Goal: Transaction & Acquisition: Book appointment/travel/reservation

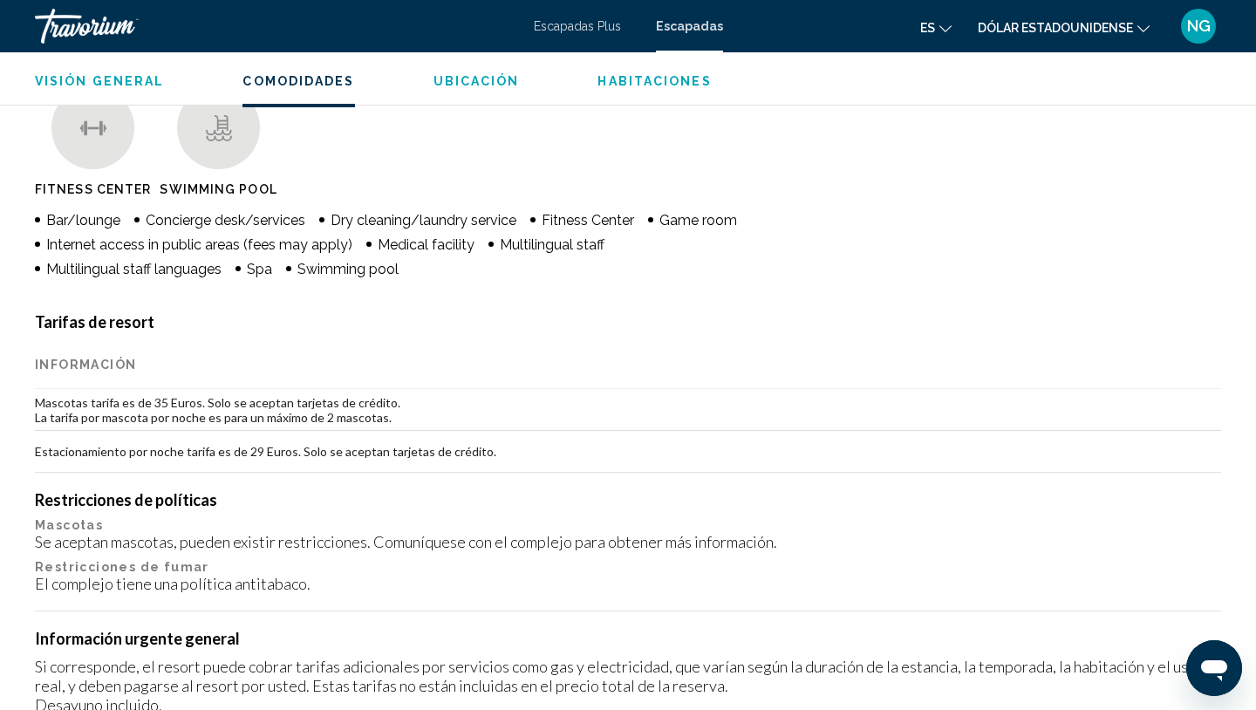
scroll to position [465, 0]
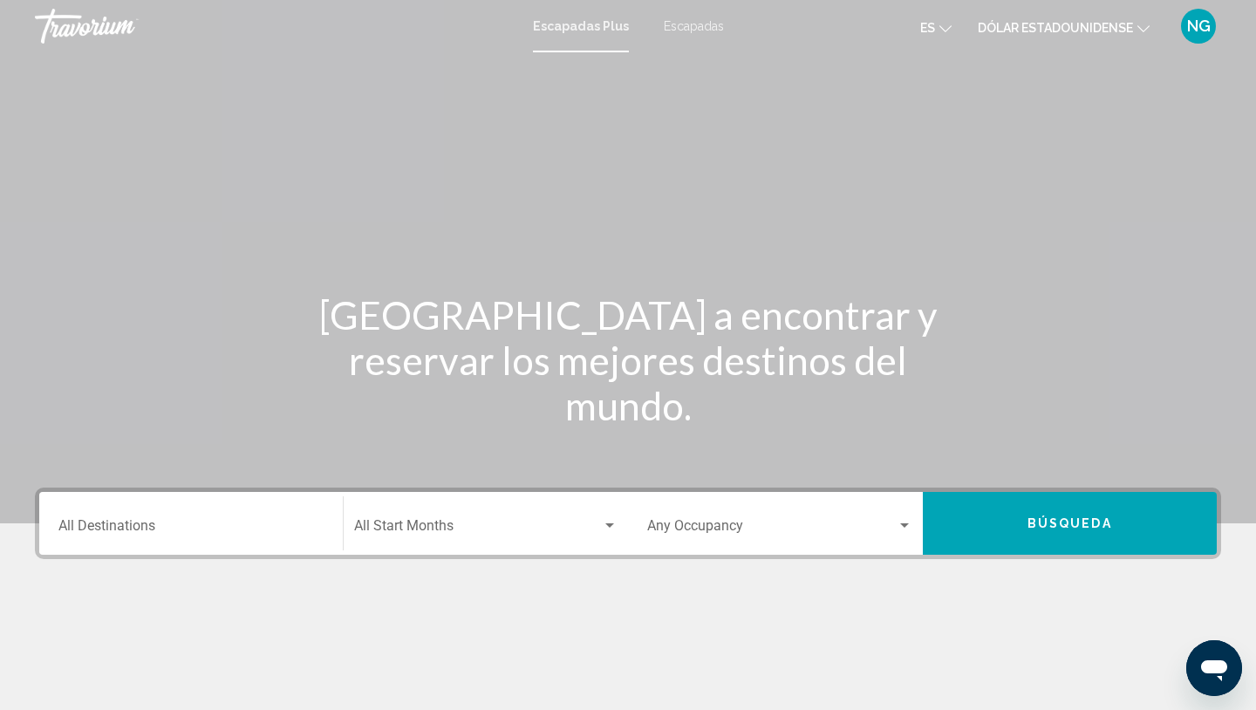
click at [115, 528] on input "Destination All Destinations" at bounding box center [190, 529] width 265 height 16
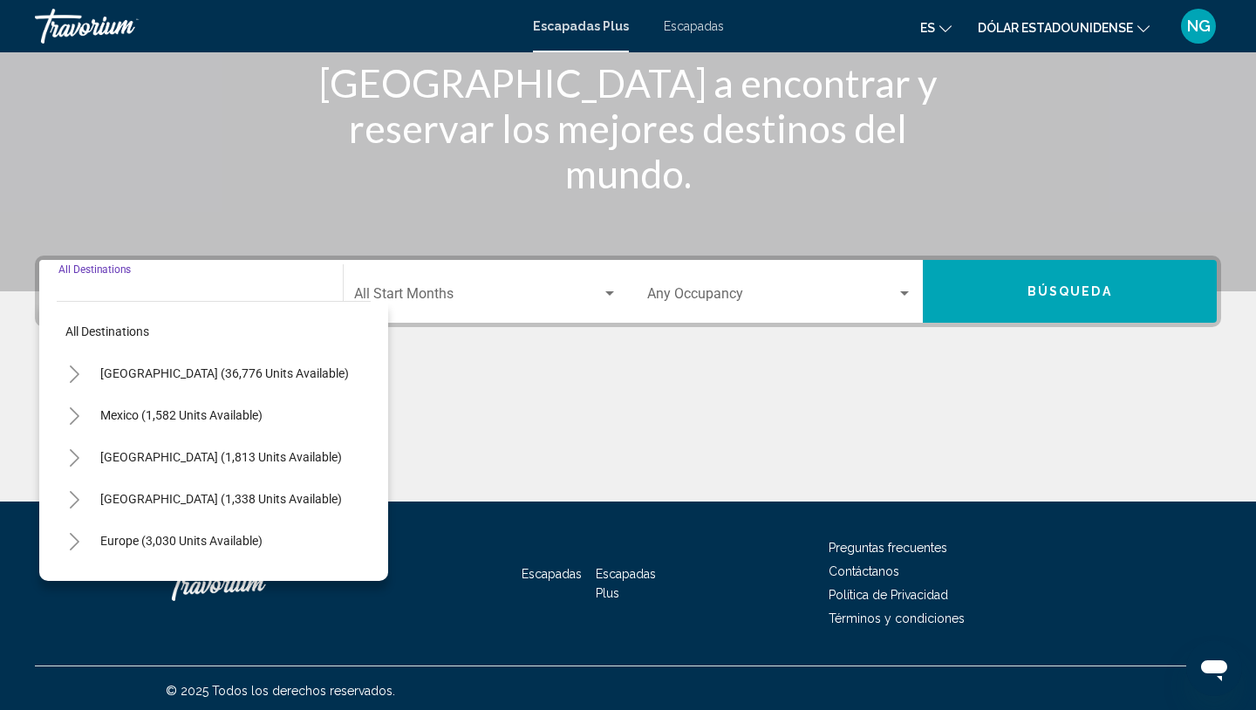
scroll to position [237, 0]
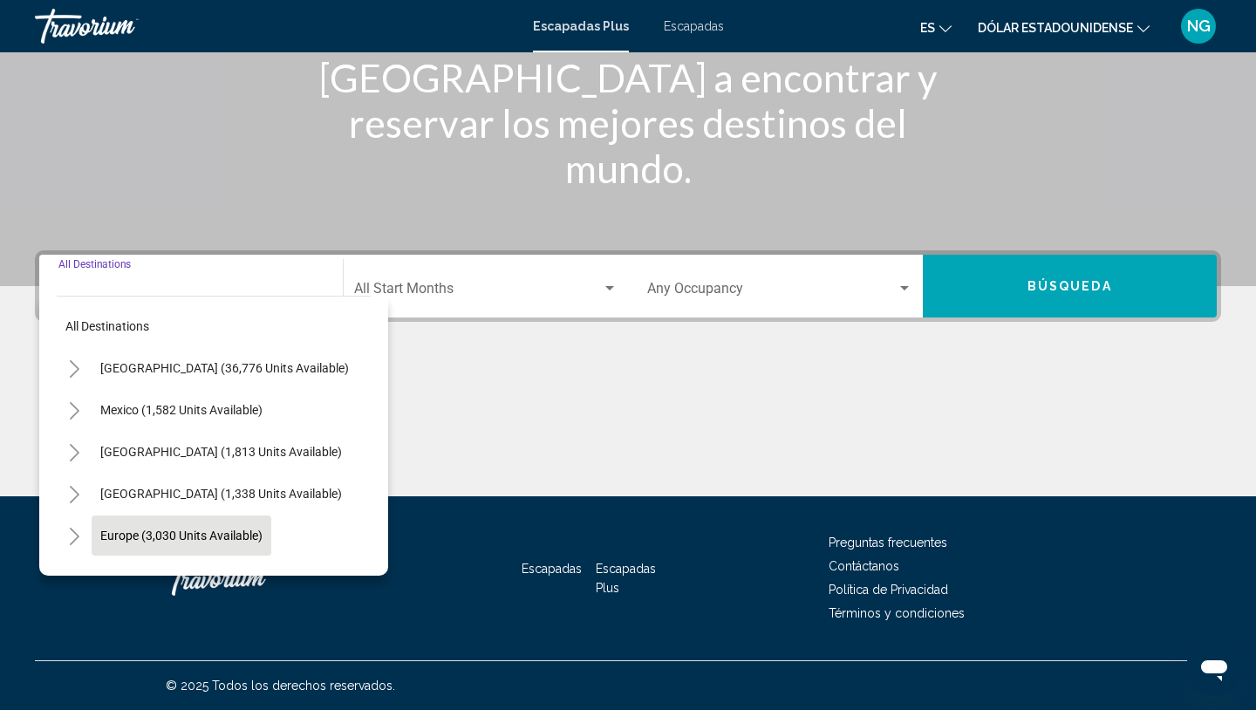
click at [117, 524] on button "Europe (3,030 units available)" at bounding box center [182, 535] width 180 height 40
type input "**********"
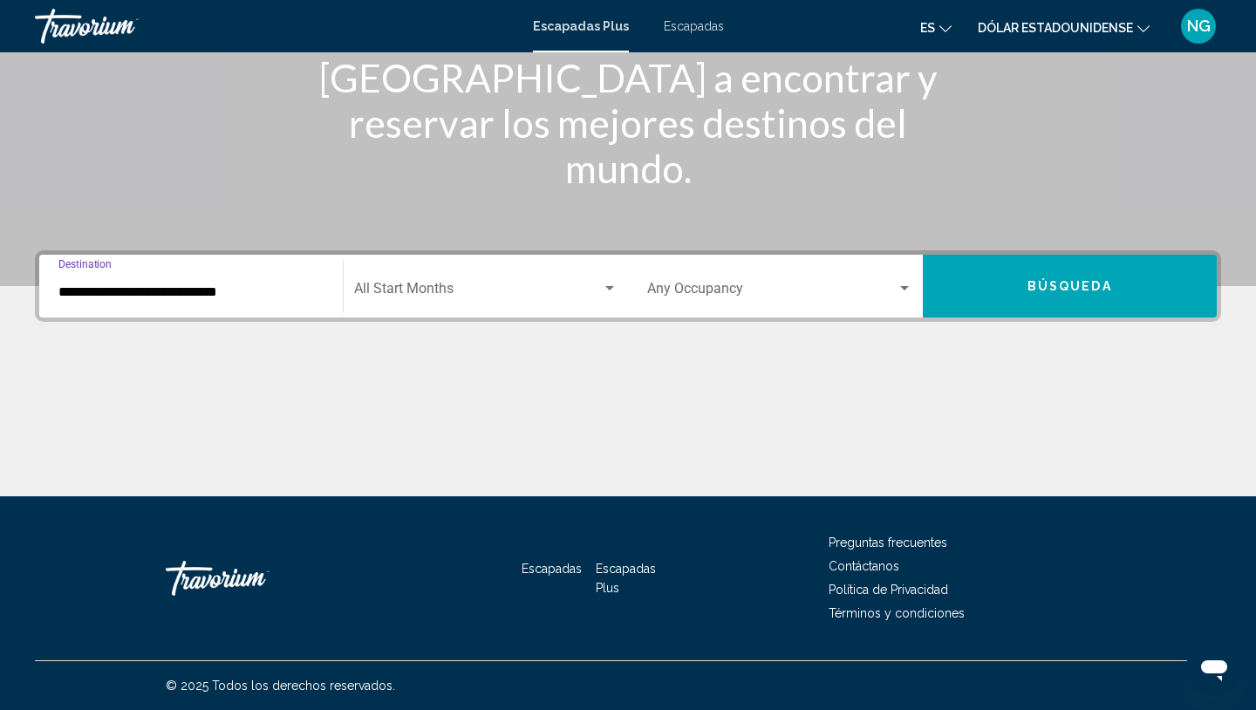
click at [444, 289] on span "Search widget" at bounding box center [478, 292] width 249 height 16
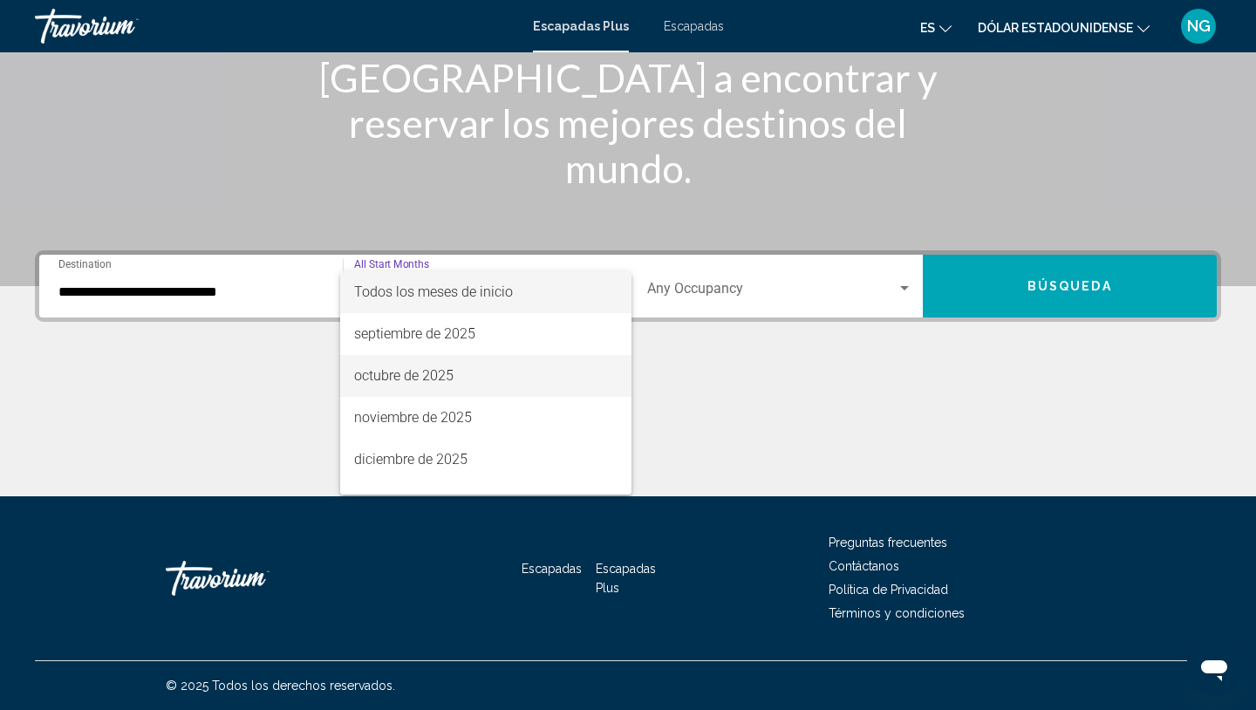
click at [415, 368] on font "octubre de 2025" at bounding box center [403, 375] width 99 height 17
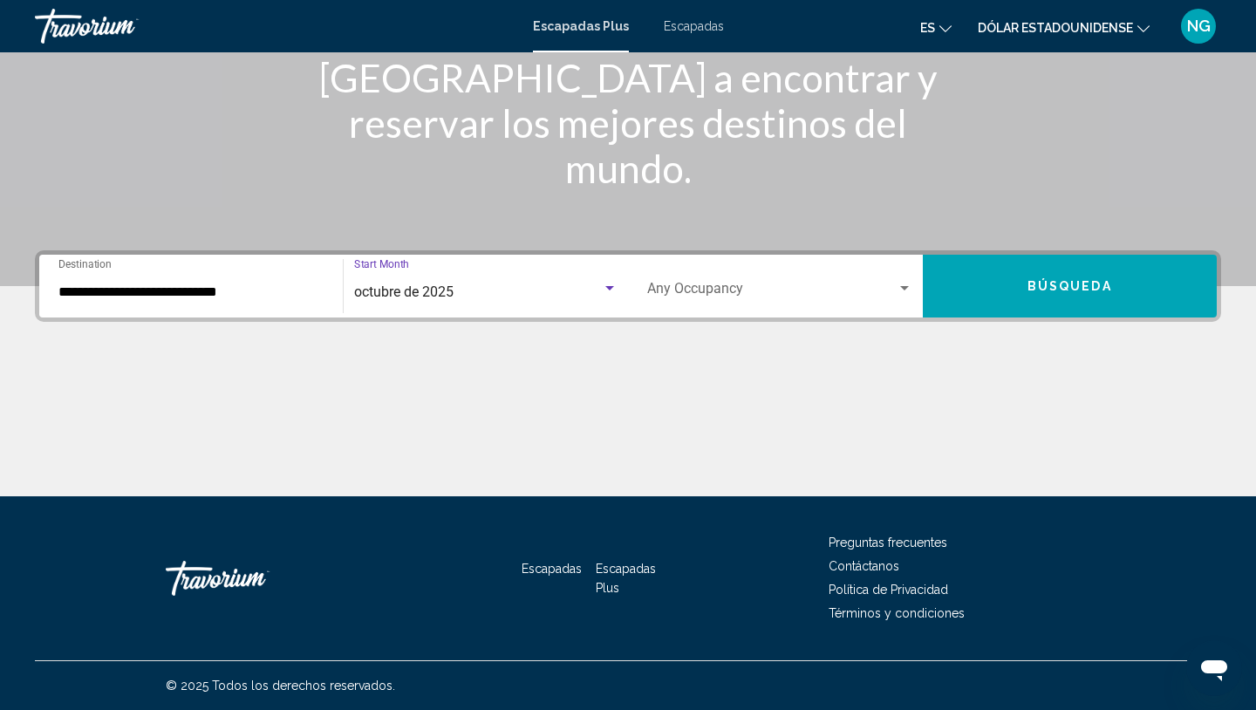
click at [650, 284] on span "Search widget" at bounding box center [771, 292] width 249 height 16
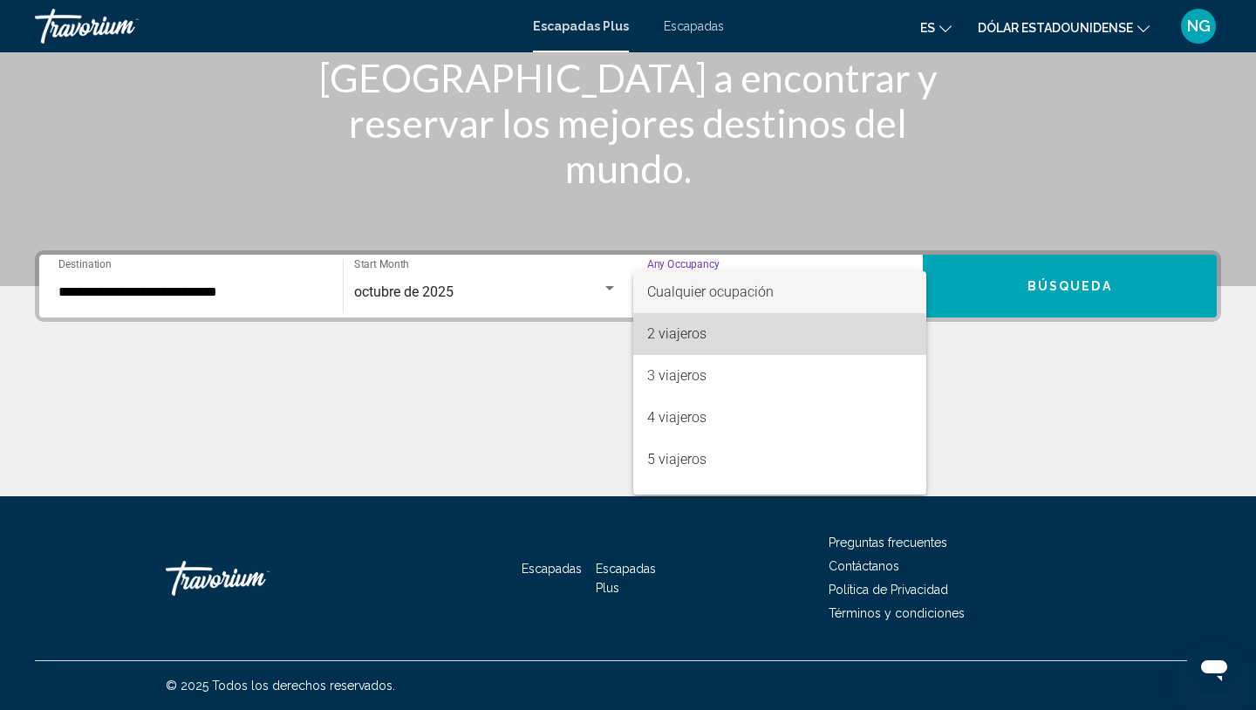
click at [678, 341] on font "2 viajeros" at bounding box center [676, 333] width 59 height 17
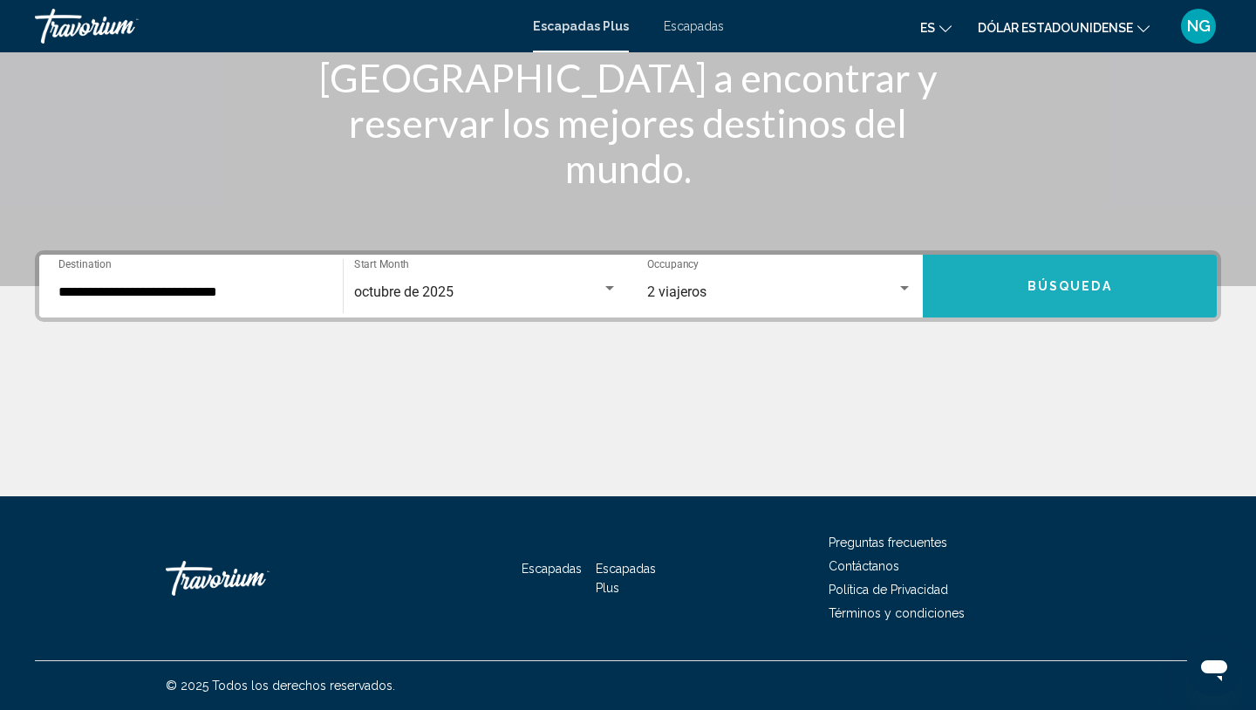
click at [994, 278] on button "Búsqueda" at bounding box center [1070, 286] width 295 height 63
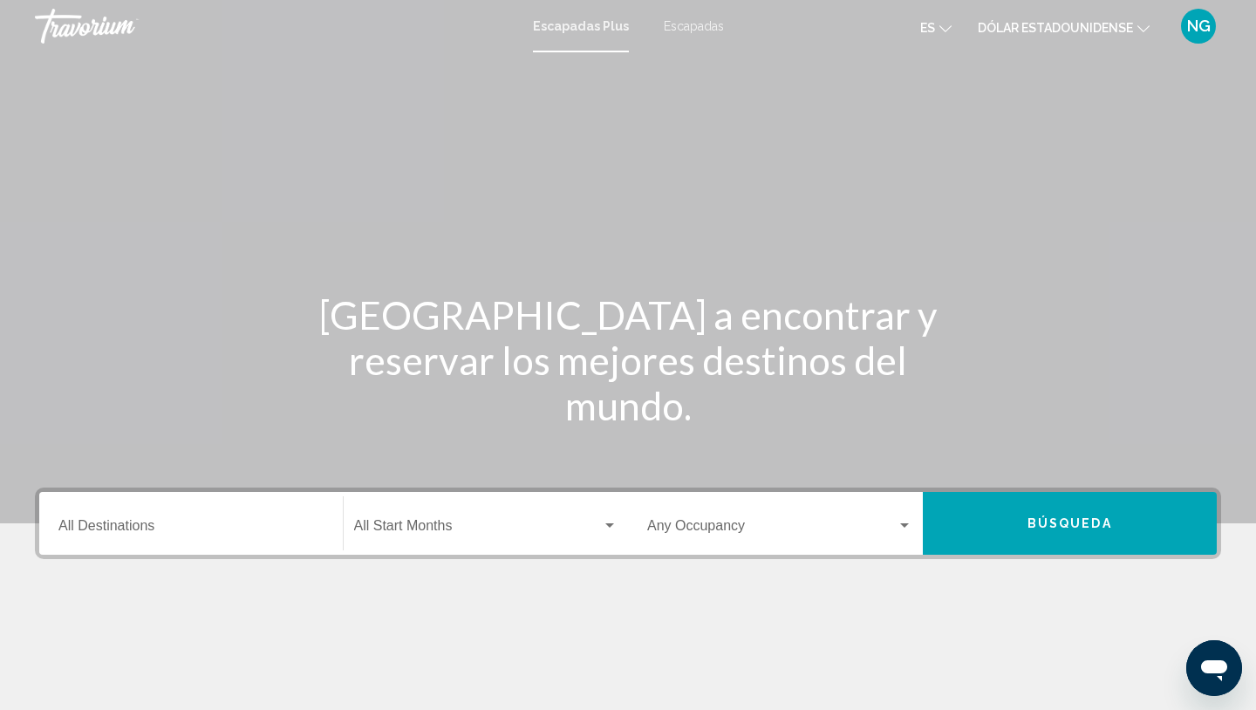
click at [100, 534] on input "Destination All Destinations" at bounding box center [190, 529] width 265 height 16
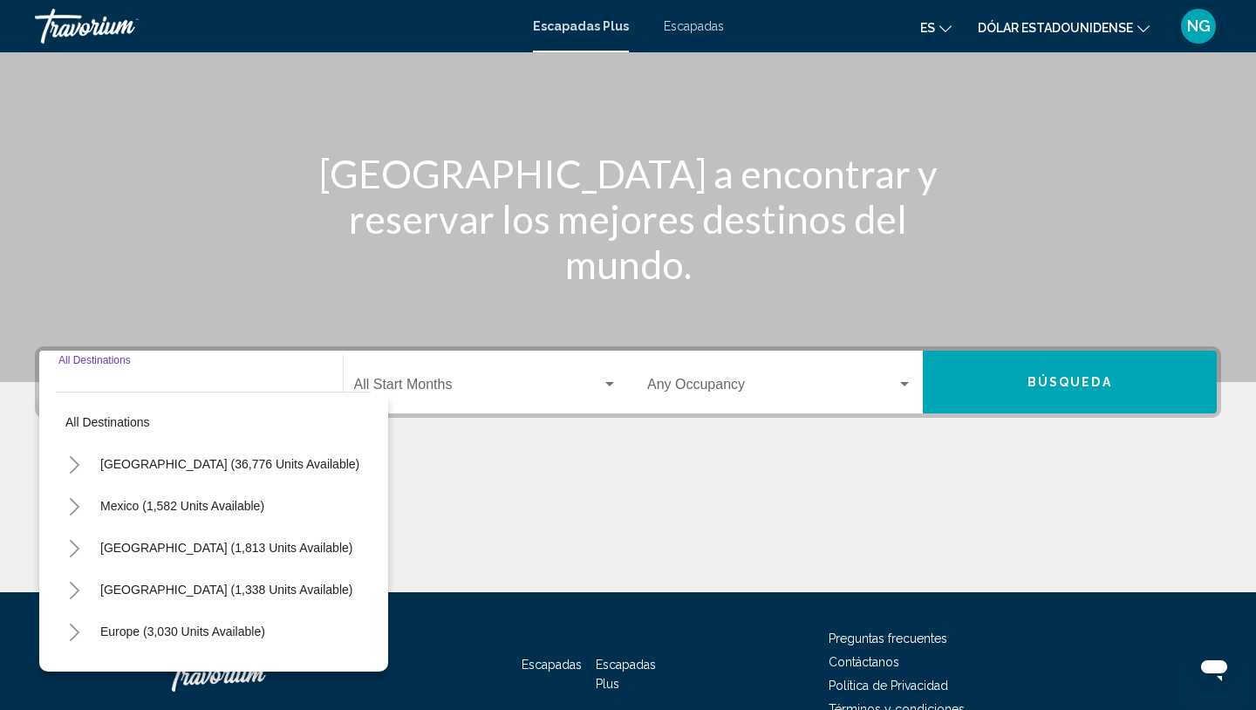
scroll to position [237, 0]
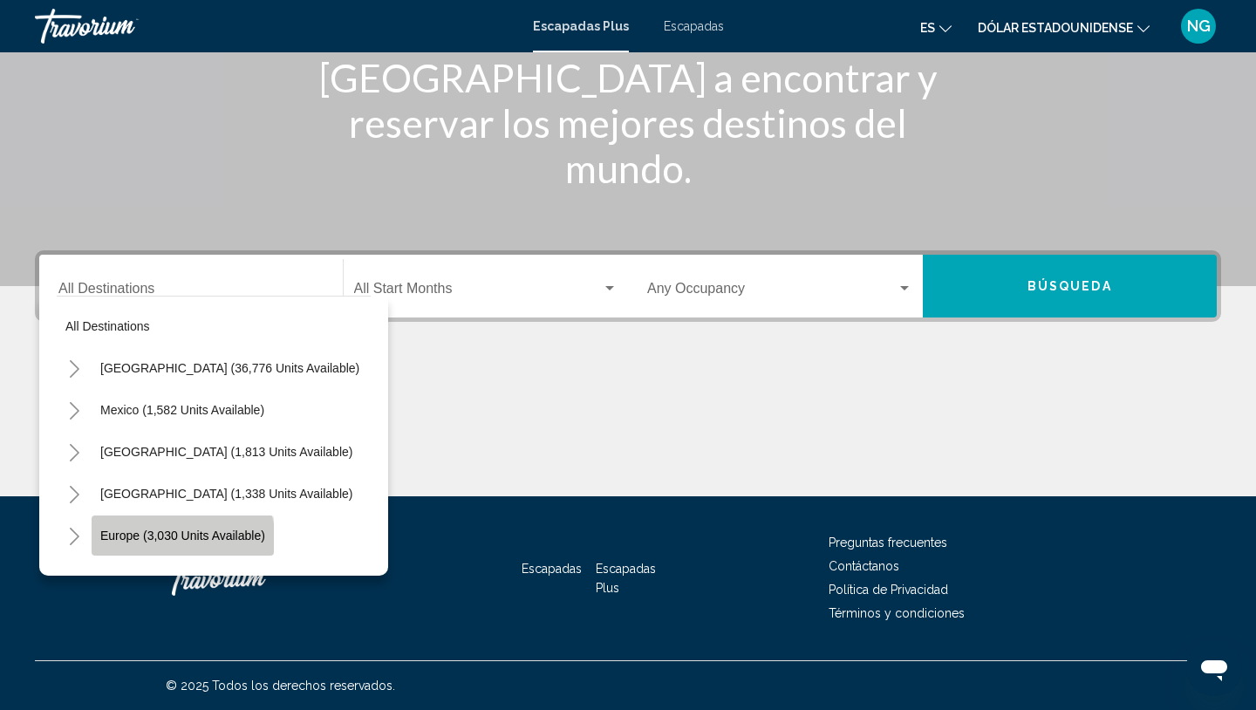
click at [174, 542] on button "Europe (3,030 units available)" at bounding box center [183, 535] width 182 height 40
type input "**********"
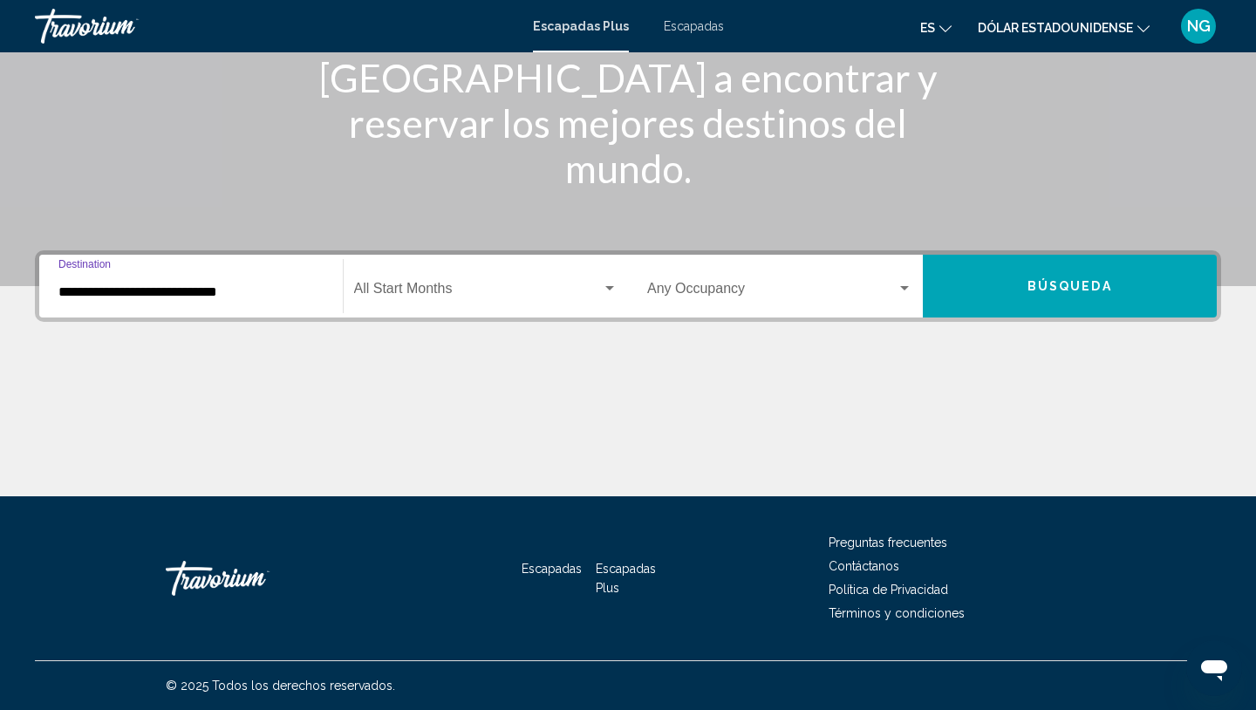
click at [498, 281] on div "Start Month All Start Months" at bounding box center [486, 286] width 264 height 55
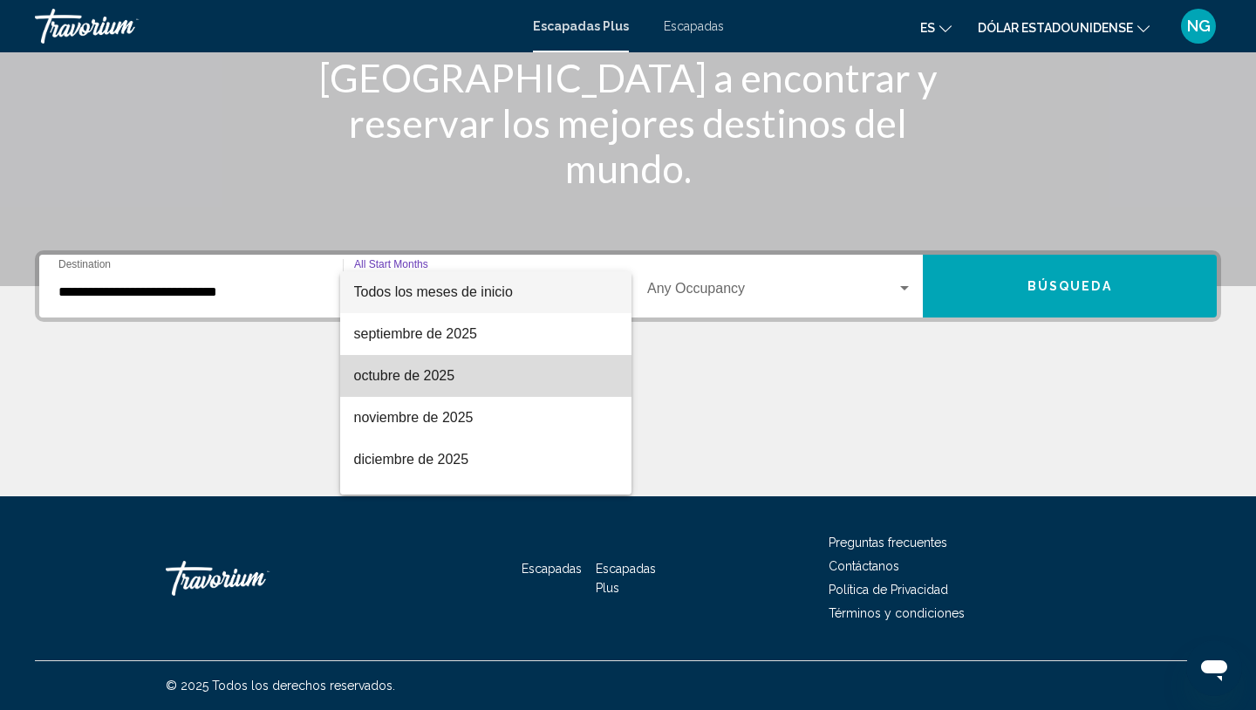
click at [458, 378] on span "octubre de 2025" at bounding box center [486, 376] width 264 height 42
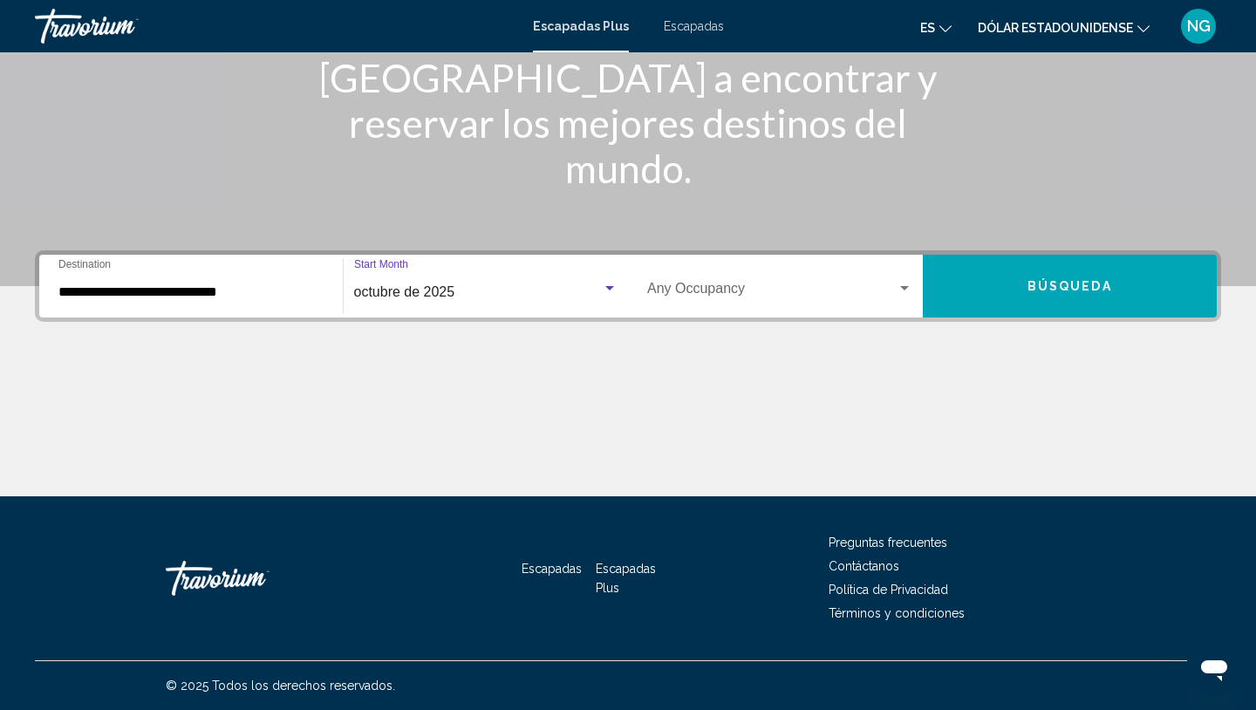
click at [740, 266] on div "Occupancy Any Occupancy" at bounding box center [779, 286] width 265 height 55
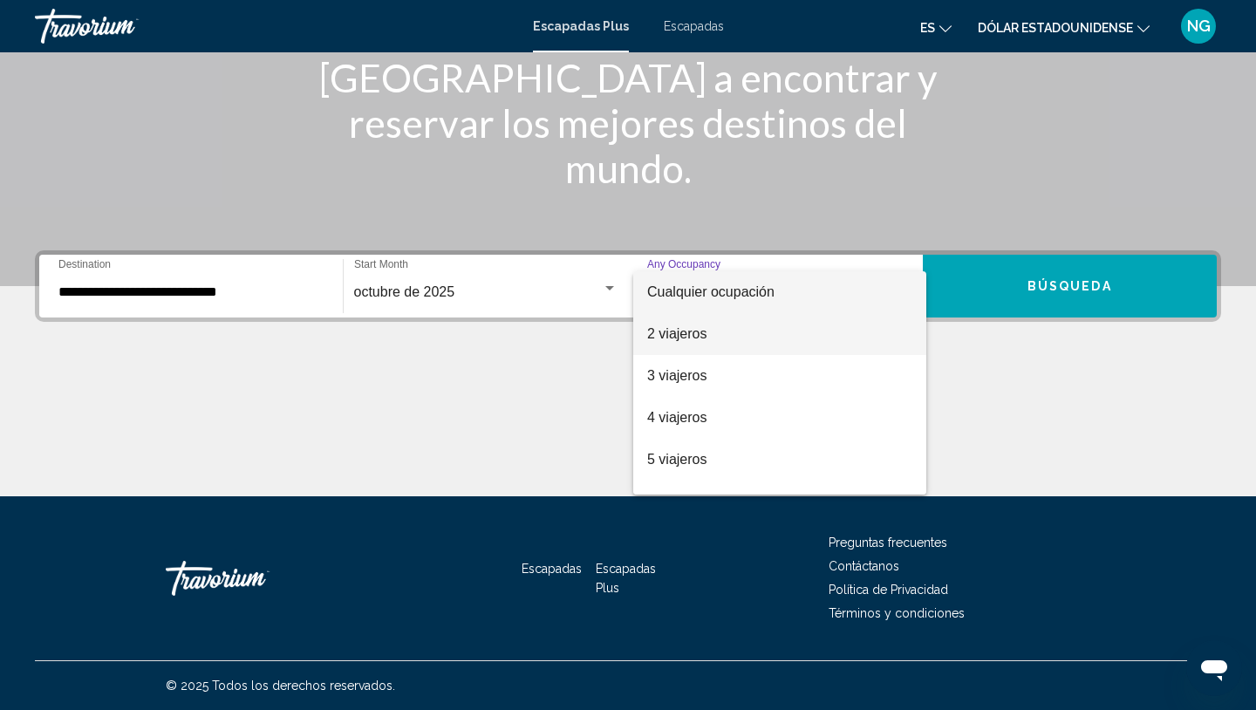
click at [668, 336] on font "2 viajeros" at bounding box center [676, 333] width 59 height 15
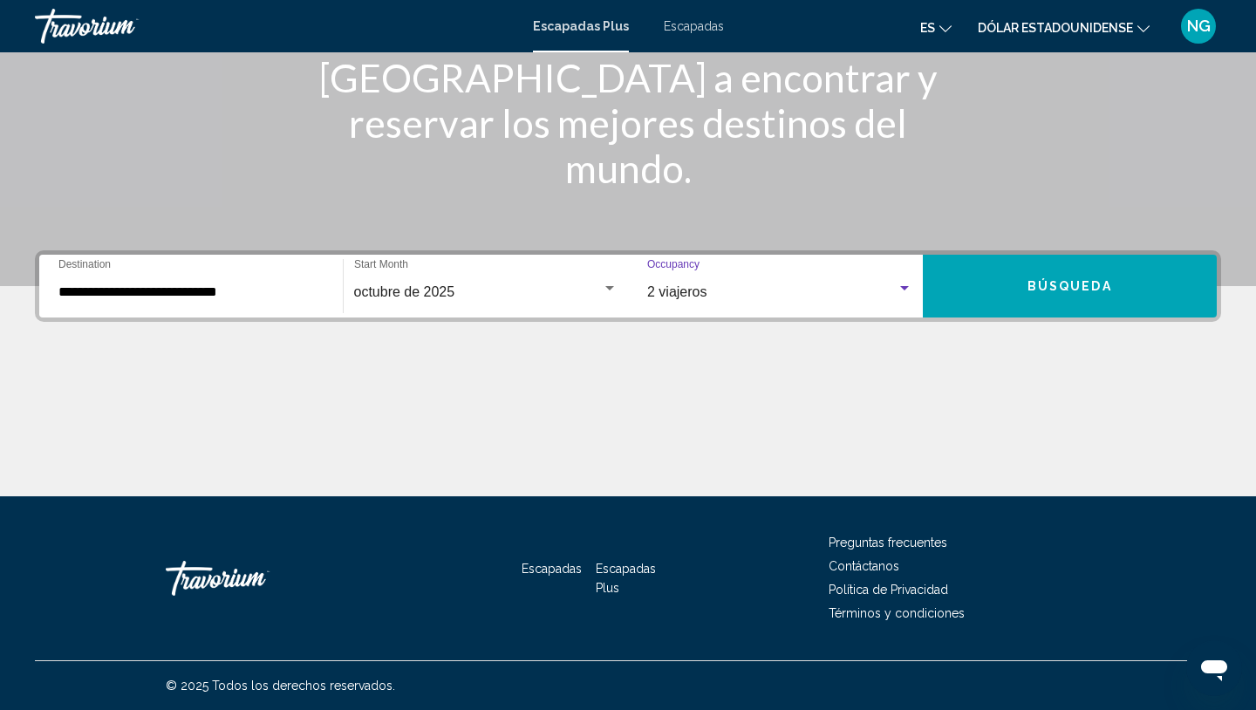
click at [979, 294] on button "Búsqueda" at bounding box center [1070, 286] width 295 height 63
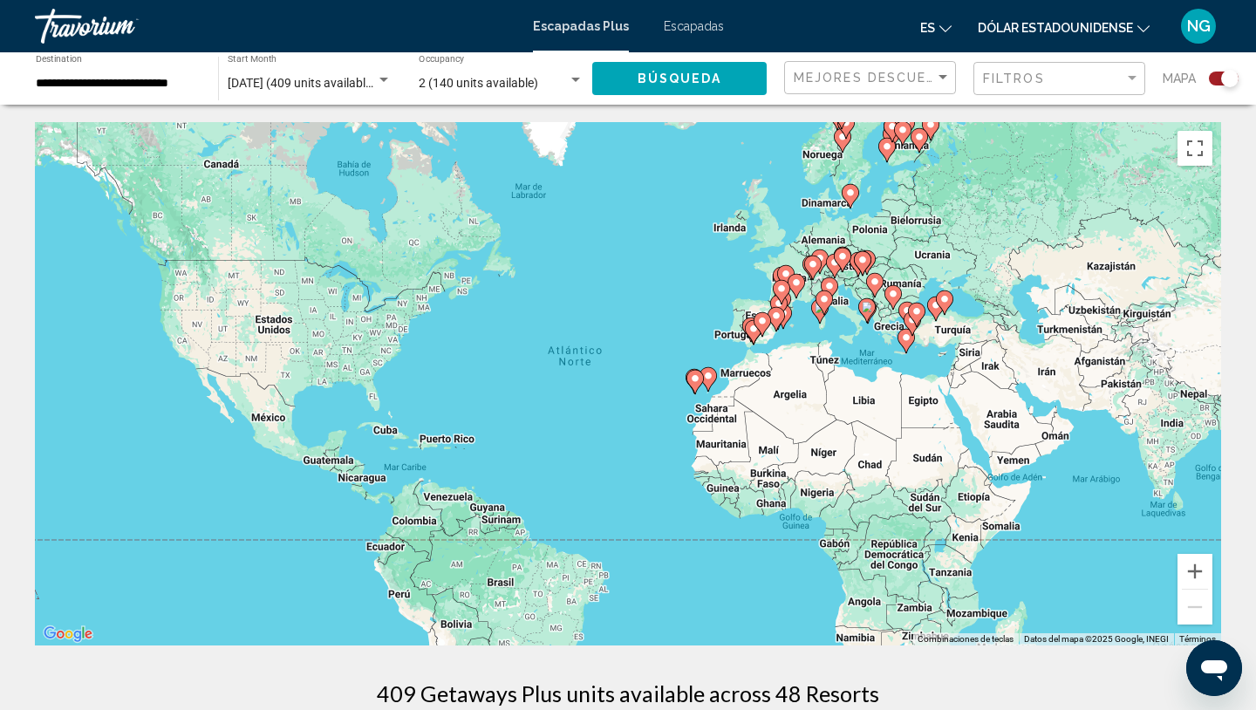
click at [795, 269] on div "Para activar la función de arrastre con el teclado, pulsa Alt + Intro. Cuando h…" at bounding box center [628, 383] width 1186 height 523
click at [820, 261] on icon "Contenido principal" at bounding box center [813, 267] width 16 height 23
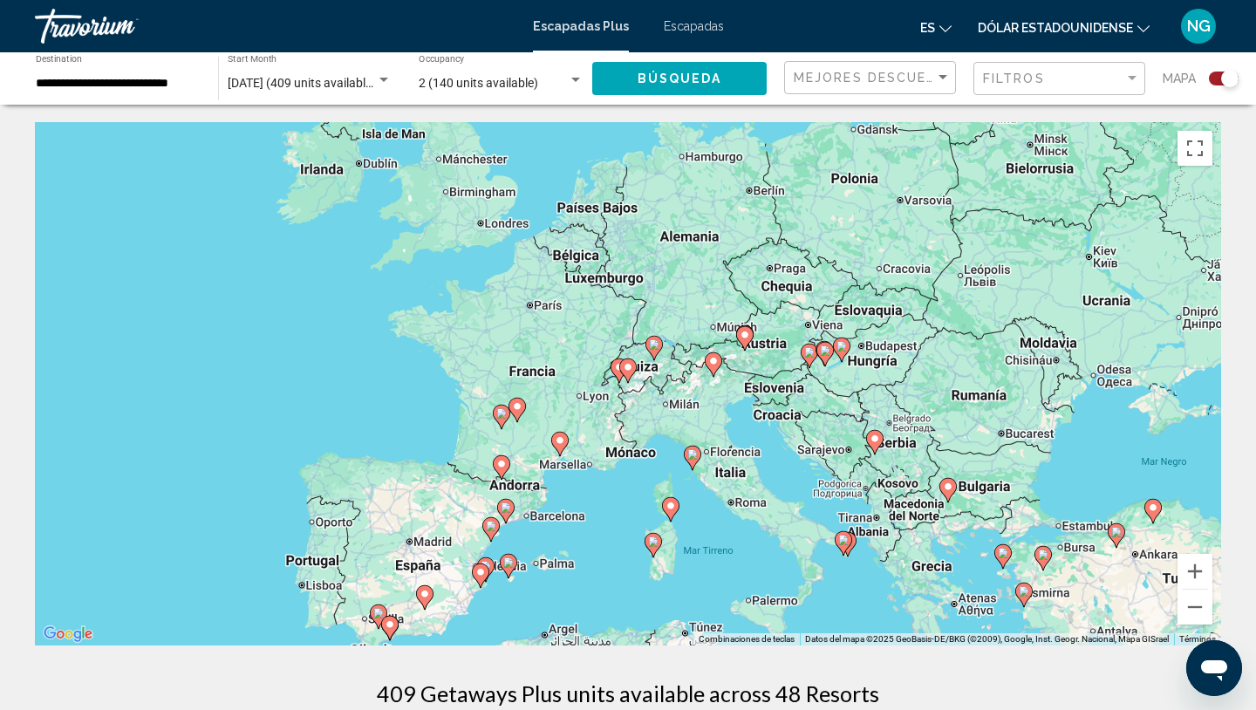
click at [595, 259] on div "Para activar la función de arrastre con el teclado, pulsa Alt + Intro. Cuando h…" at bounding box center [628, 383] width 1186 height 523
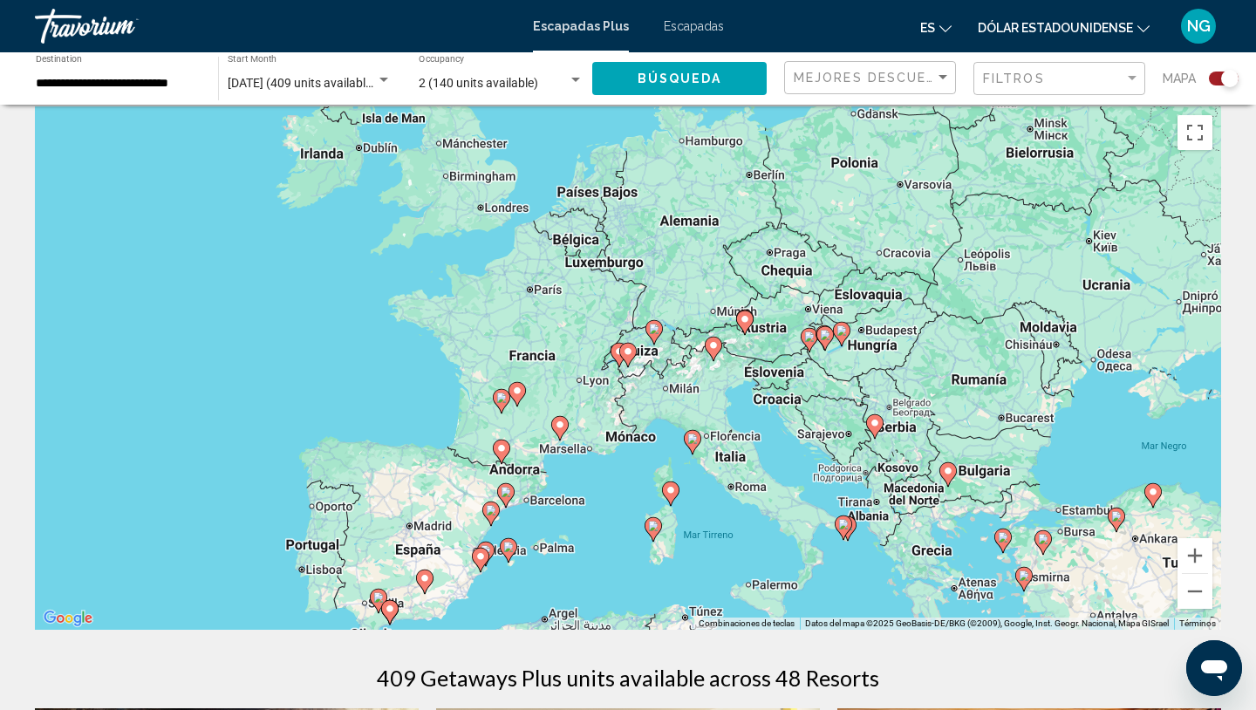
scroll to position [7, 0]
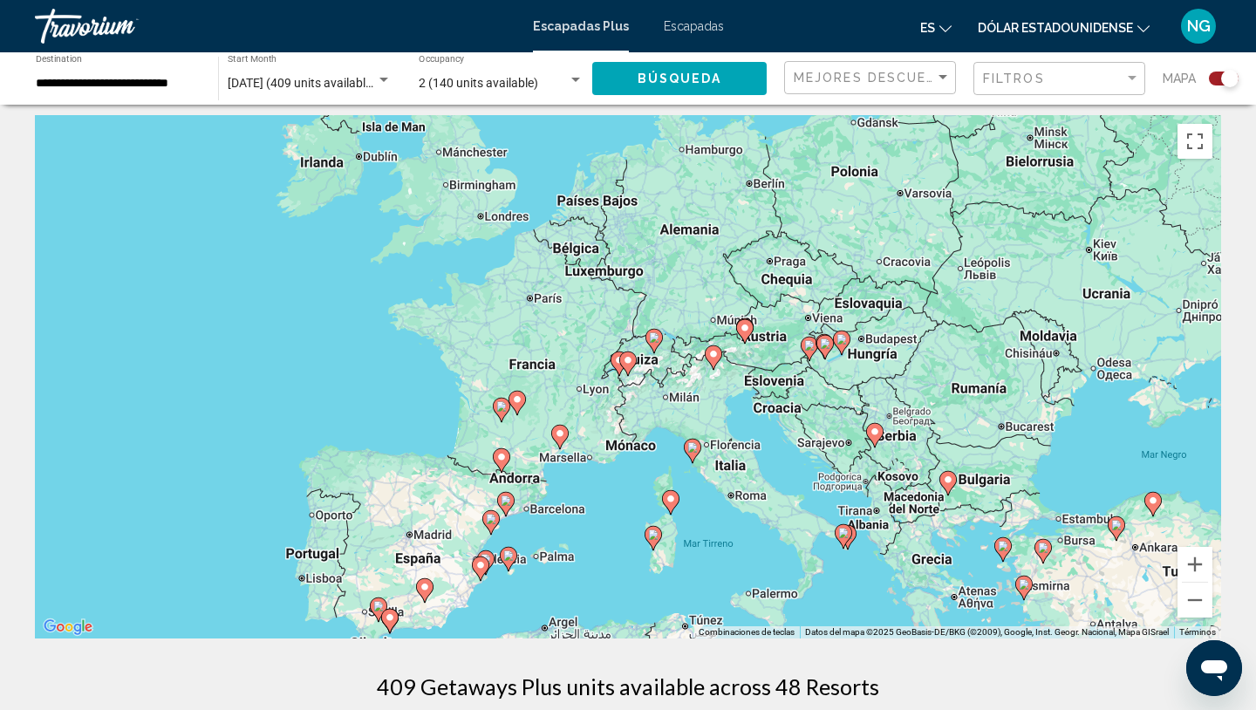
click at [585, 244] on div "Para activar la función de arrastre con el teclado, pulsa Alt + Intro. Cuando h…" at bounding box center [628, 376] width 1186 height 523
click at [458, 70] on div "2 (140 units available) Occupancy Any Occupancy" at bounding box center [501, 79] width 165 height 48
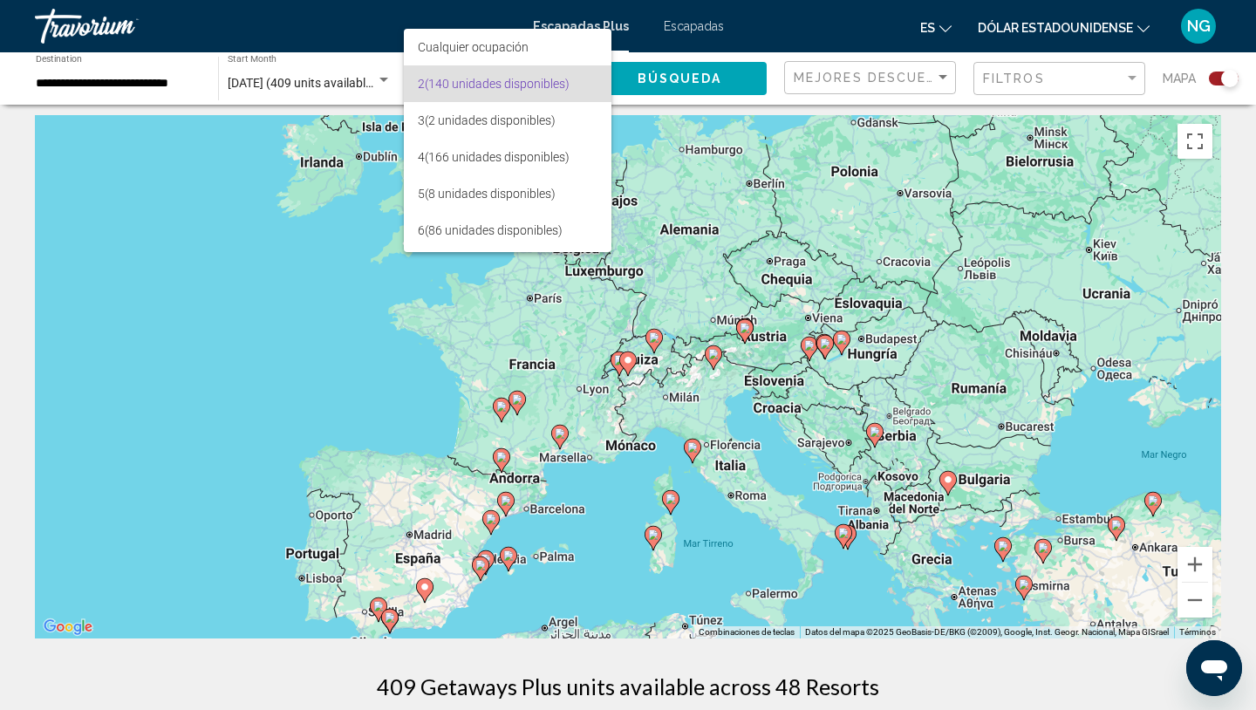
click at [718, 70] on div at bounding box center [628, 355] width 1256 height 710
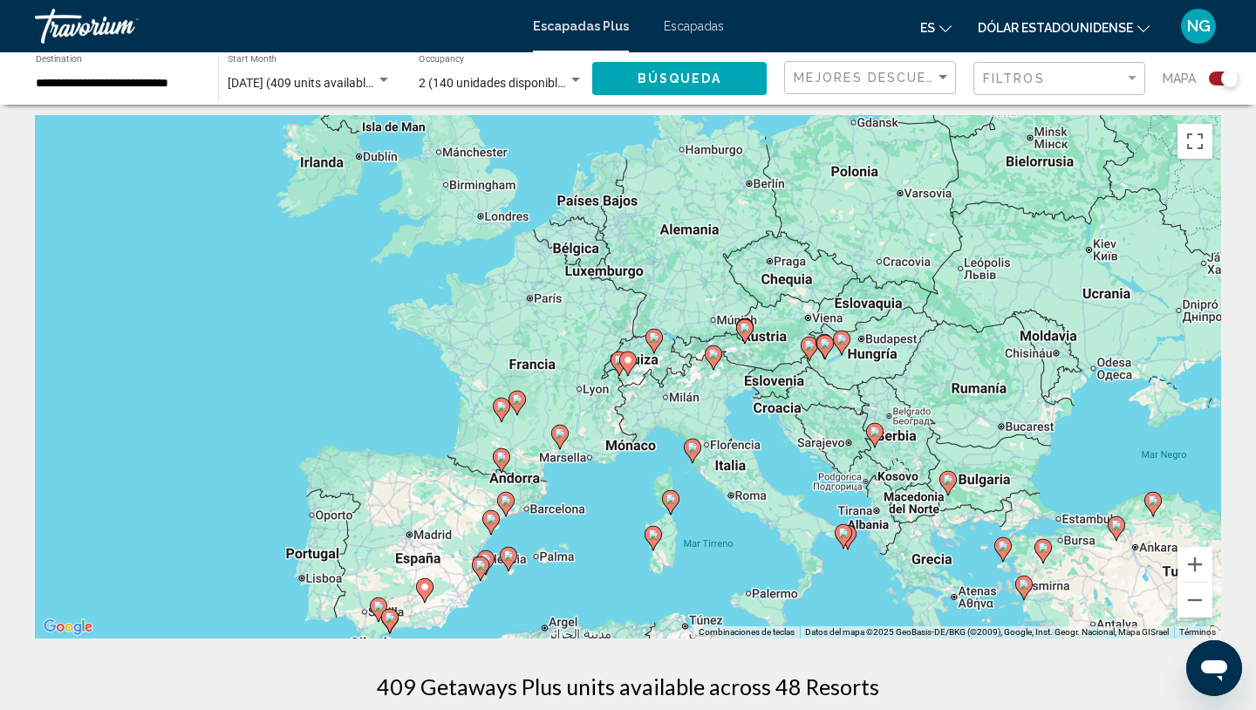
click at [154, 99] on div "**********" at bounding box center [118, 79] width 165 height 48
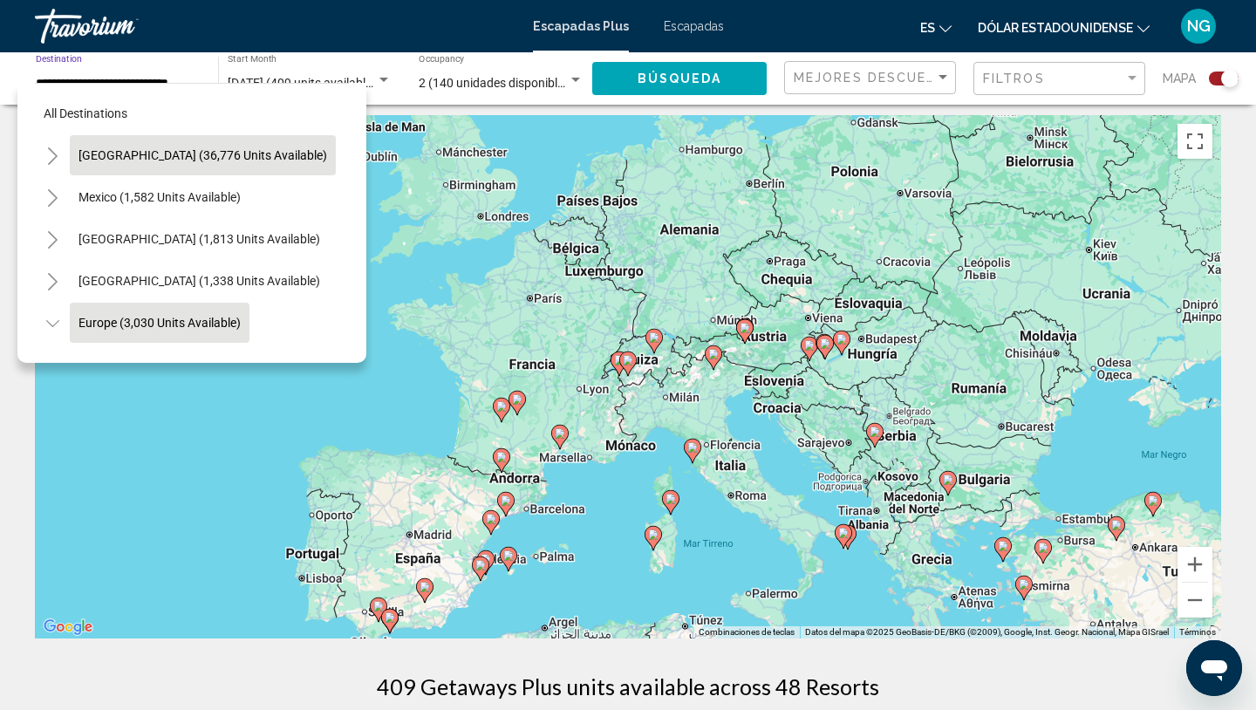
scroll to position [0, 0]
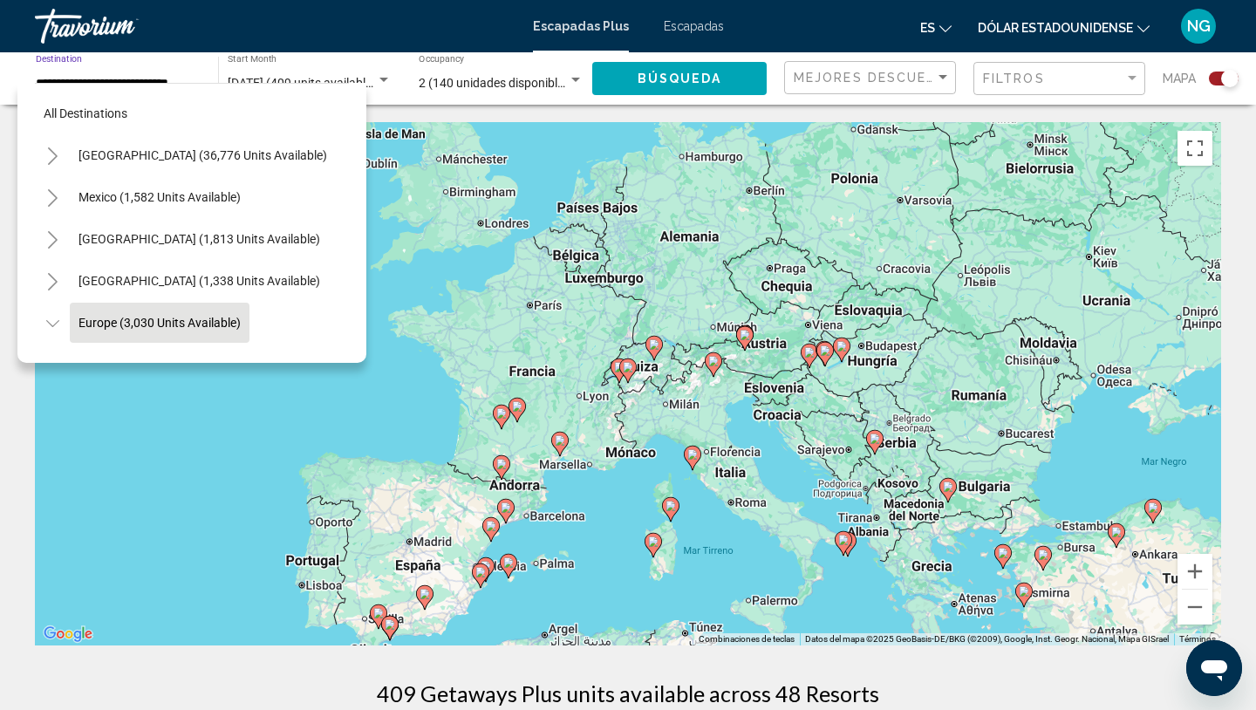
click at [576, 135] on div "Para activar la función de arrastre con el teclado, pulsa Alt + Intro. Cuando h…" at bounding box center [628, 383] width 1186 height 523
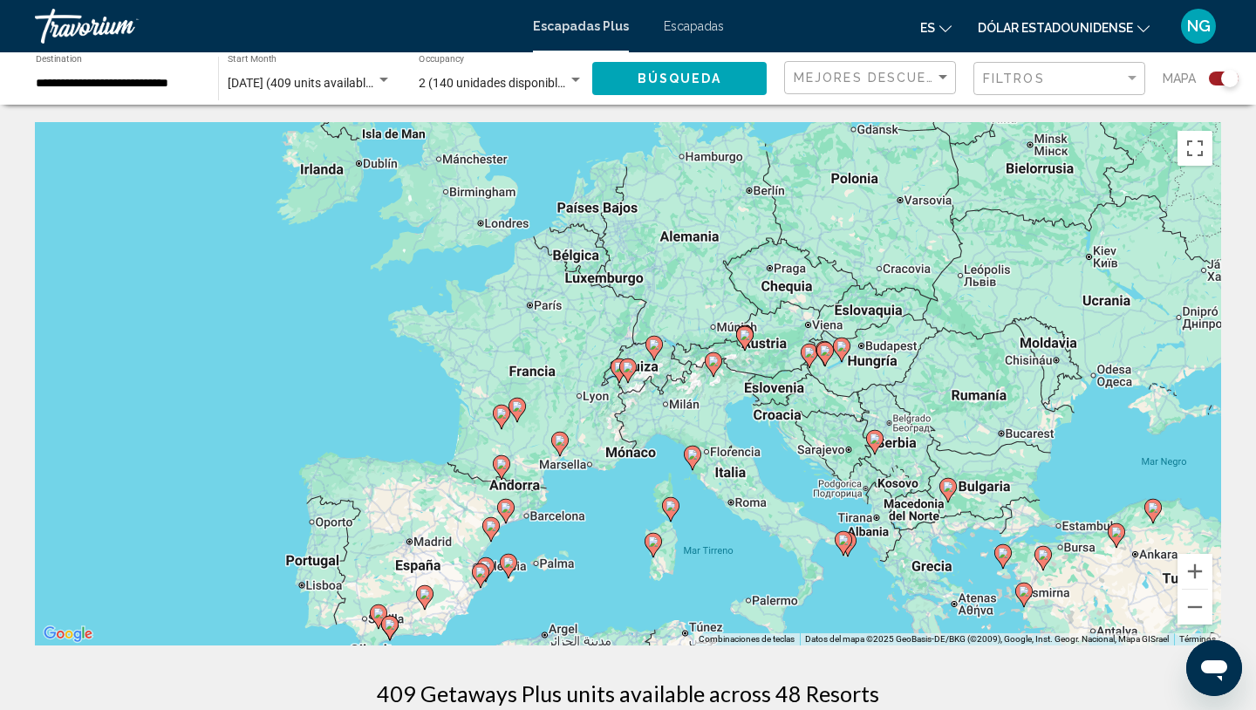
click at [361, 88] on span "octubre 2025 (409 units available)" at bounding box center [302, 83] width 148 height 14
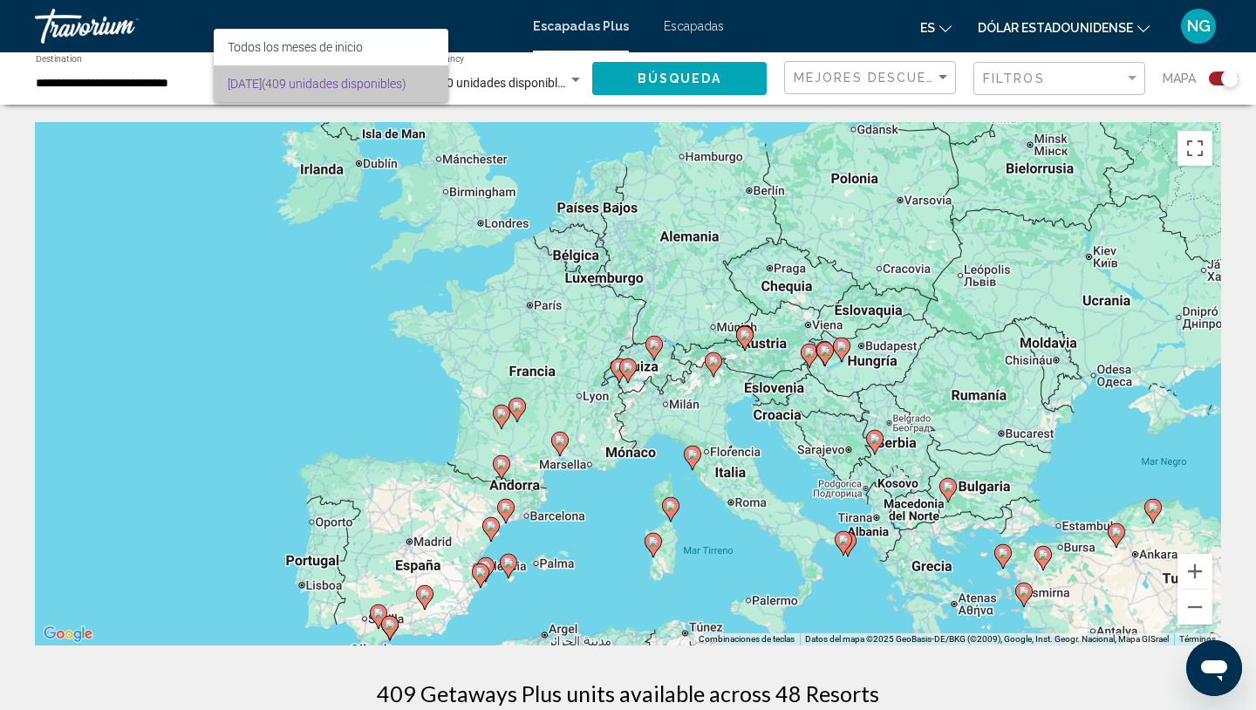
click at [357, 83] on font "(409 unidades disponibles)" at bounding box center [334, 84] width 145 height 14
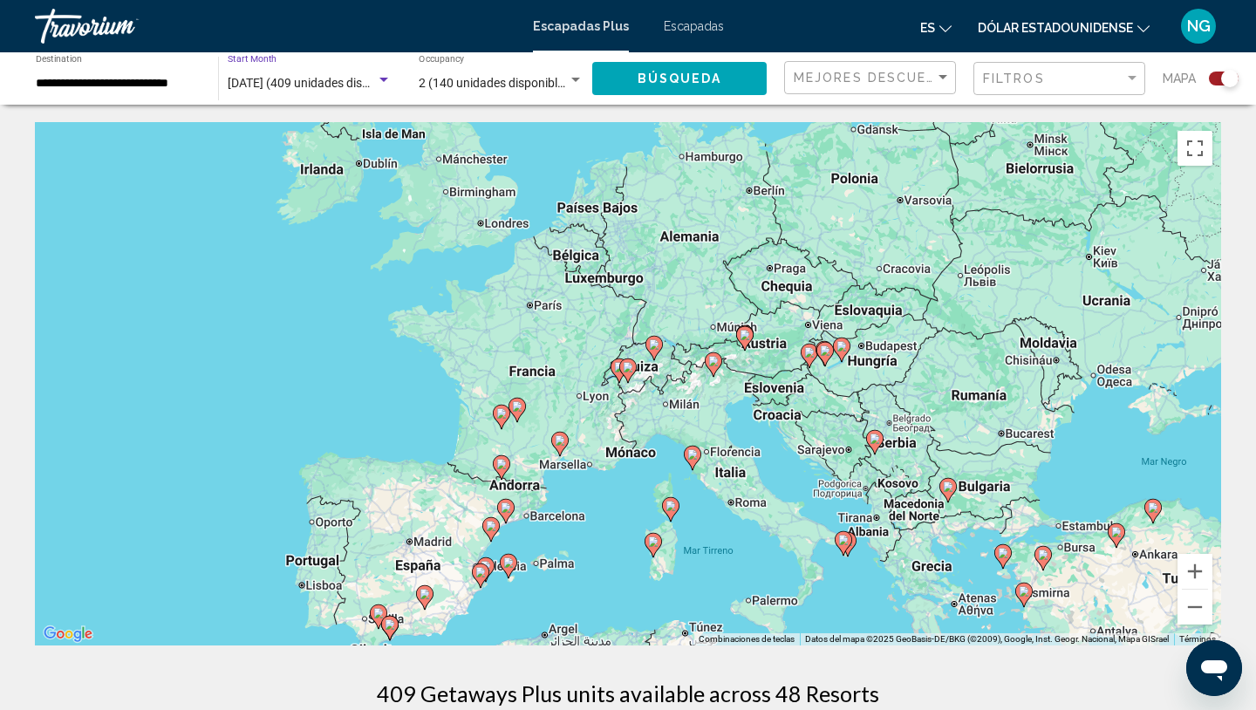
click at [464, 89] on span "2 (140 unidades disponibles)" at bounding box center [496, 83] width 155 height 14
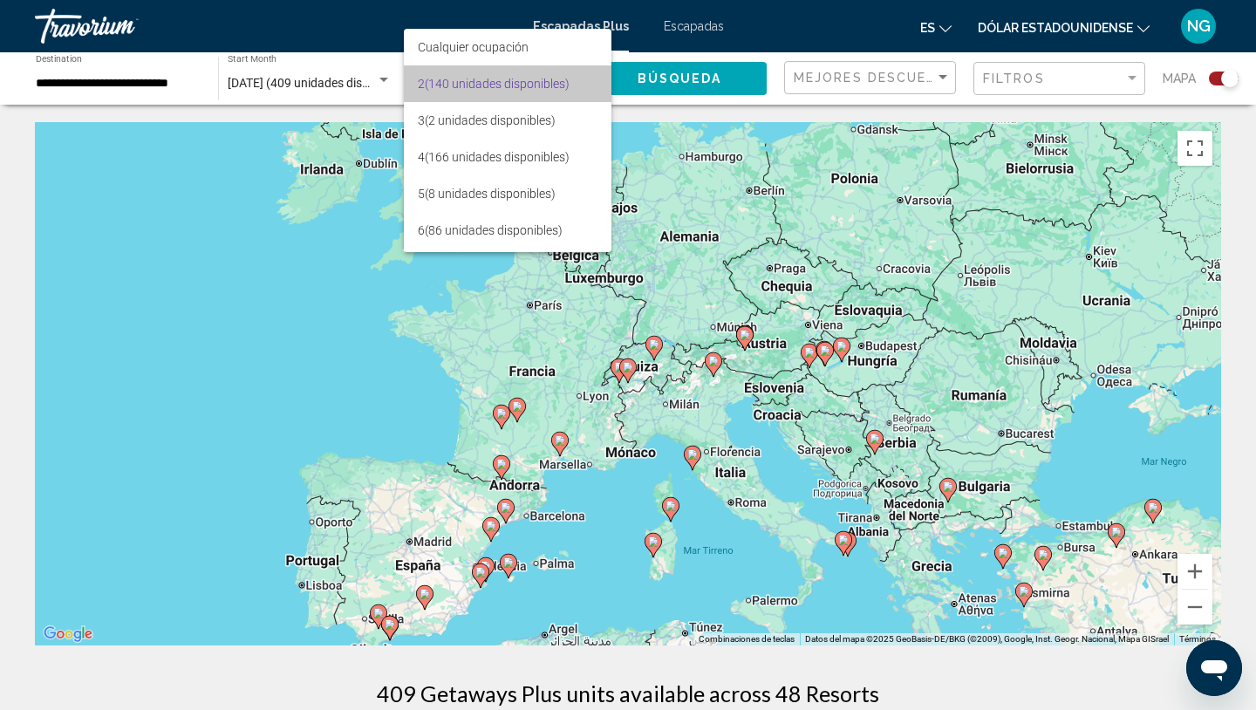
click at [464, 89] on font "(140 unidades disponibles)" at bounding box center [497, 84] width 145 height 14
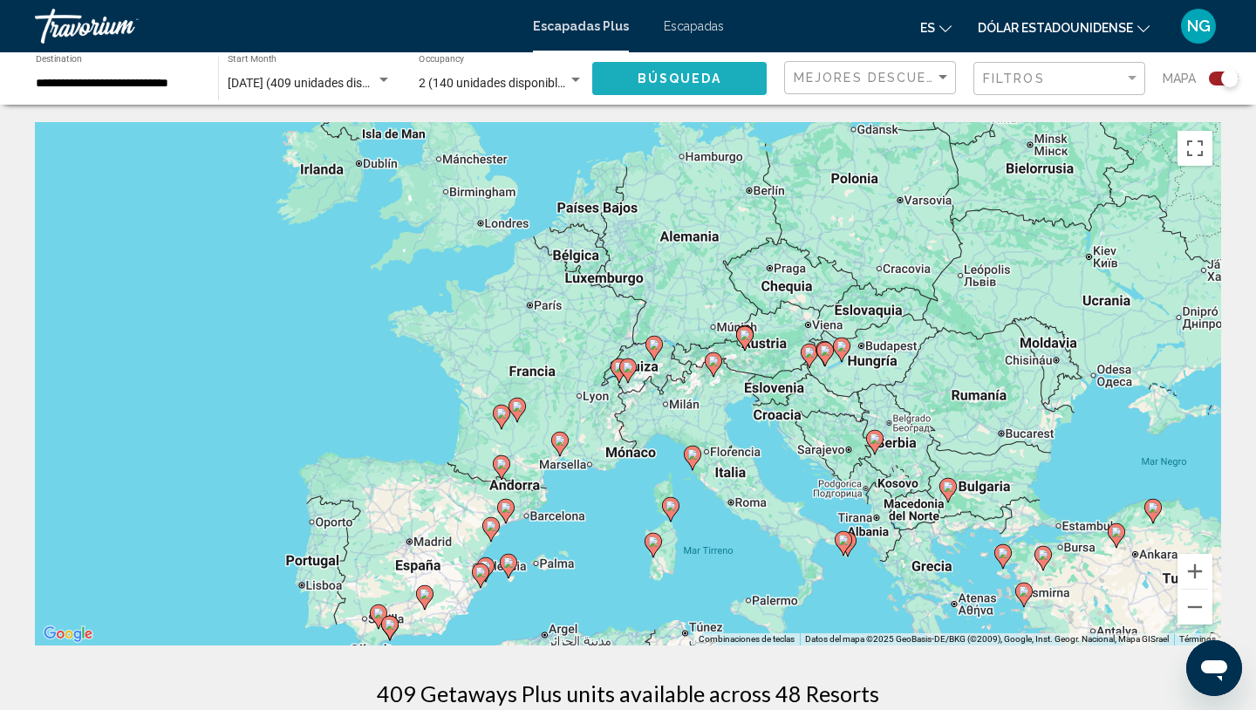
click at [595, 81] on button "Búsqueda" at bounding box center [679, 78] width 174 height 32
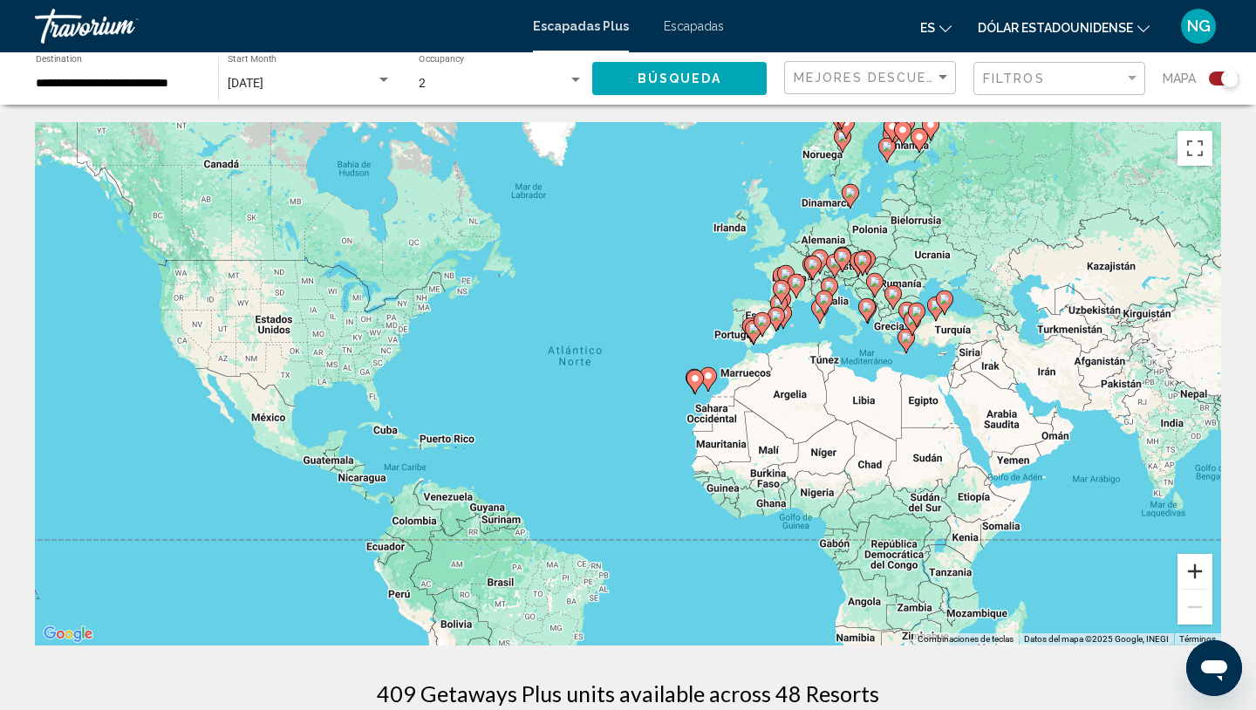
click at [1197, 568] on button "Ampliar" at bounding box center [1194, 571] width 35 height 35
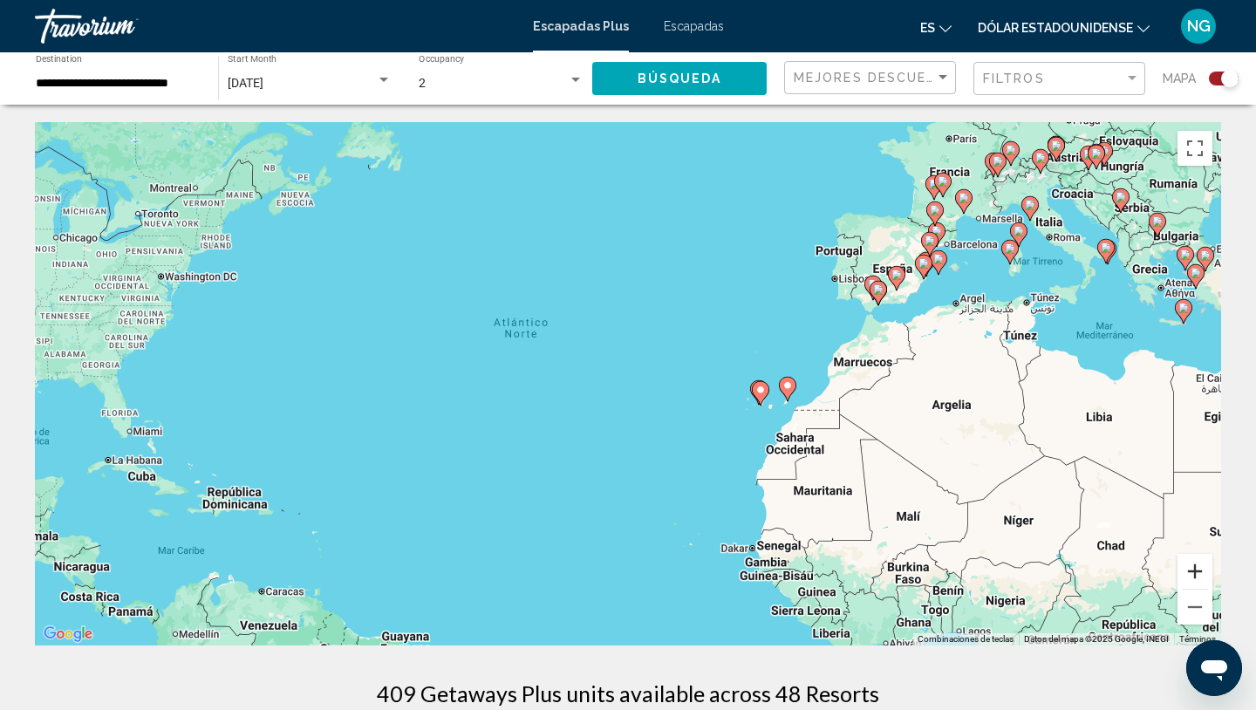
click at [1197, 568] on button "Ampliar" at bounding box center [1194, 571] width 35 height 35
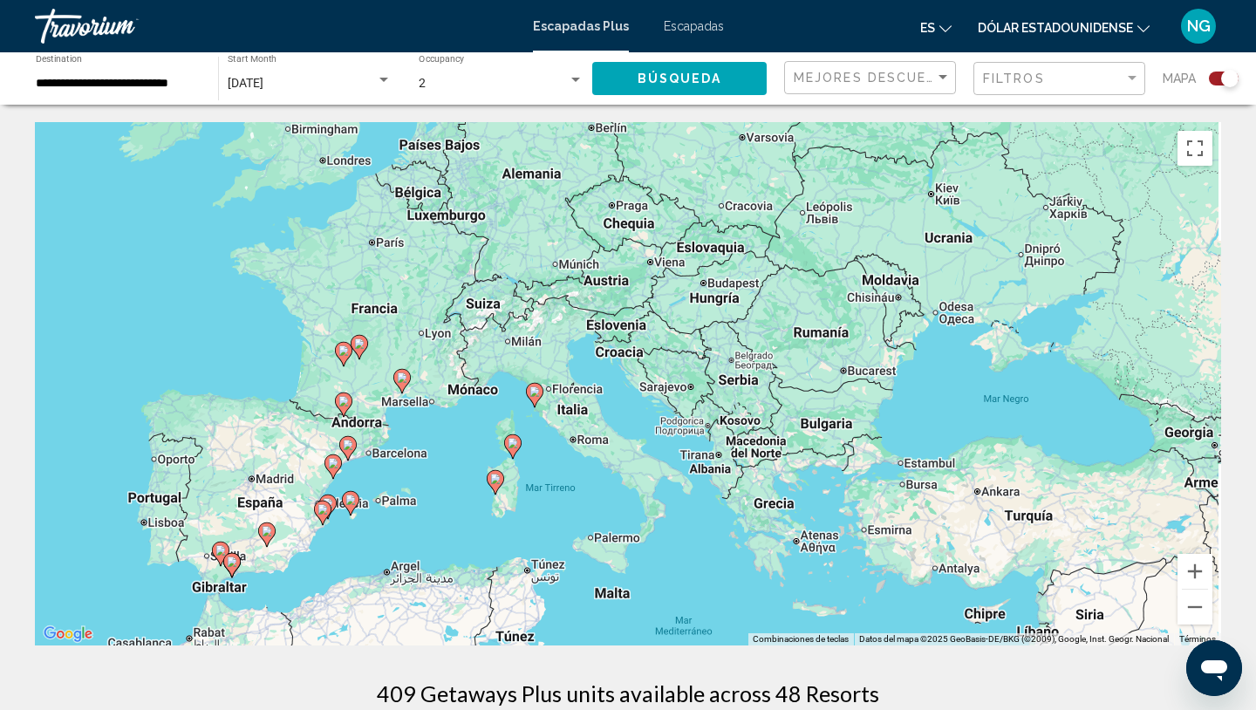
drag, startPoint x: 1068, startPoint y: 360, endPoint x: 169, endPoint y: 709, distance: 964.4
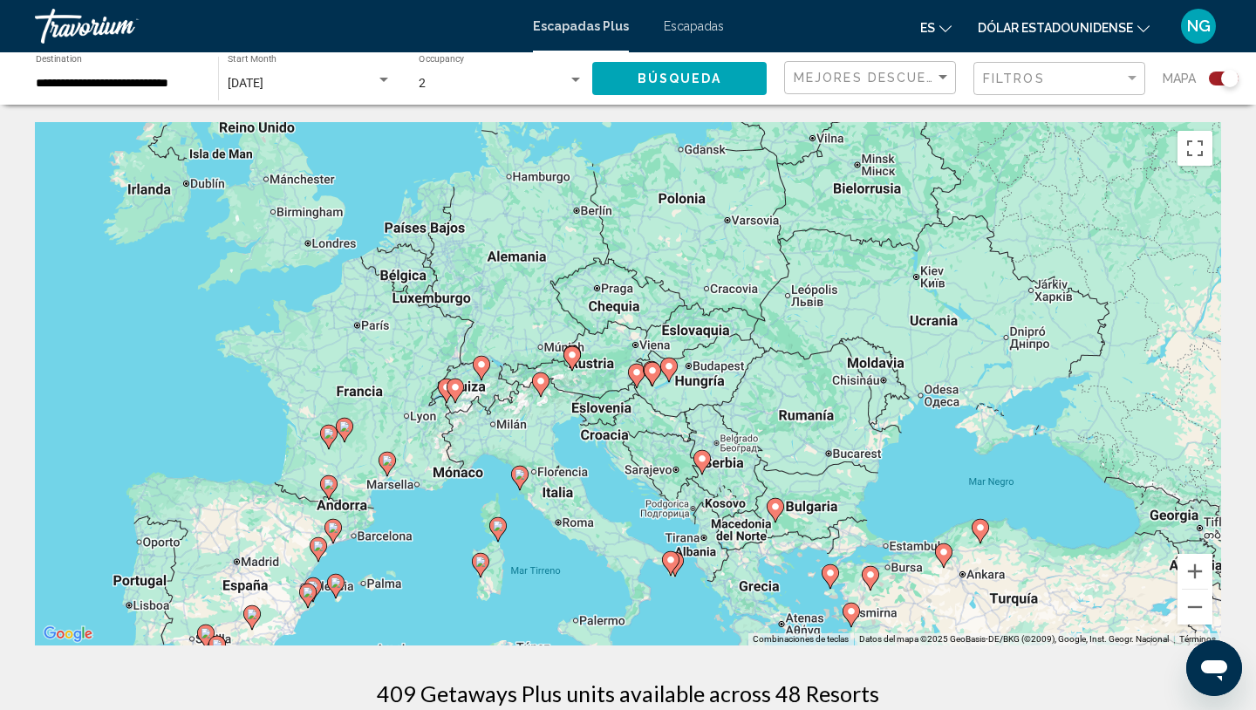
drag, startPoint x: 345, startPoint y: 538, endPoint x: 328, endPoint y: 623, distance: 86.4
click at [328, 624] on div "Para activar la función de arrastre con el teclado, pulsa Alt + Intro. Cuando h…" at bounding box center [628, 383] width 1186 height 523
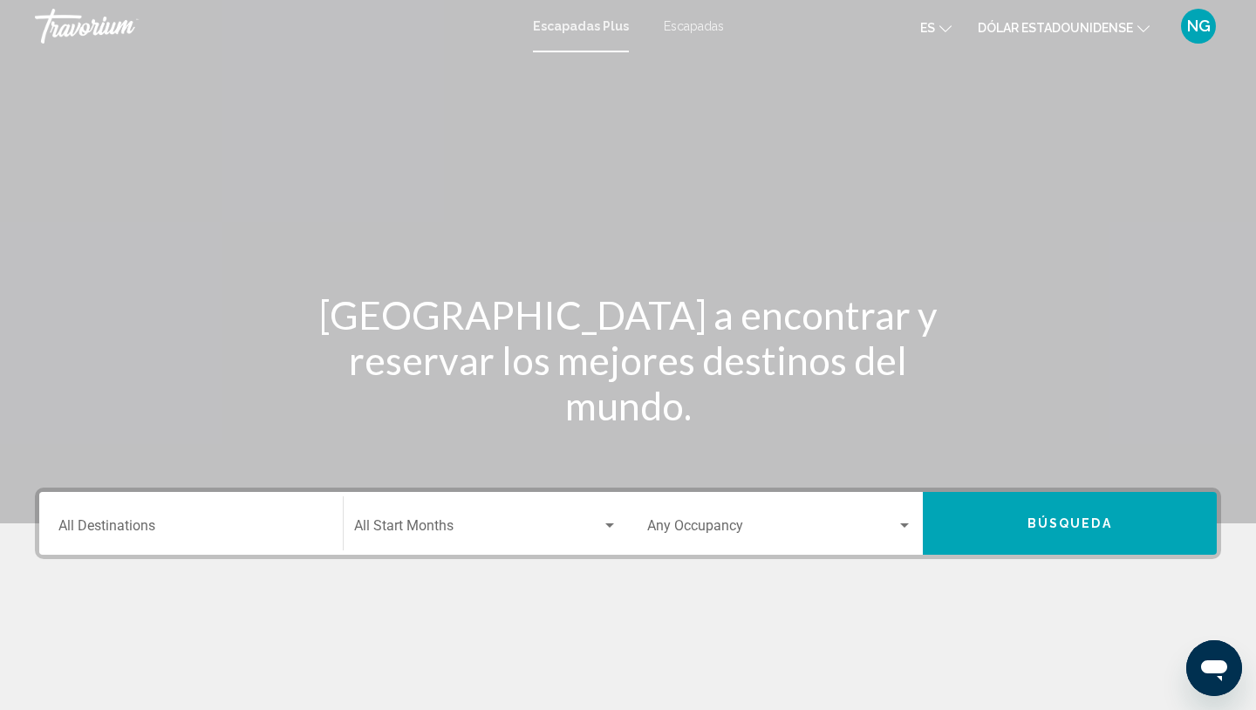
click at [73, 516] on div "Destination All Destinations" at bounding box center [190, 523] width 265 height 55
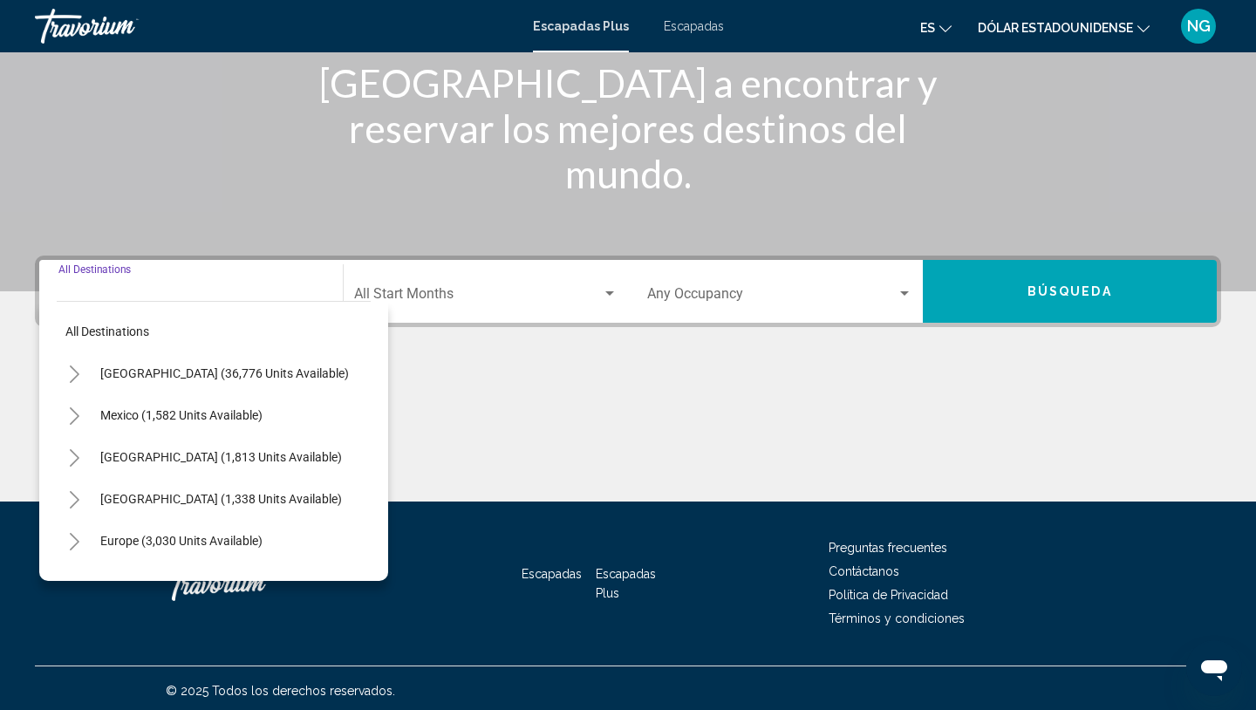
scroll to position [237, 0]
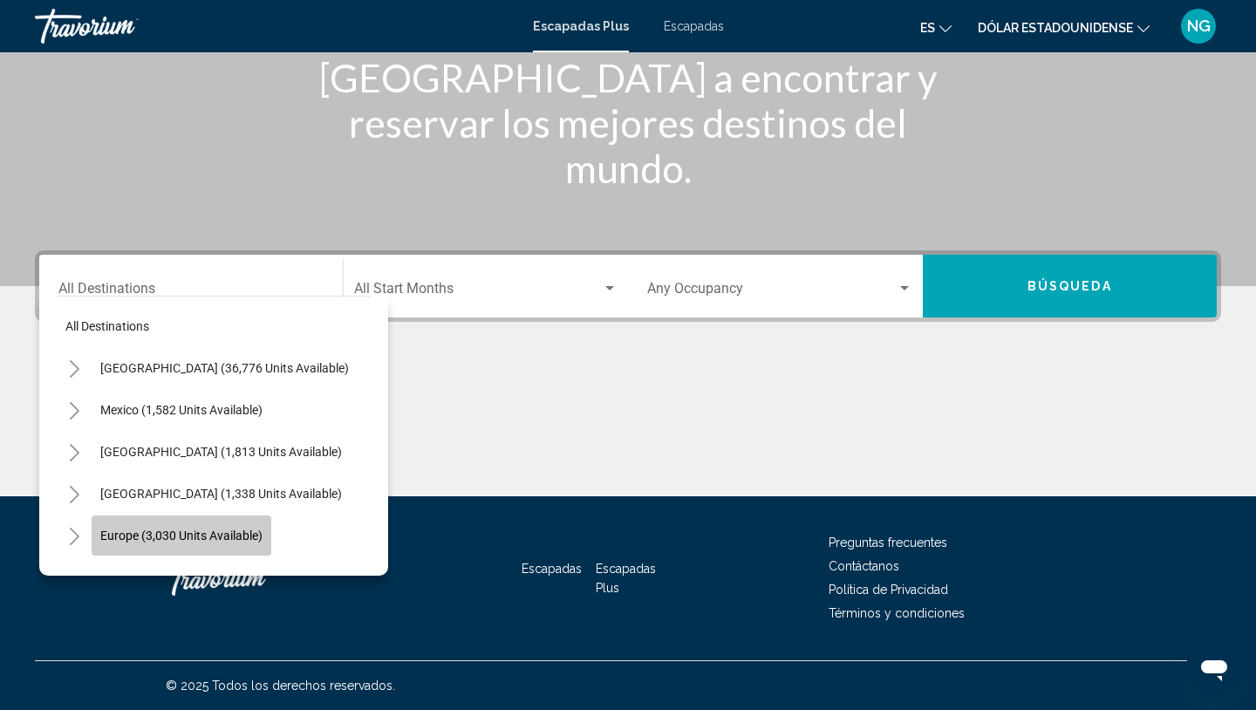
click at [132, 536] on span "Europe (3,030 units available)" at bounding box center [181, 535] width 162 height 14
type input "**********"
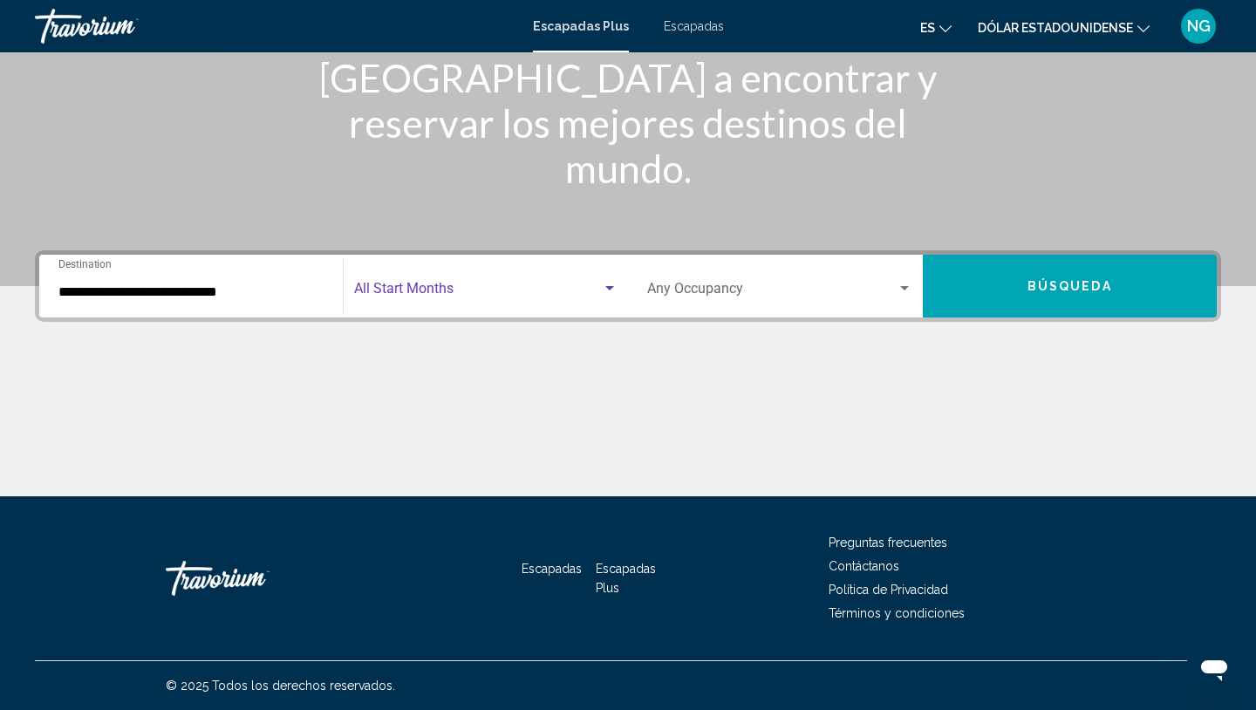
click at [450, 284] on span "Search widget" at bounding box center [478, 292] width 249 height 16
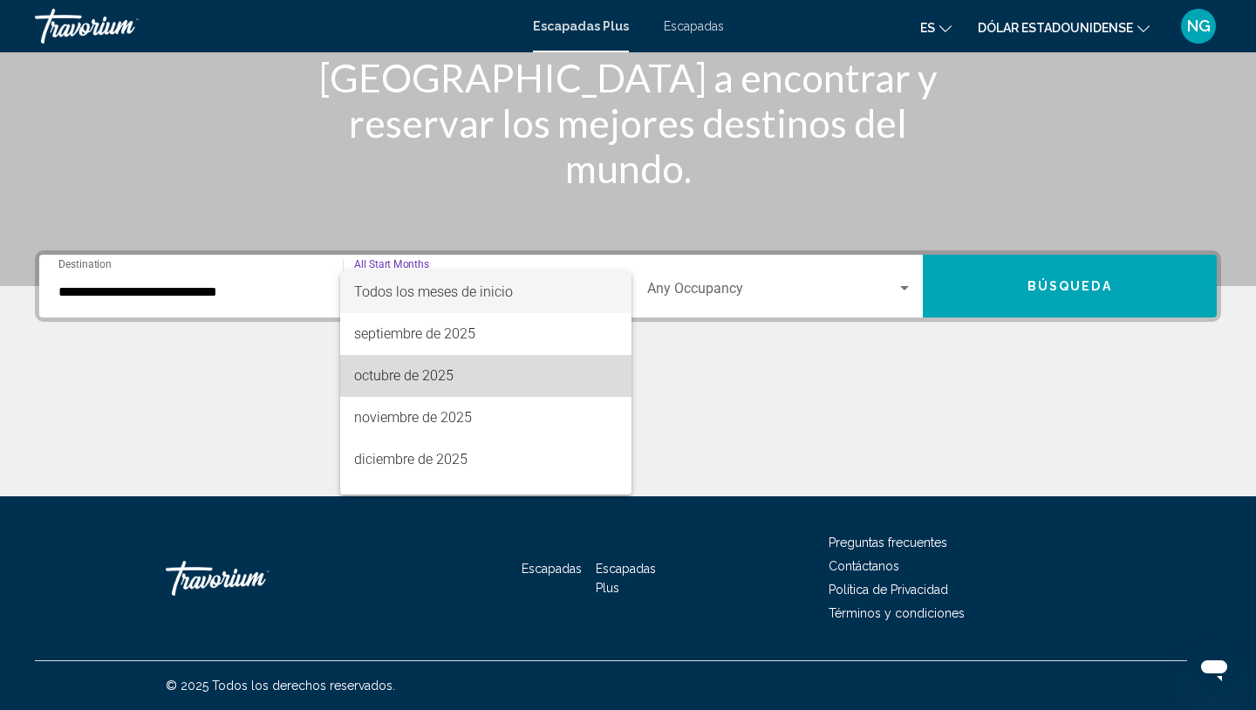
click at [433, 383] on font "octubre de 2025" at bounding box center [403, 375] width 99 height 17
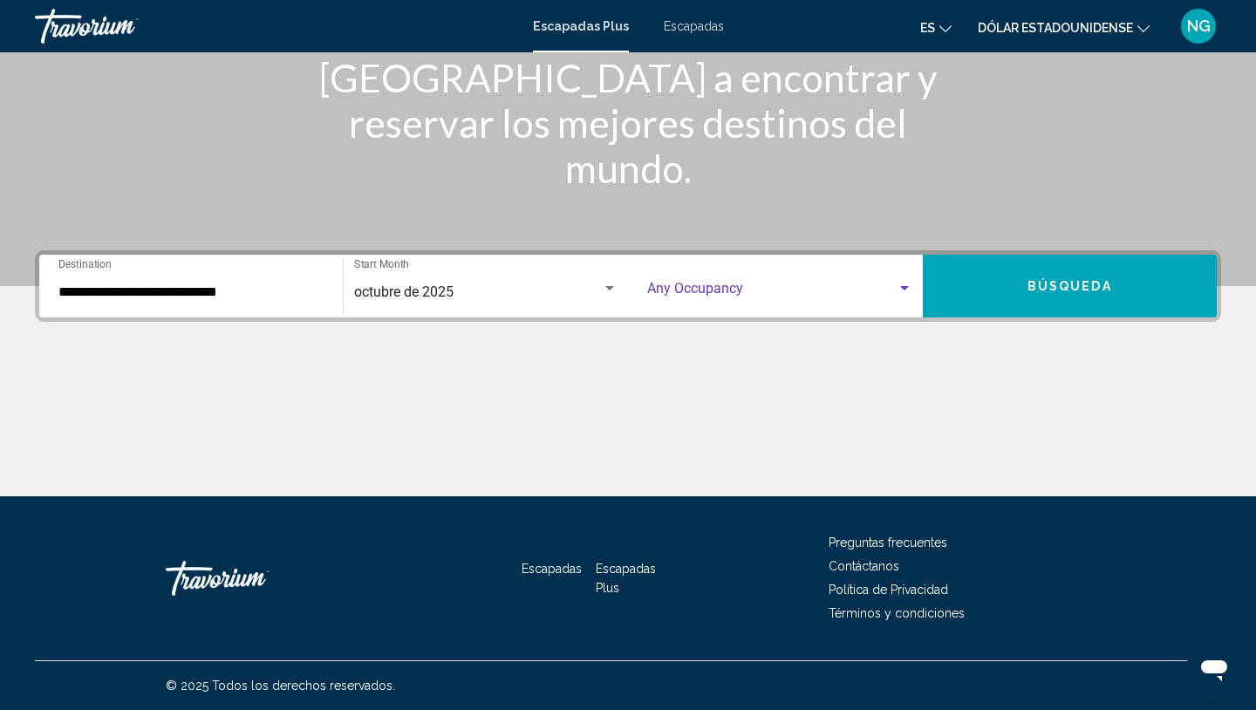
click at [732, 286] on span "Search widget" at bounding box center [771, 292] width 249 height 16
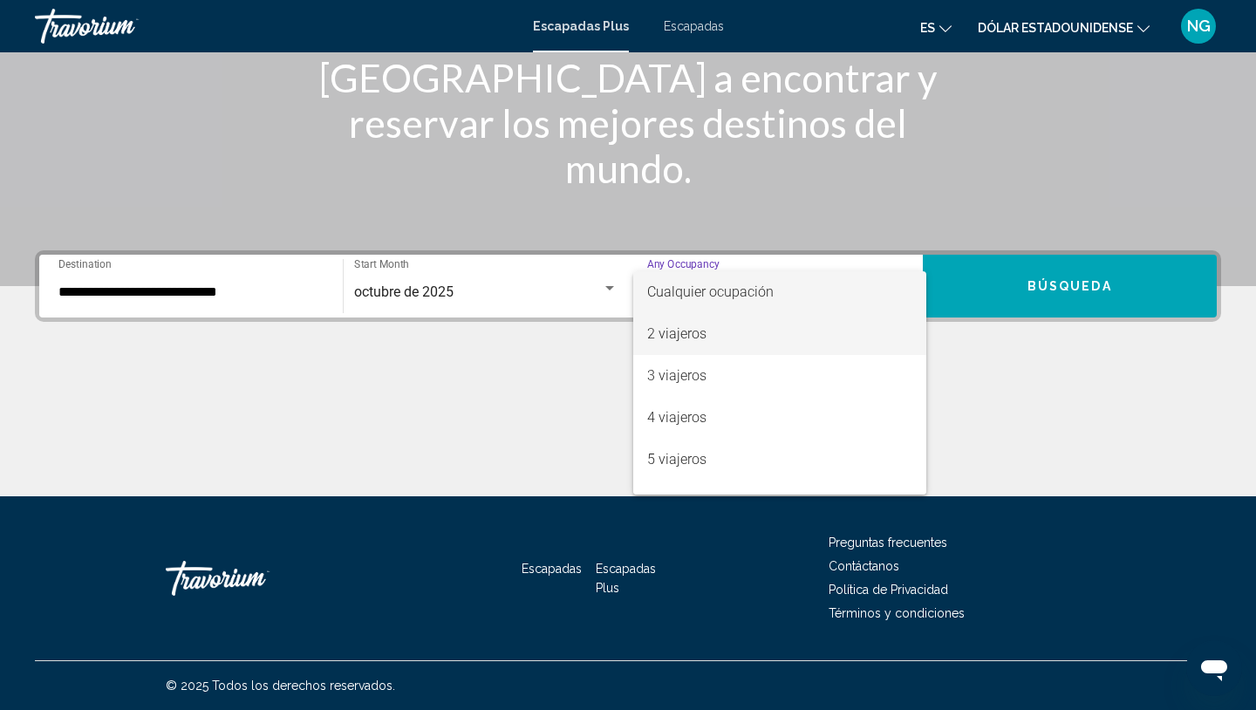
click at [703, 331] on font "2 viajeros" at bounding box center [676, 333] width 59 height 17
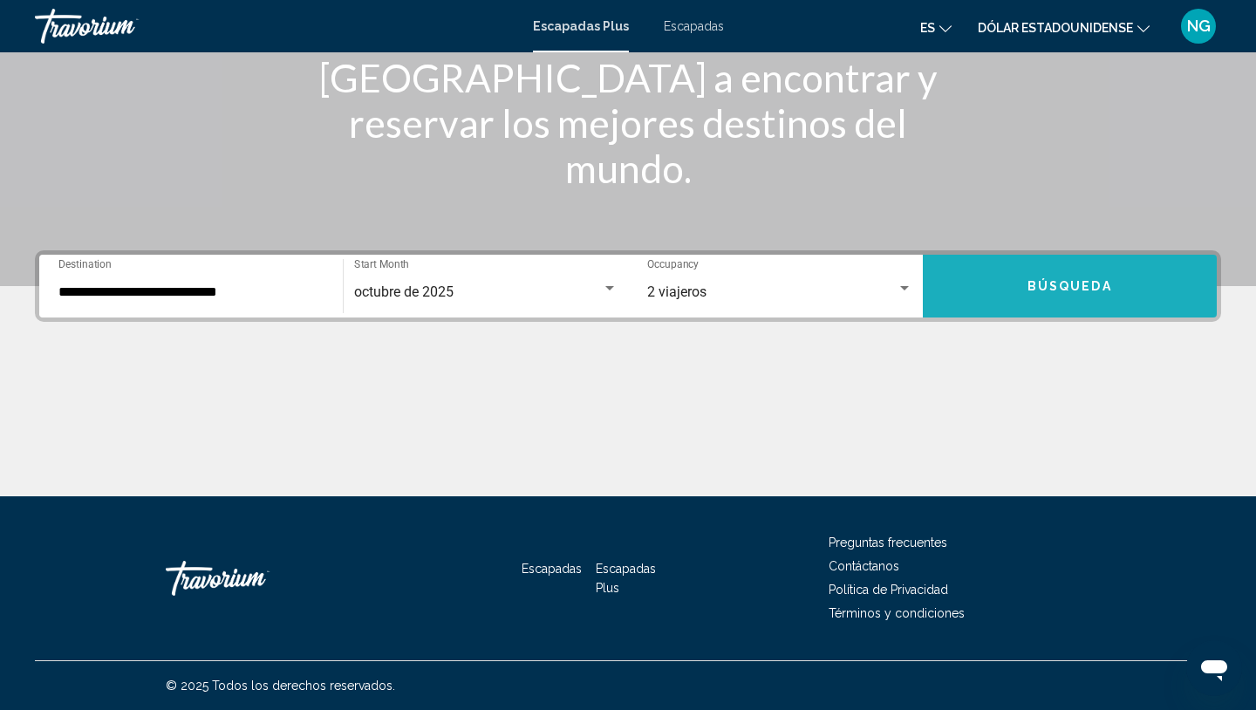
click at [971, 297] on button "Búsqueda" at bounding box center [1070, 286] width 295 height 63
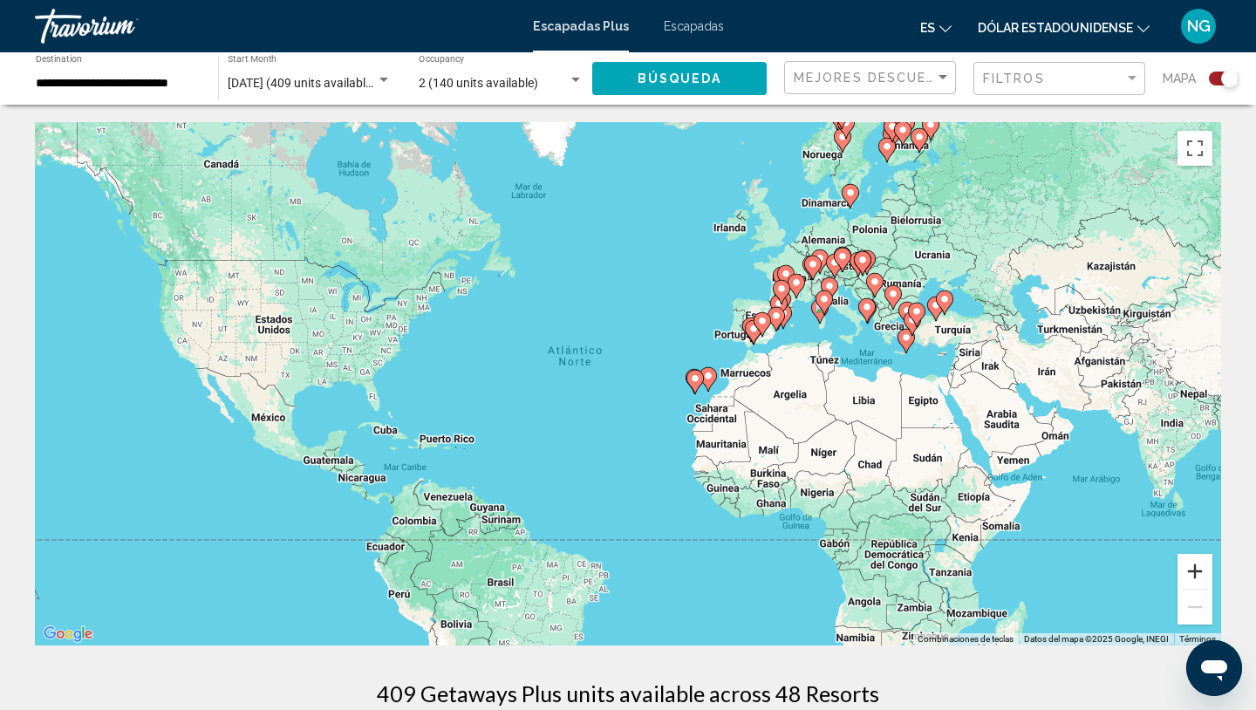
click at [1190, 577] on button "Ampliar" at bounding box center [1194, 571] width 35 height 35
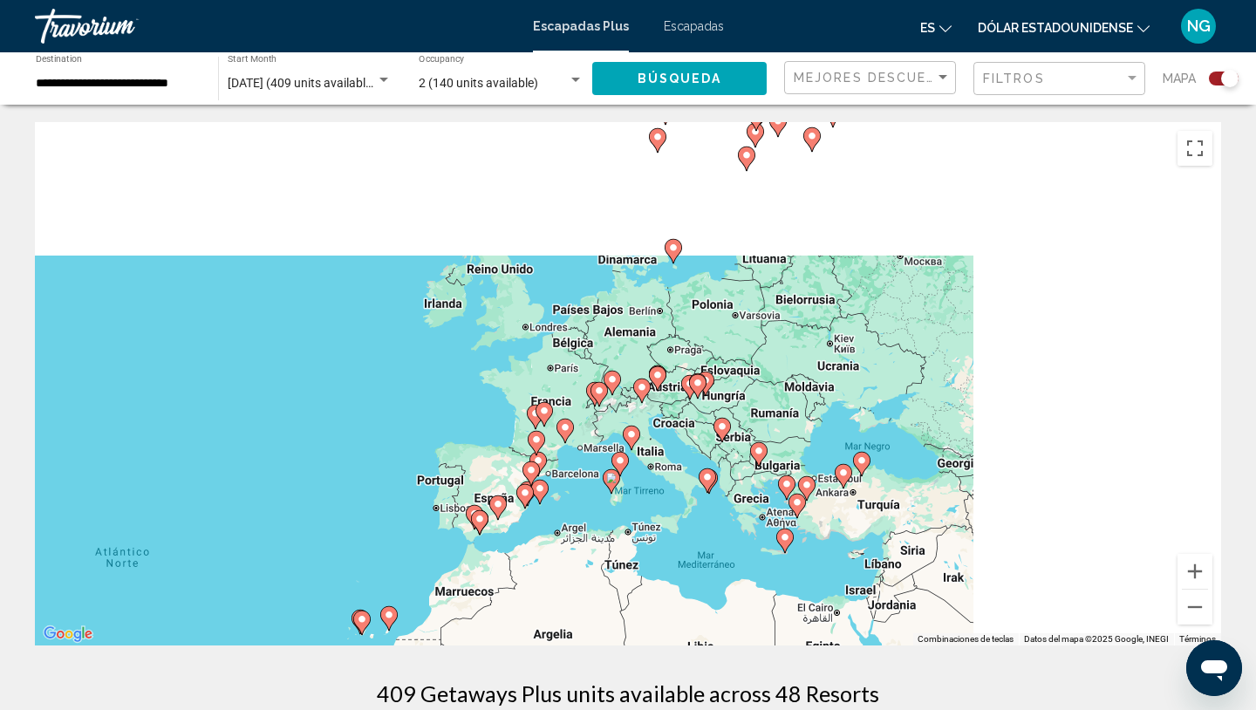
drag, startPoint x: 1144, startPoint y: 356, endPoint x: 740, endPoint y: 584, distance: 463.9
click at [740, 585] on div "Para activar la función de arrastre con el teclado, pulsa Alt + Intro. Cuando h…" at bounding box center [628, 383] width 1186 height 523
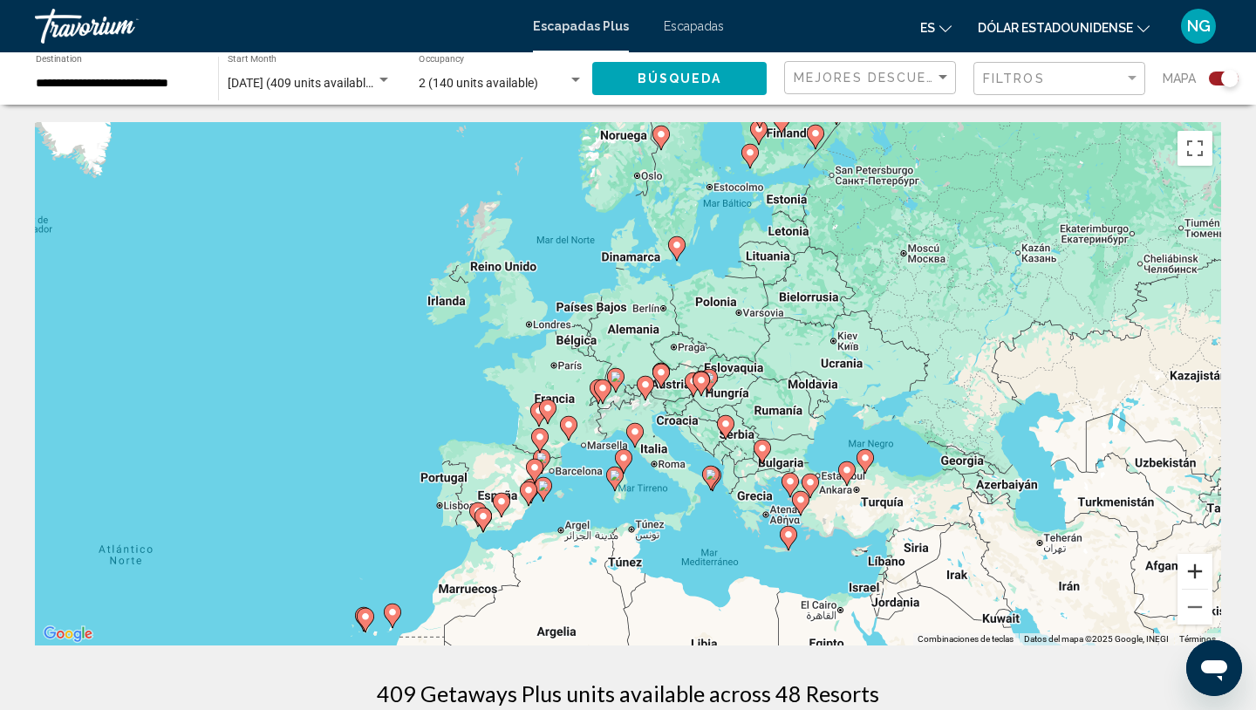
click at [1186, 572] on button "Ampliar" at bounding box center [1194, 571] width 35 height 35
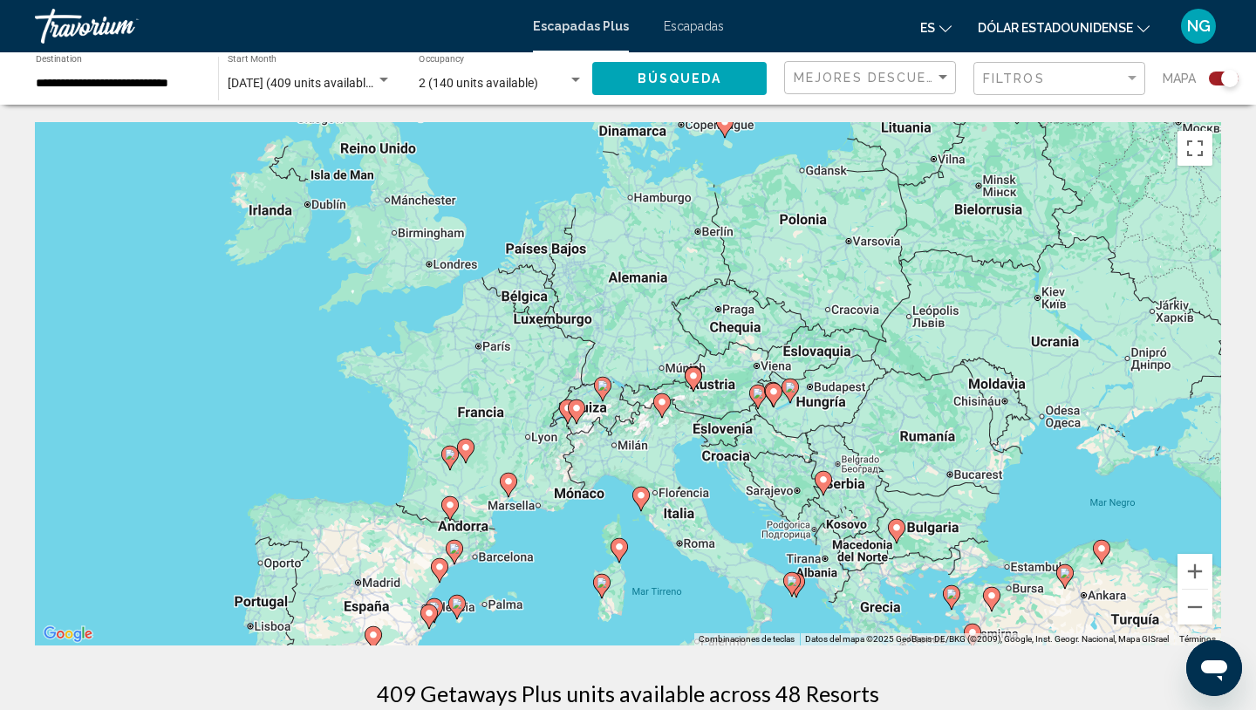
click at [521, 297] on div "Para activar la función de arrastre con el teclado, pulsa Alt + Intro. Cuando h…" at bounding box center [628, 383] width 1186 height 523
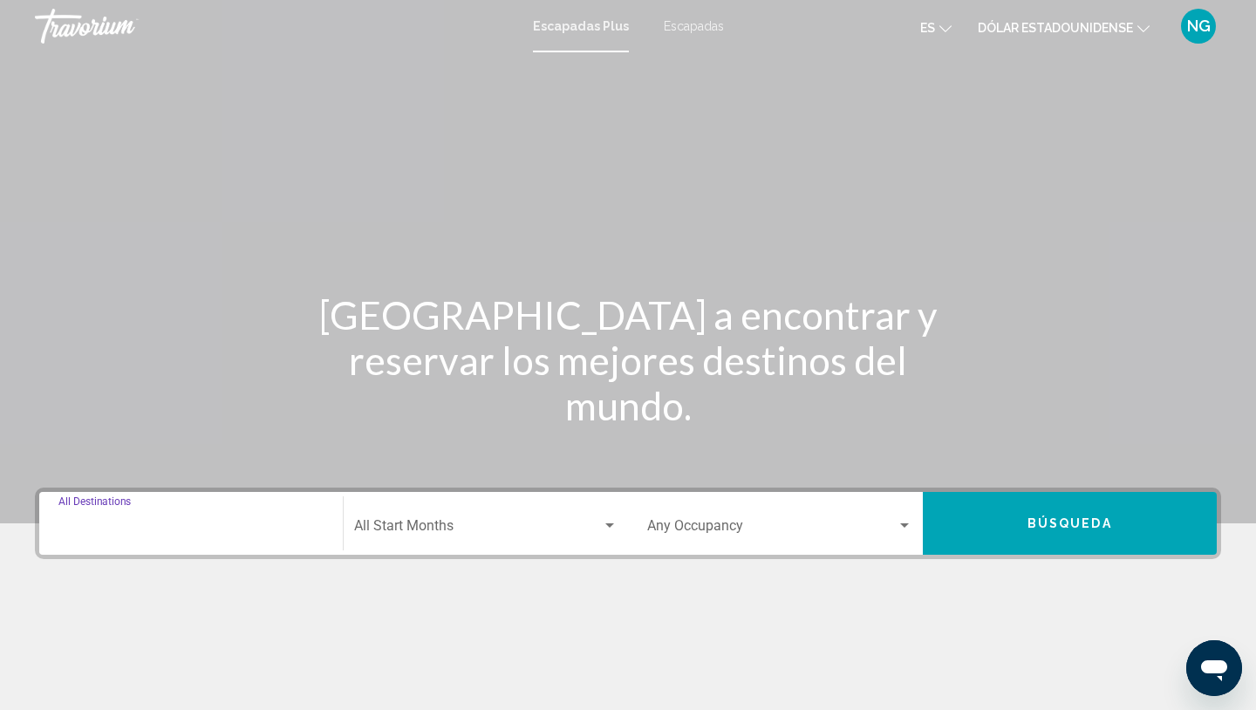
click at [175, 533] on input "Destination All Destinations" at bounding box center [190, 529] width 265 height 16
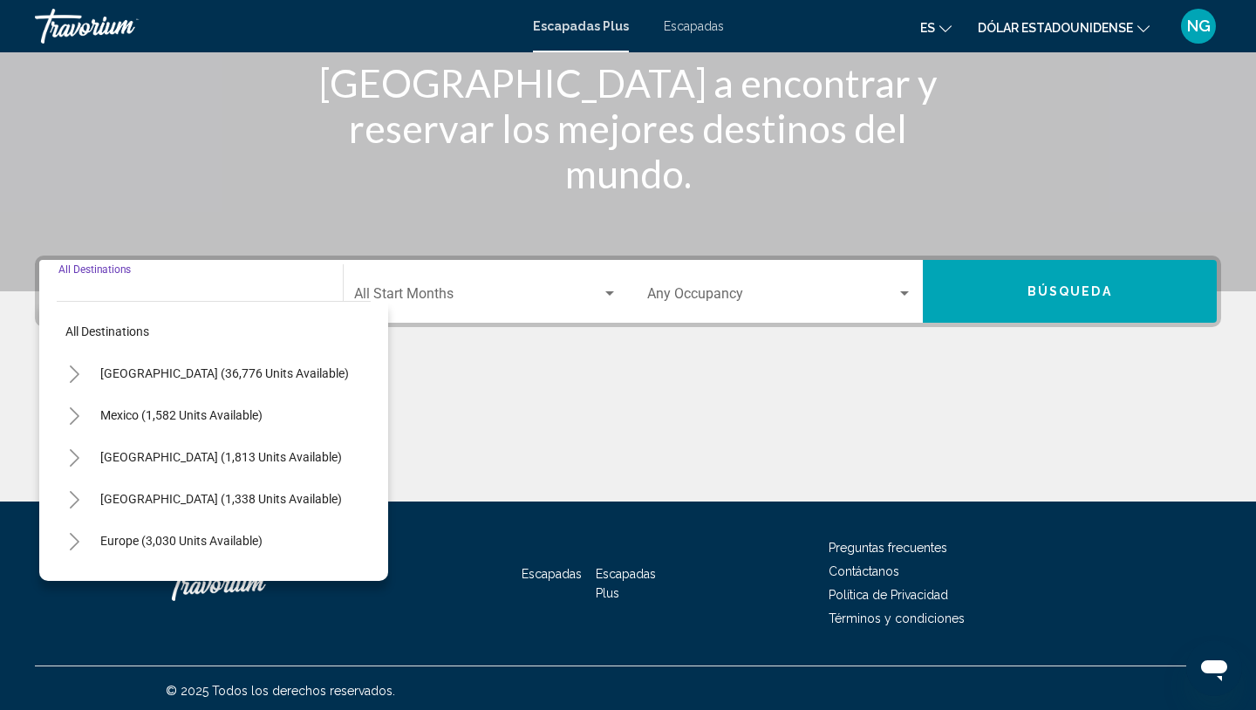
scroll to position [237, 0]
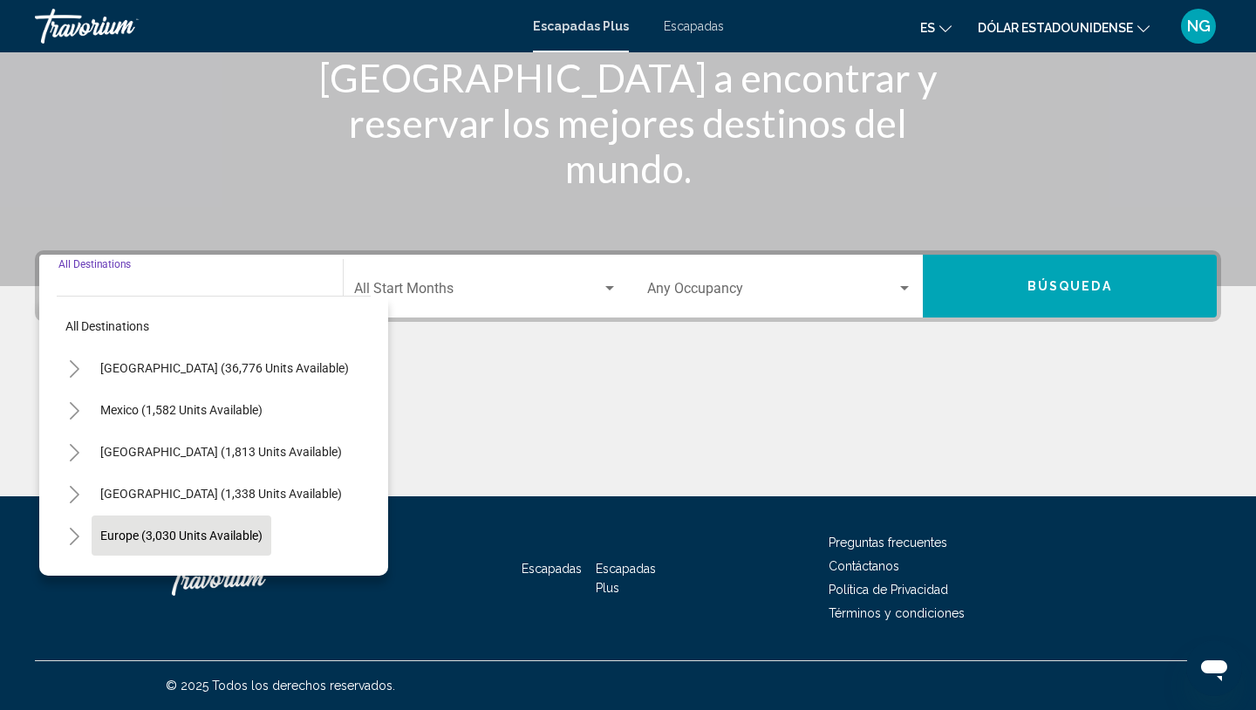
click at [205, 523] on button "Europe (3,030 units available)" at bounding box center [182, 535] width 180 height 40
type input "**********"
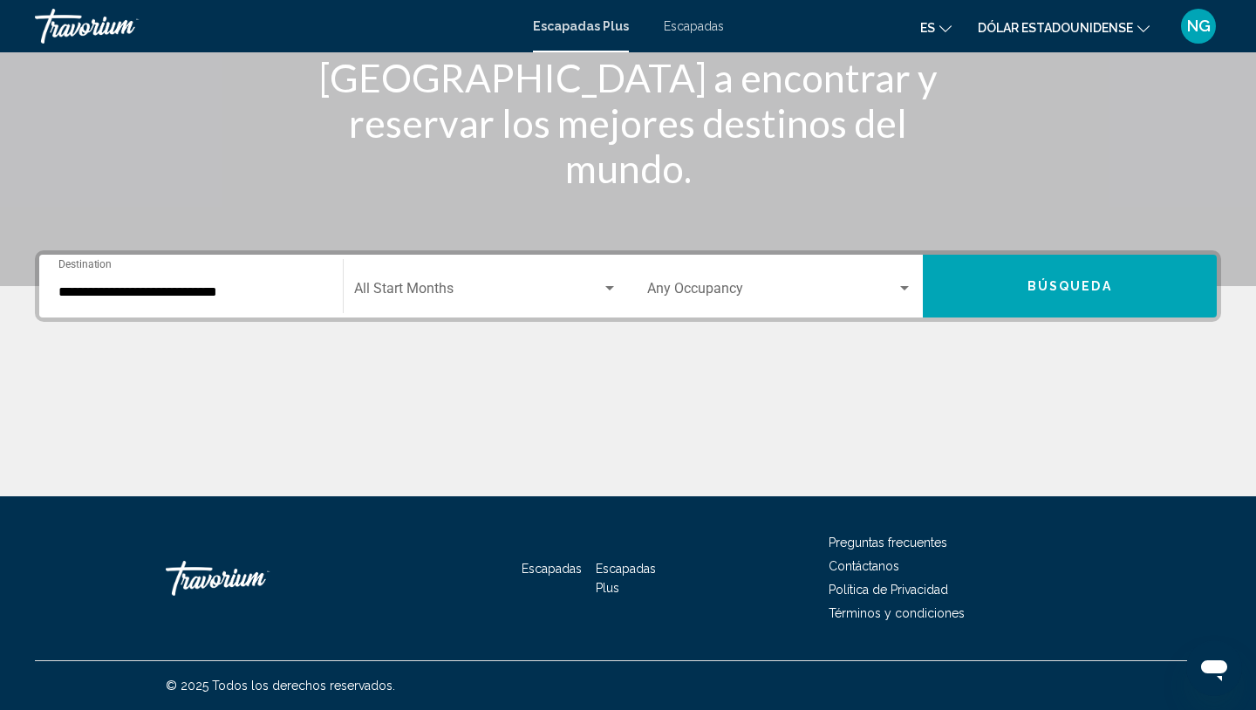
click at [433, 278] on div "Start Month All Start Months" at bounding box center [486, 286] width 264 height 55
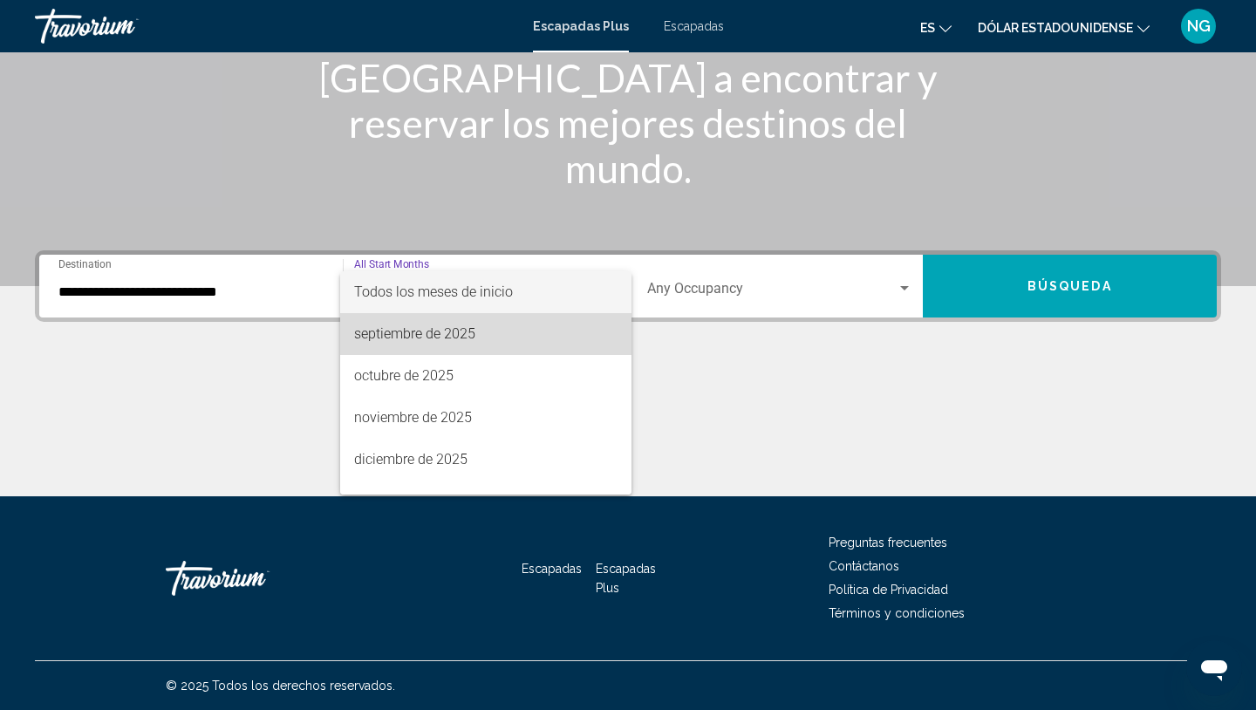
click at [439, 337] on font "septiembre de 2025" at bounding box center [414, 333] width 121 height 17
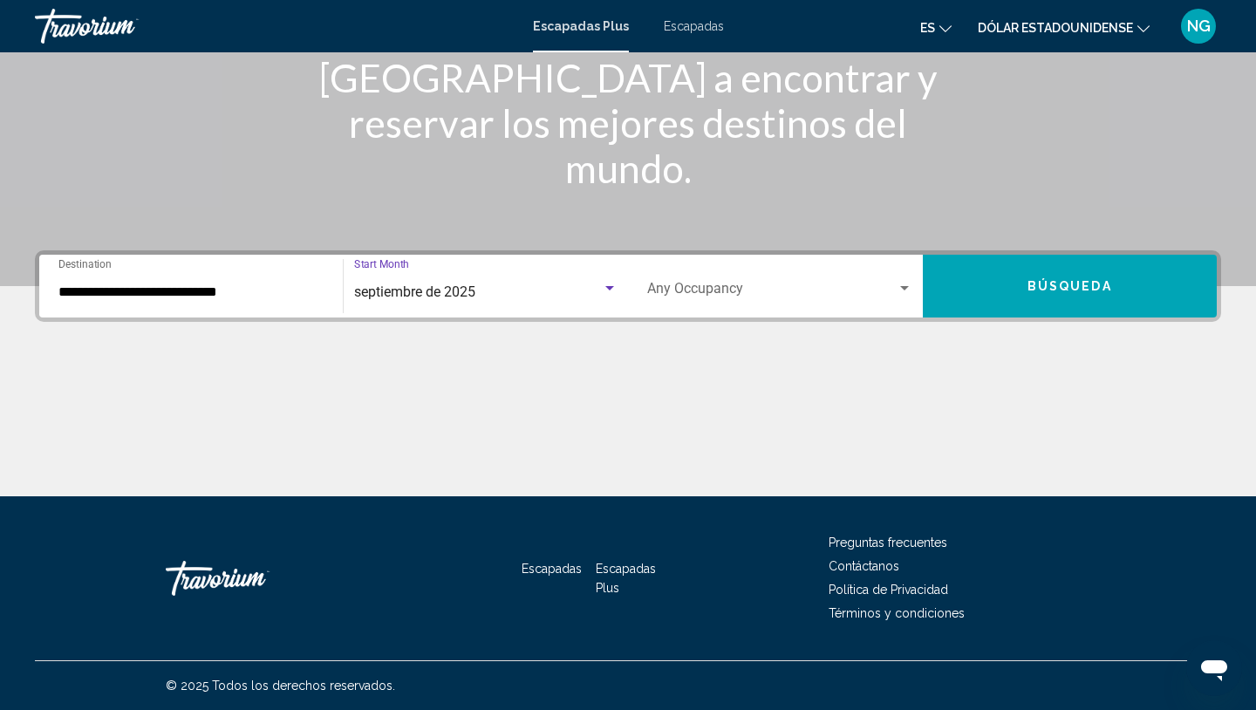
click at [683, 287] on span "Search widget" at bounding box center [771, 292] width 249 height 16
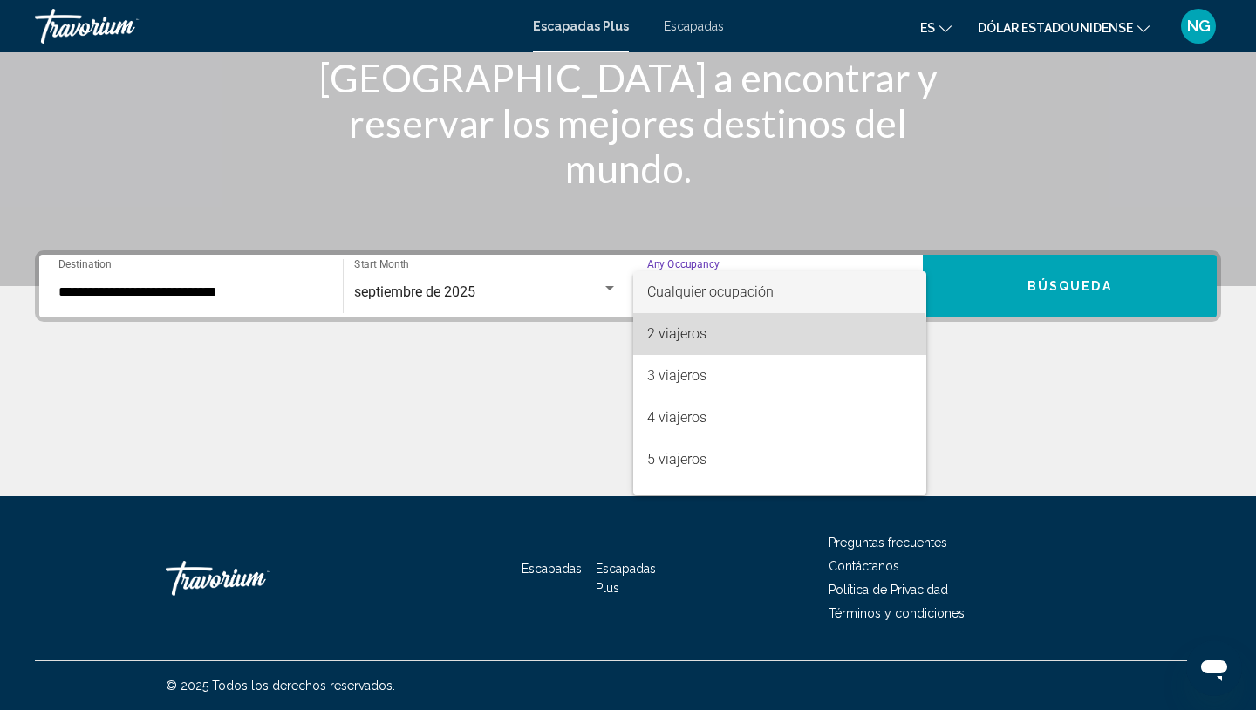
click at [682, 340] on font "2 viajeros" at bounding box center [676, 333] width 59 height 17
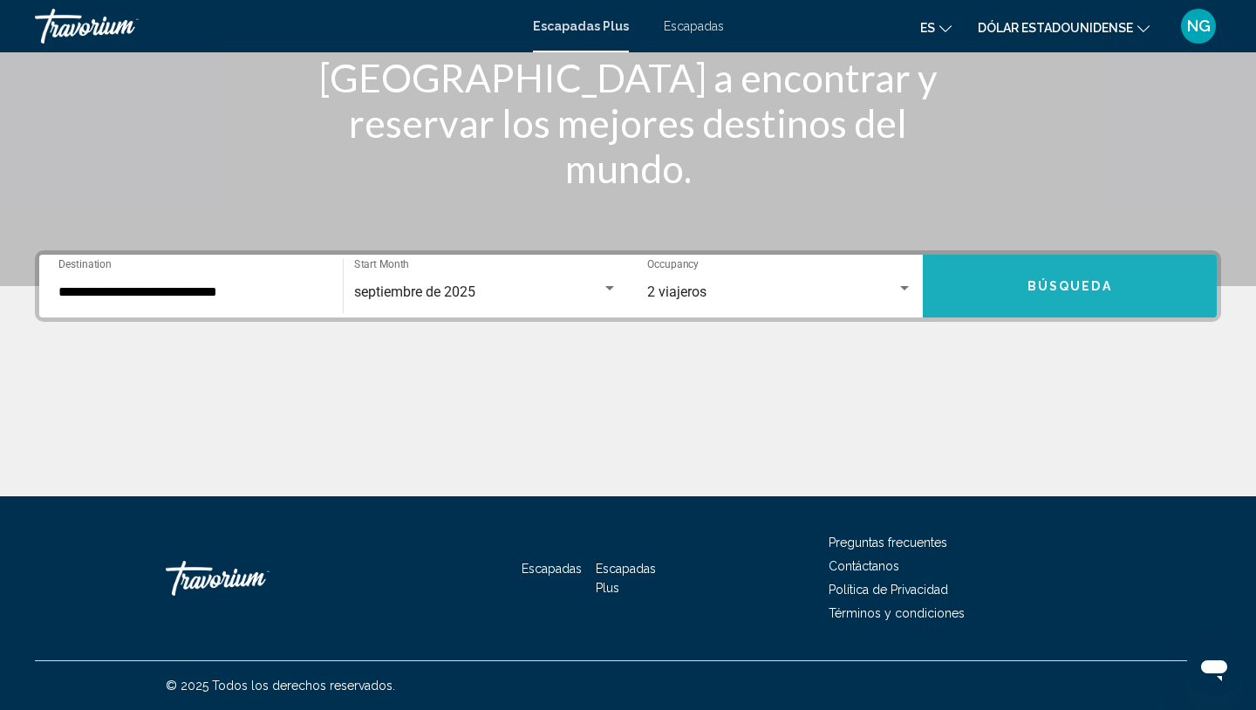
click at [1043, 291] on span "Búsqueda" at bounding box center [1069, 287] width 85 height 14
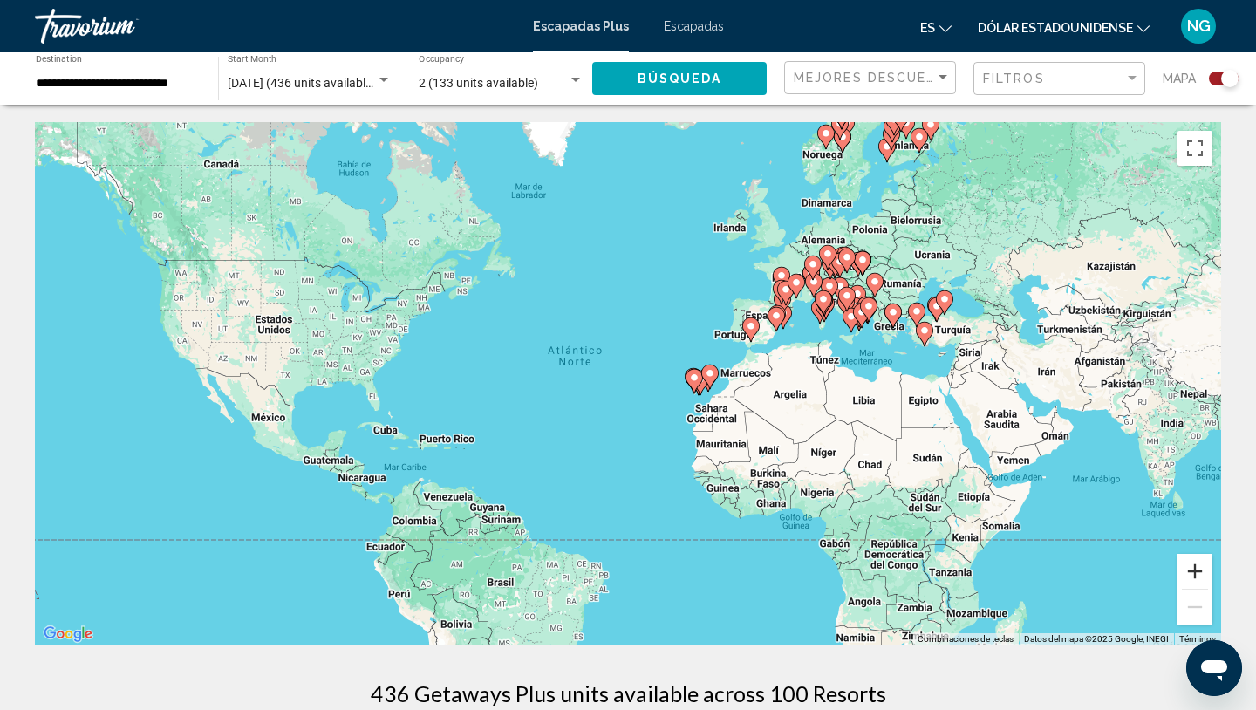
click at [1196, 561] on button "Ampliar" at bounding box center [1194, 571] width 35 height 35
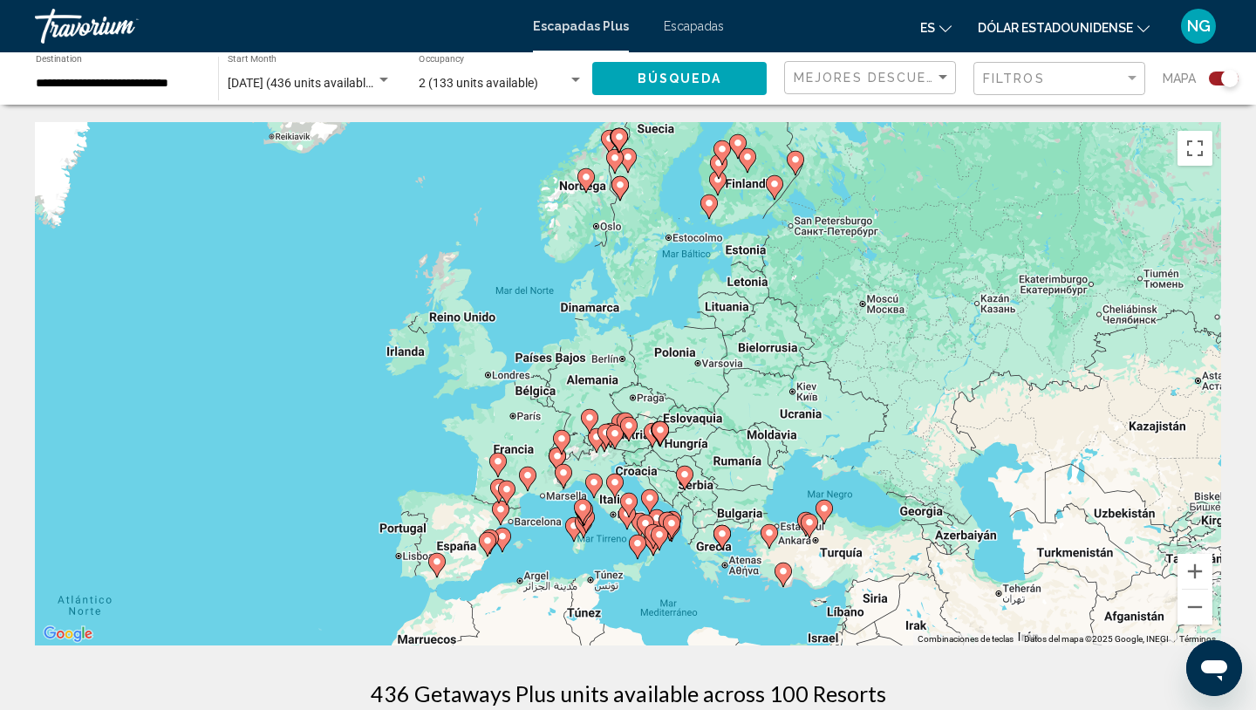
drag, startPoint x: 1144, startPoint y: 385, endPoint x: 714, endPoint y: 658, distance: 509.3
click at [1204, 571] on button "Ampliar" at bounding box center [1194, 571] width 35 height 35
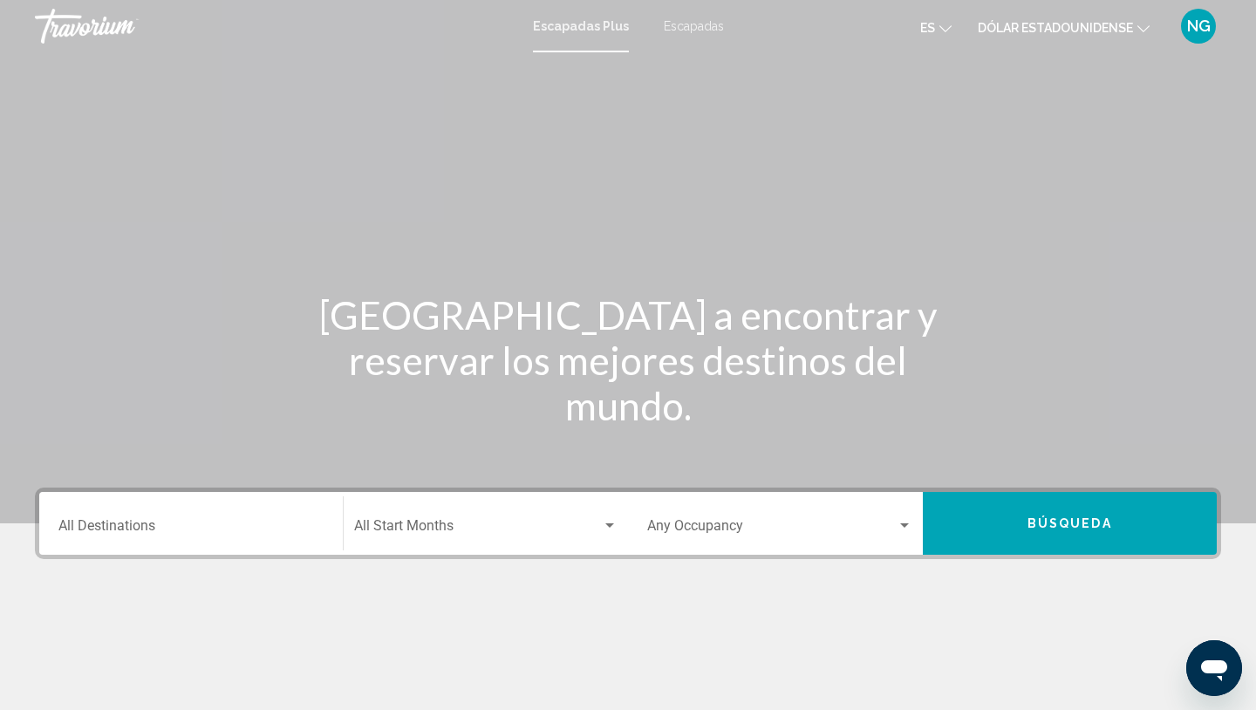
click at [190, 510] on div "Destination All Destinations" at bounding box center [190, 523] width 265 height 55
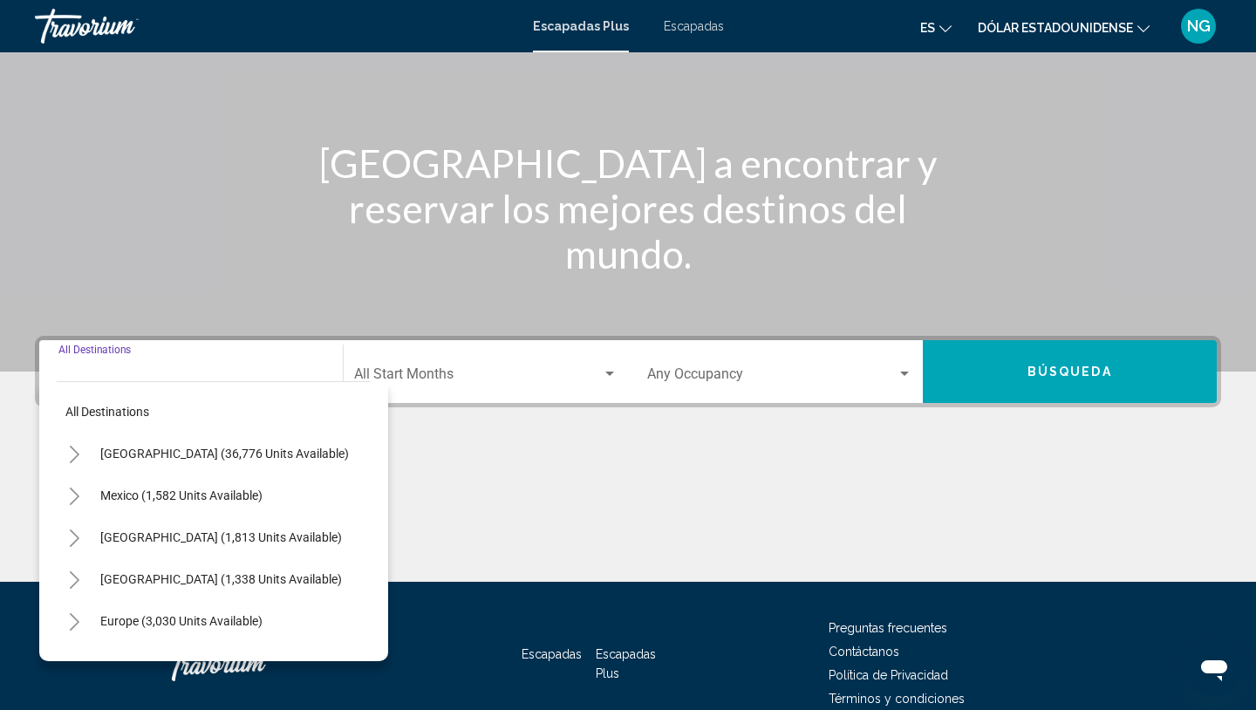
scroll to position [237, 0]
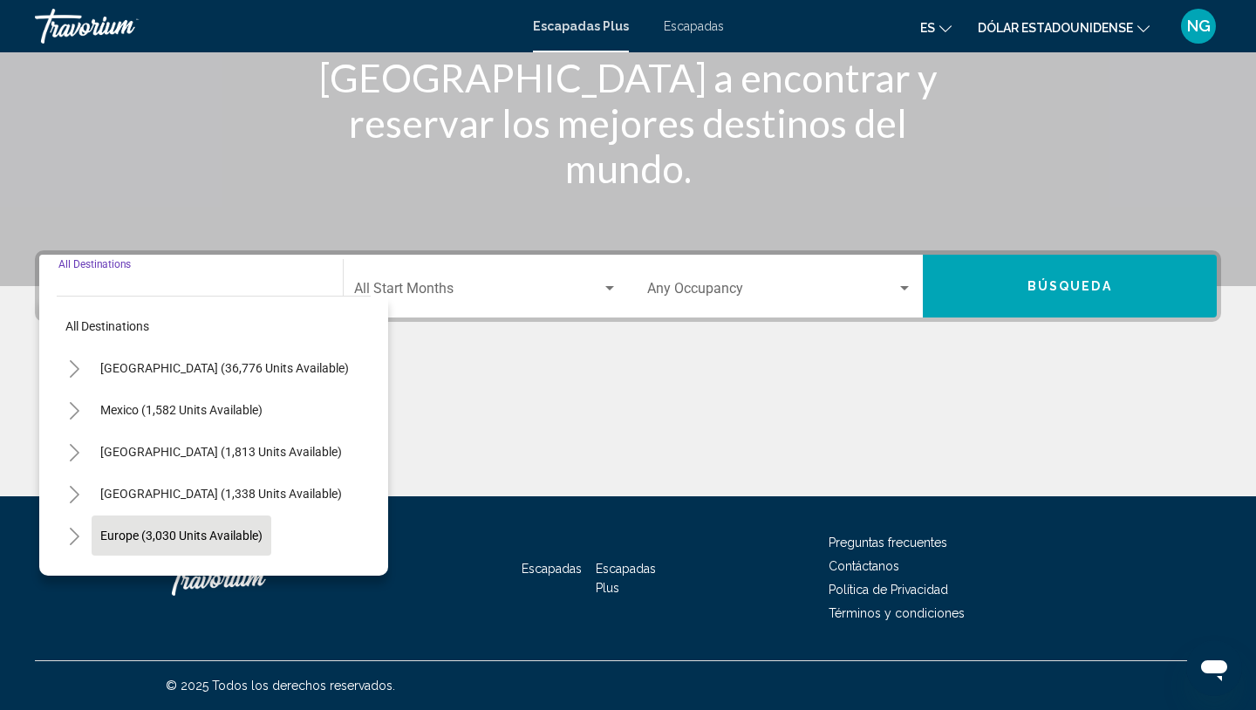
click at [196, 526] on button "Europe (3,030 units available)" at bounding box center [182, 535] width 180 height 40
type input "**********"
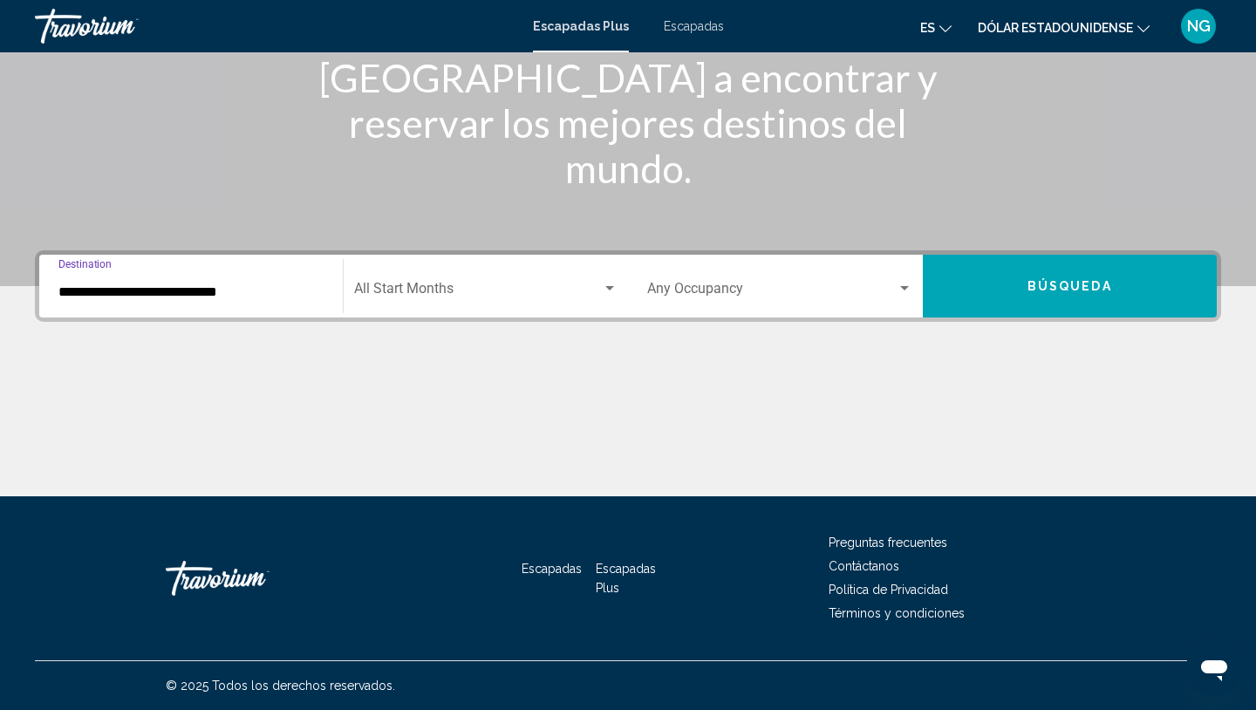
click at [476, 285] on span "Search widget" at bounding box center [478, 292] width 249 height 16
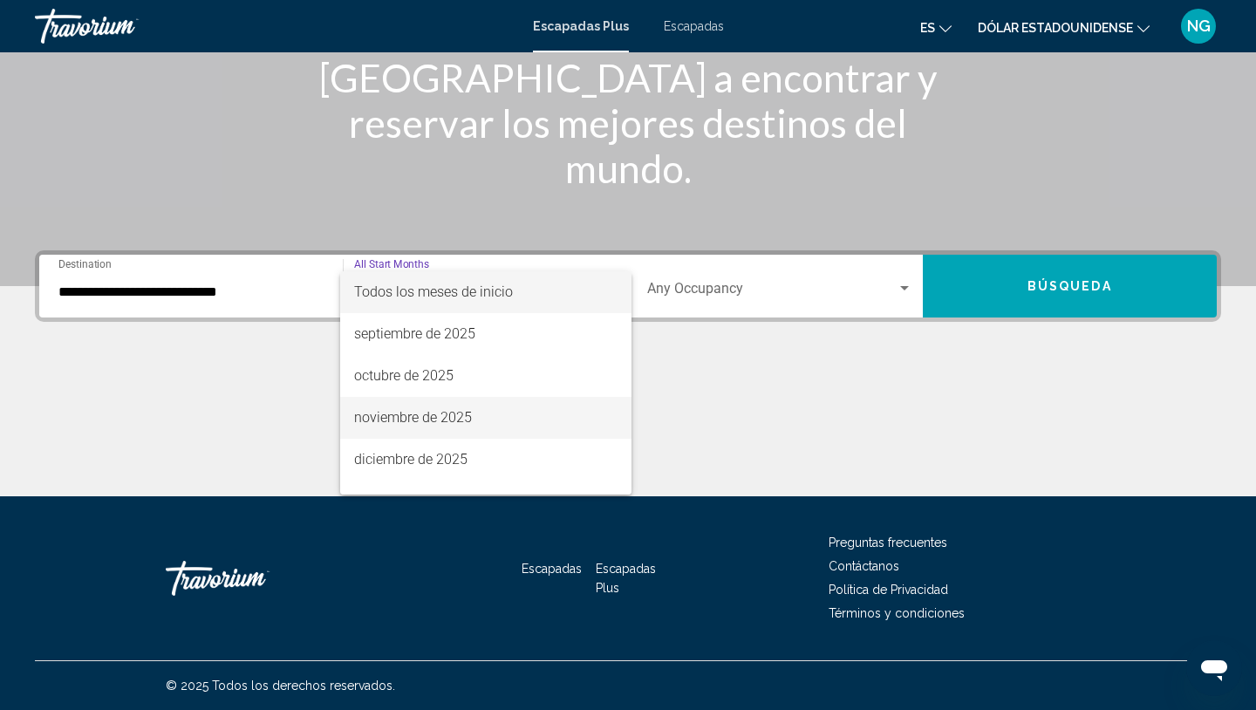
click at [445, 405] on span "noviembre de 2025" at bounding box center [486, 418] width 264 height 42
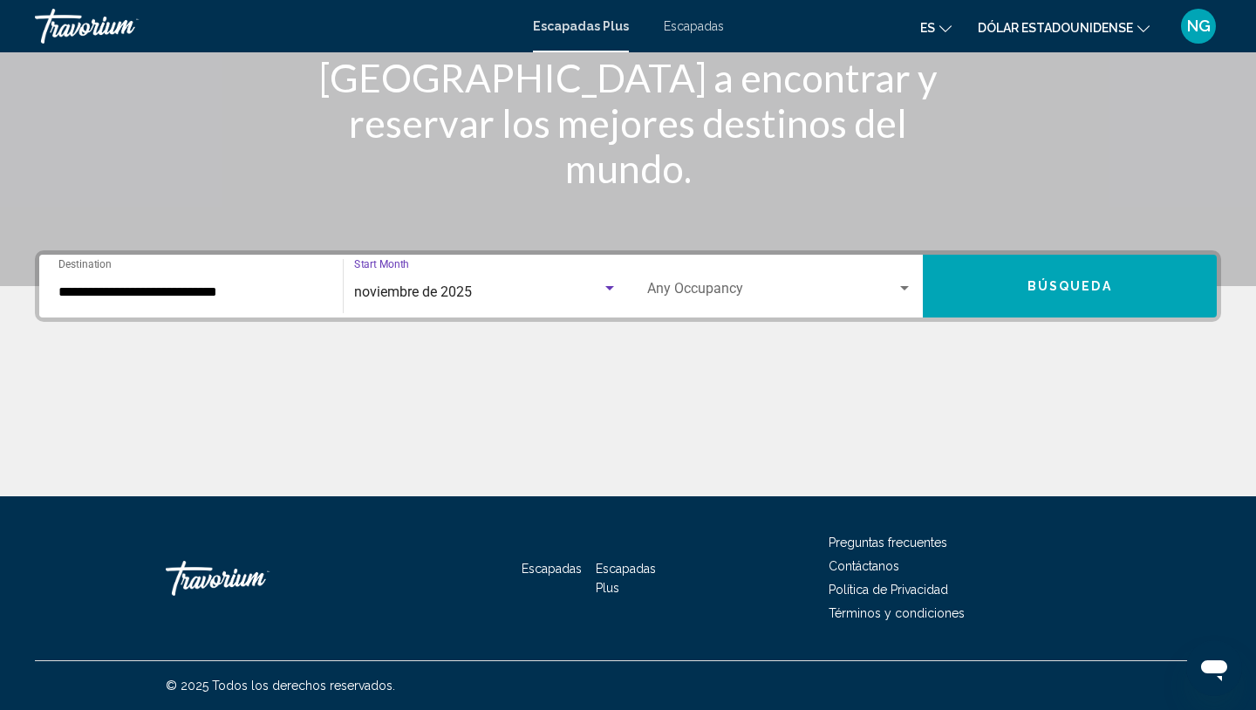
click at [679, 273] on div "Occupancy Any Occupancy" at bounding box center [779, 286] width 265 height 55
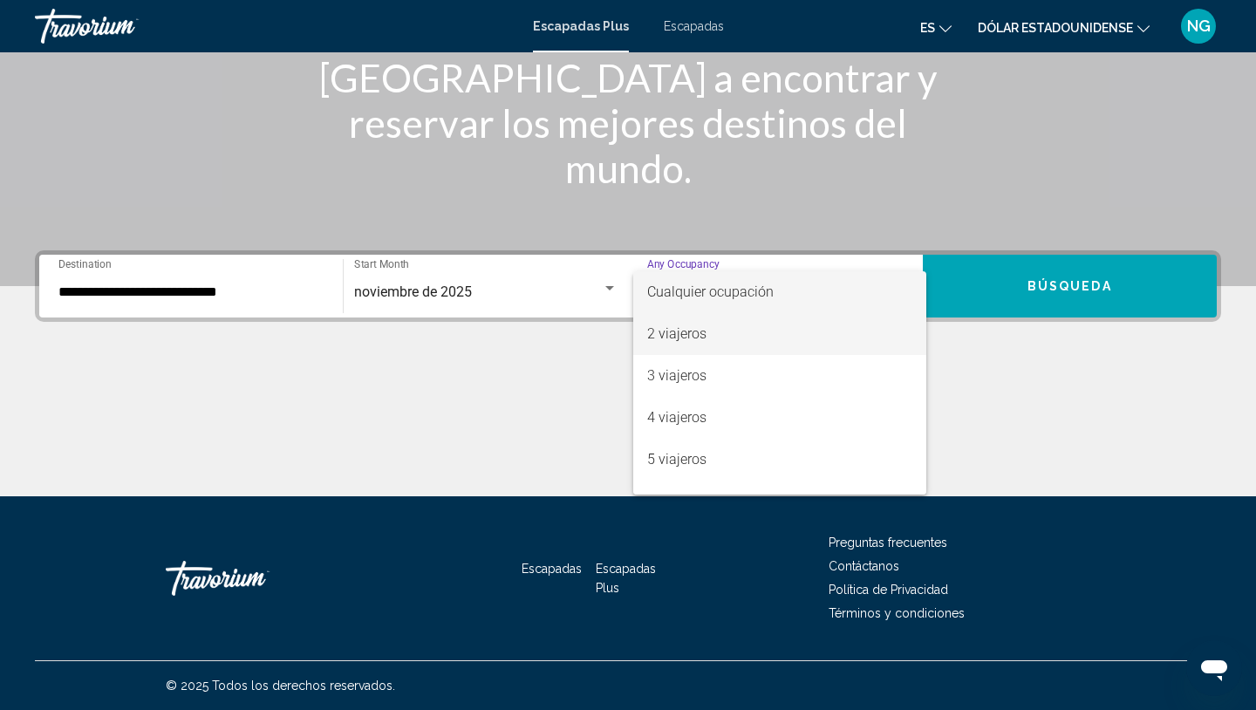
click at [675, 338] on font "2 viajeros" at bounding box center [676, 333] width 59 height 17
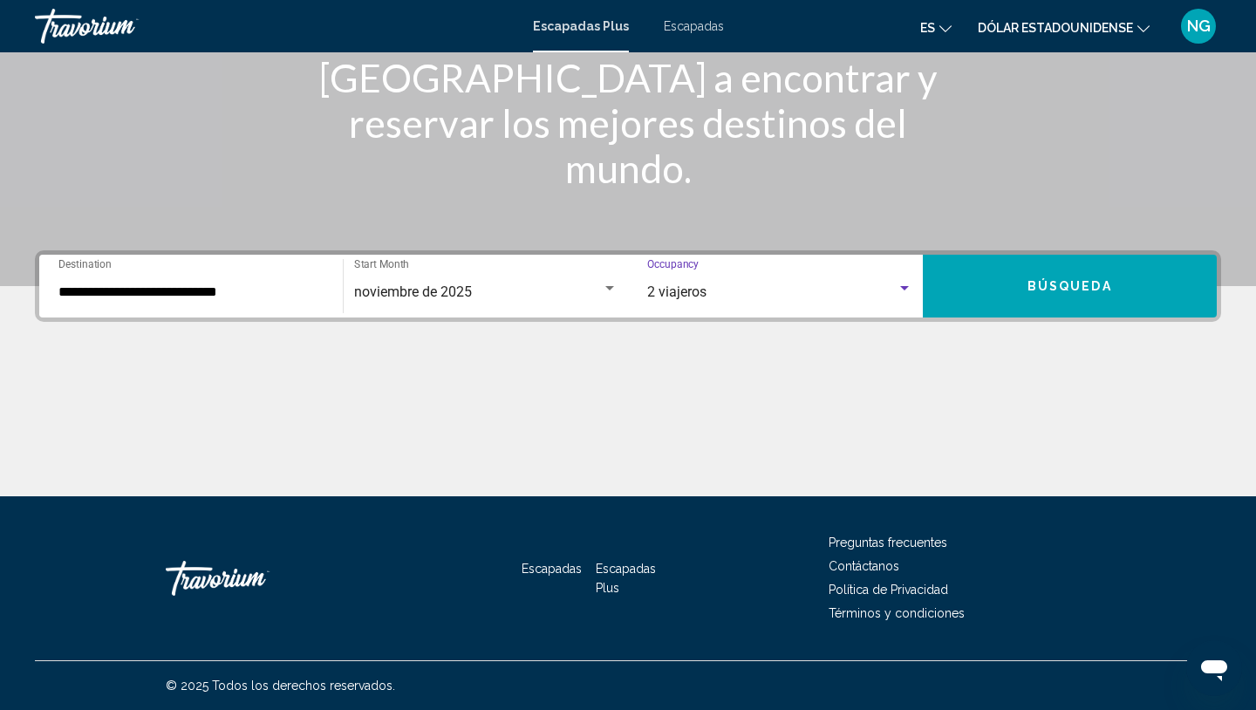
click at [961, 290] on button "Búsqueda" at bounding box center [1070, 286] width 295 height 63
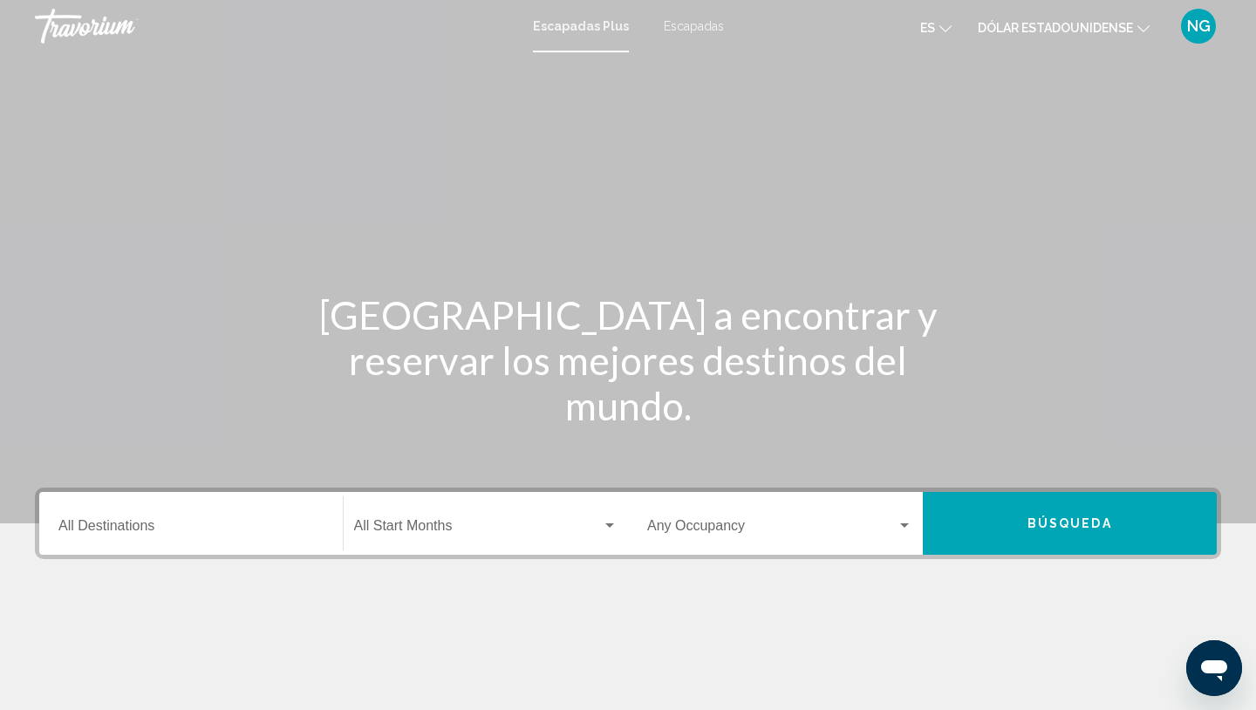
click at [146, 523] on input "Destination All Destinations" at bounding box center [190, 529] width 265 height 16
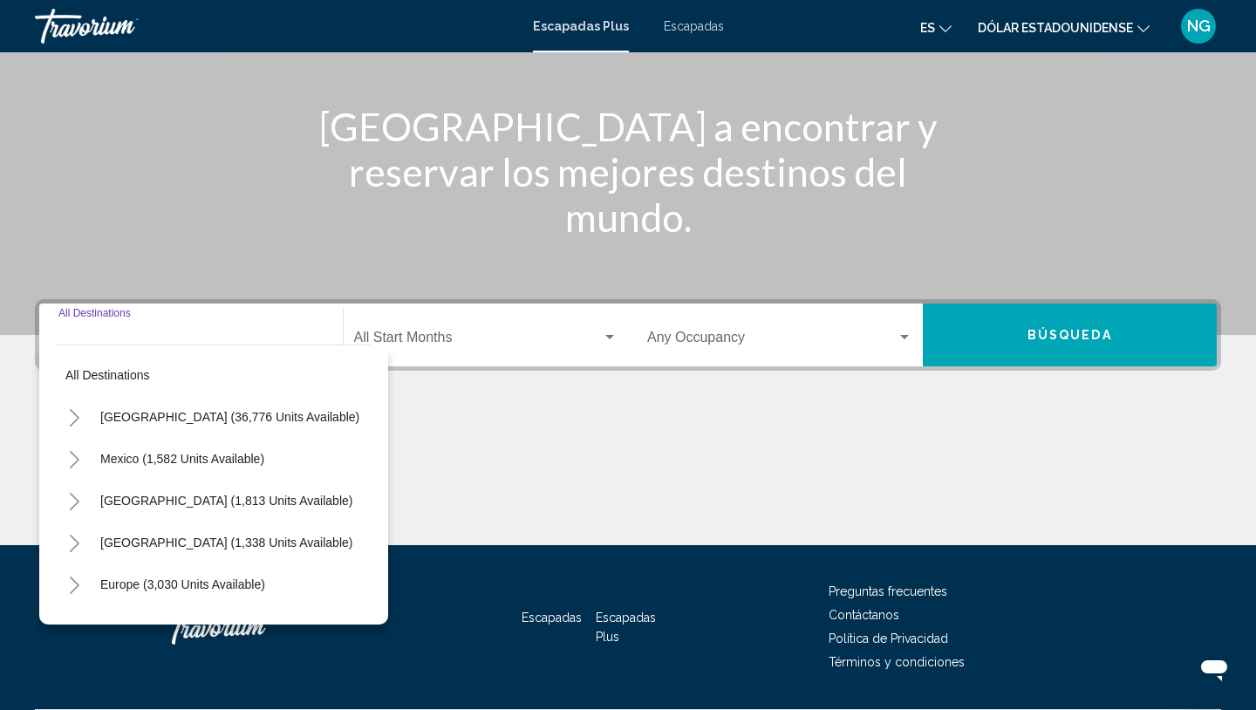
scroll to position [237, 0]
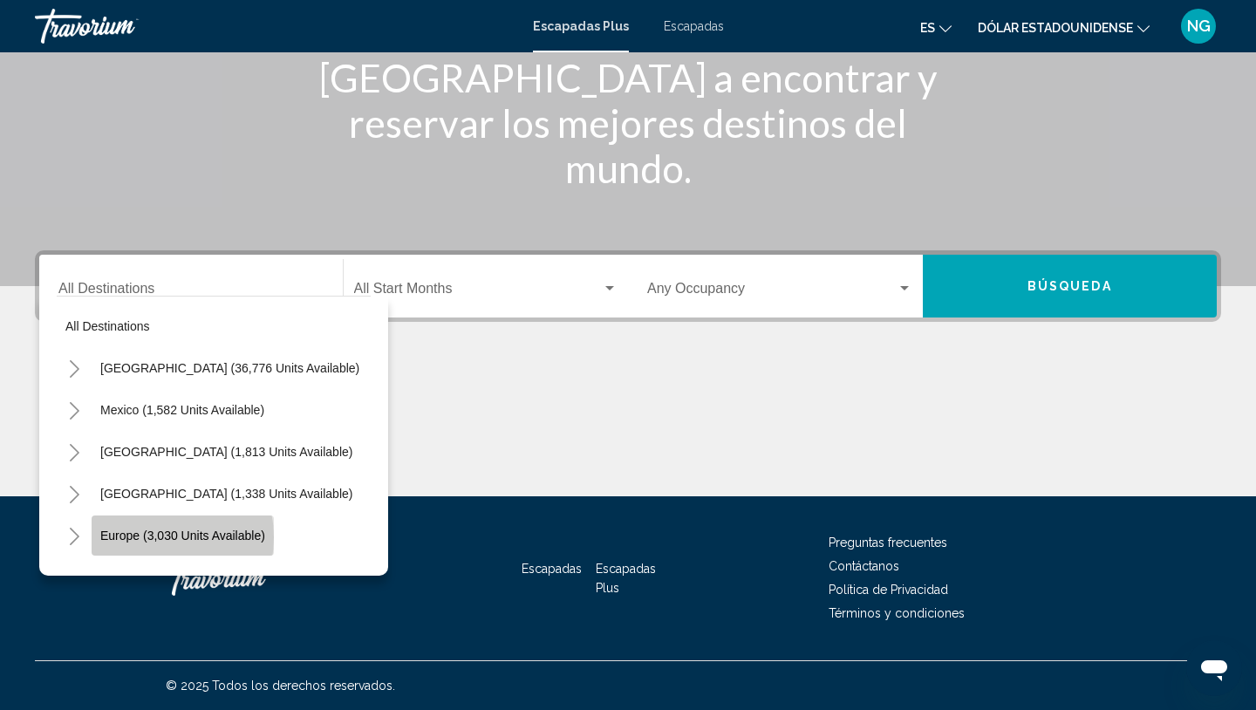
click at [148, 537] on span "Europe (3,030 units available)" at bounding box center [182, 535] width 165 height 14
type input "**********"
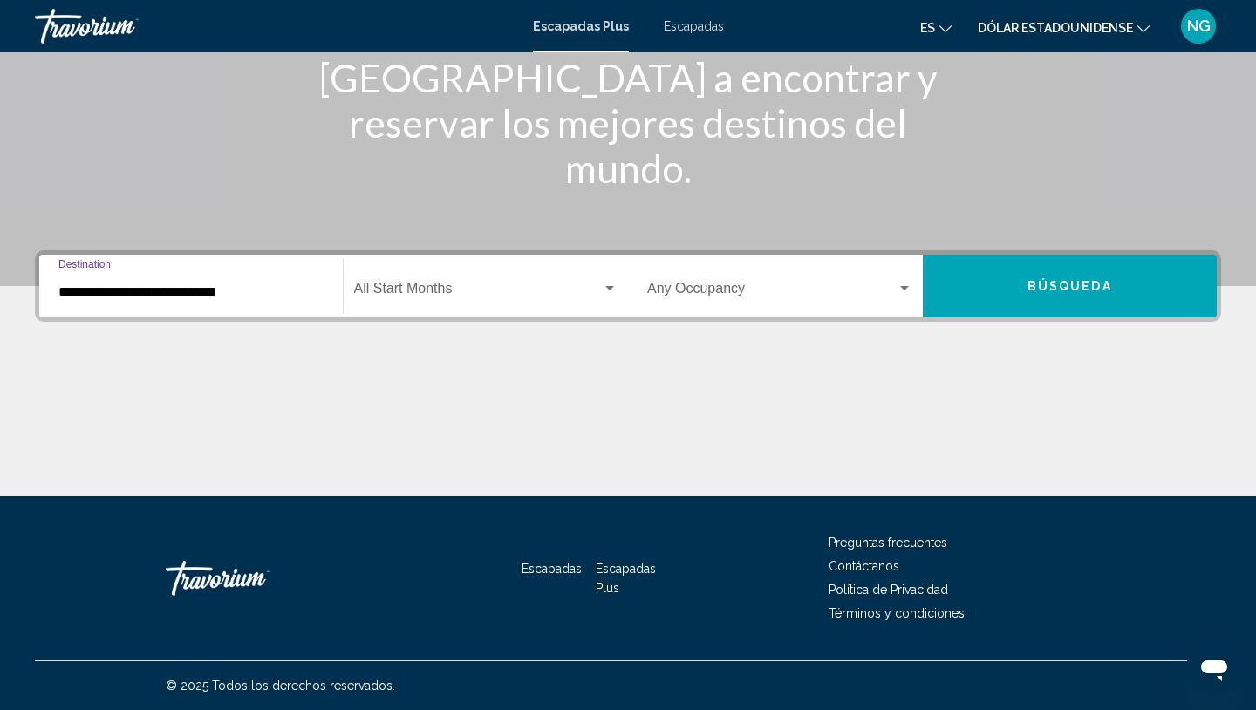
click at [395, 286] on span "Widget de búsqueda" at bounding box center [478, 292] width 249 height 16
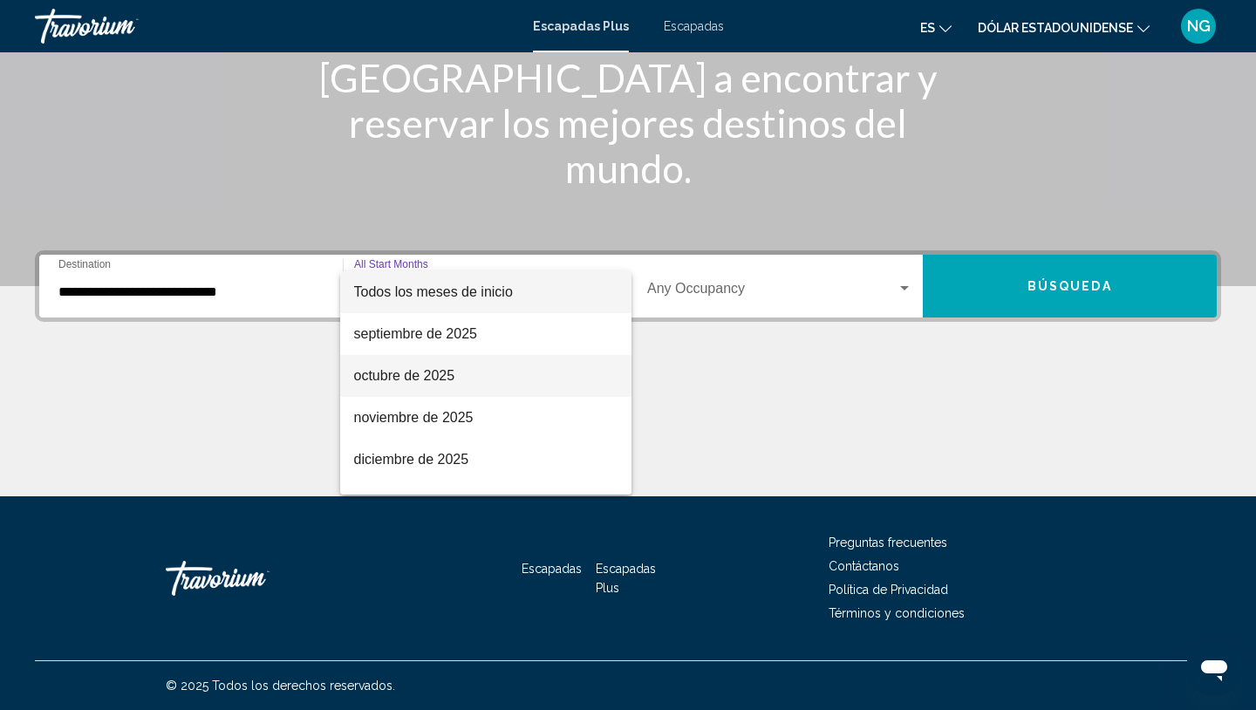
click at [383, 372] on font "octubre de 2025" at bounding box center [404, 375] width 101 height 15
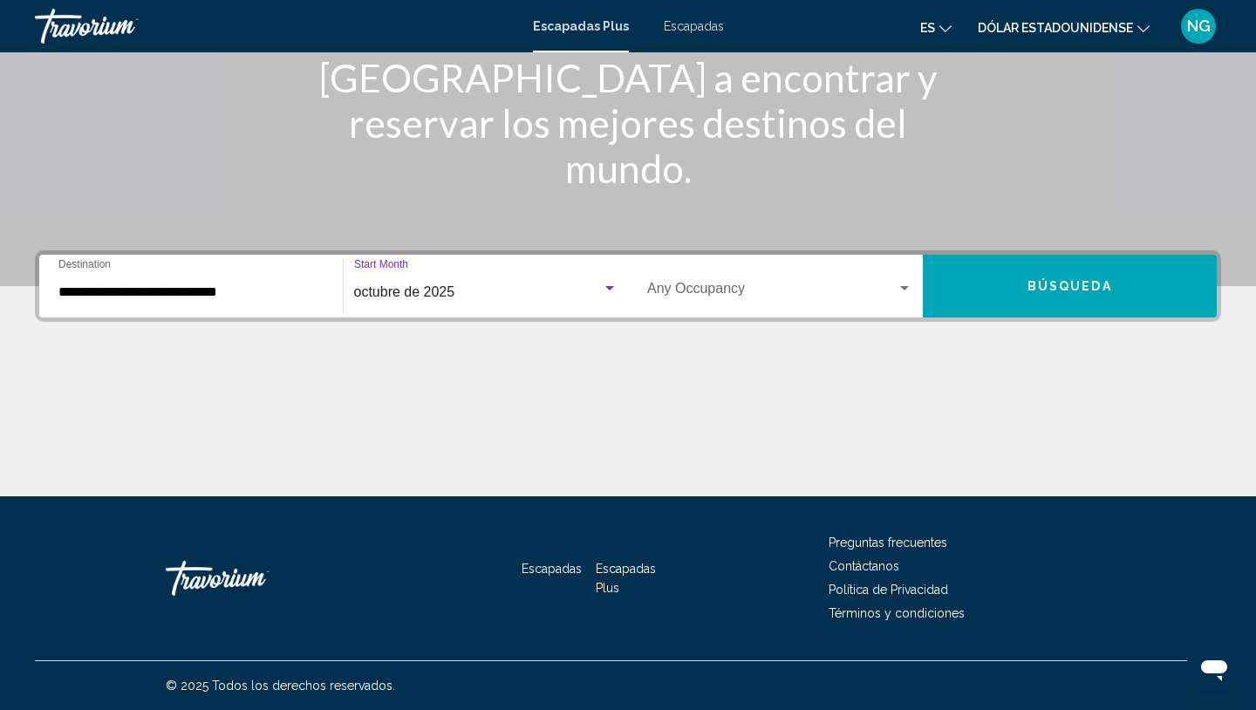
click at [701, 291] on span "Widget de búsqueda" at bounding box center [771, 292] width 249 height 16
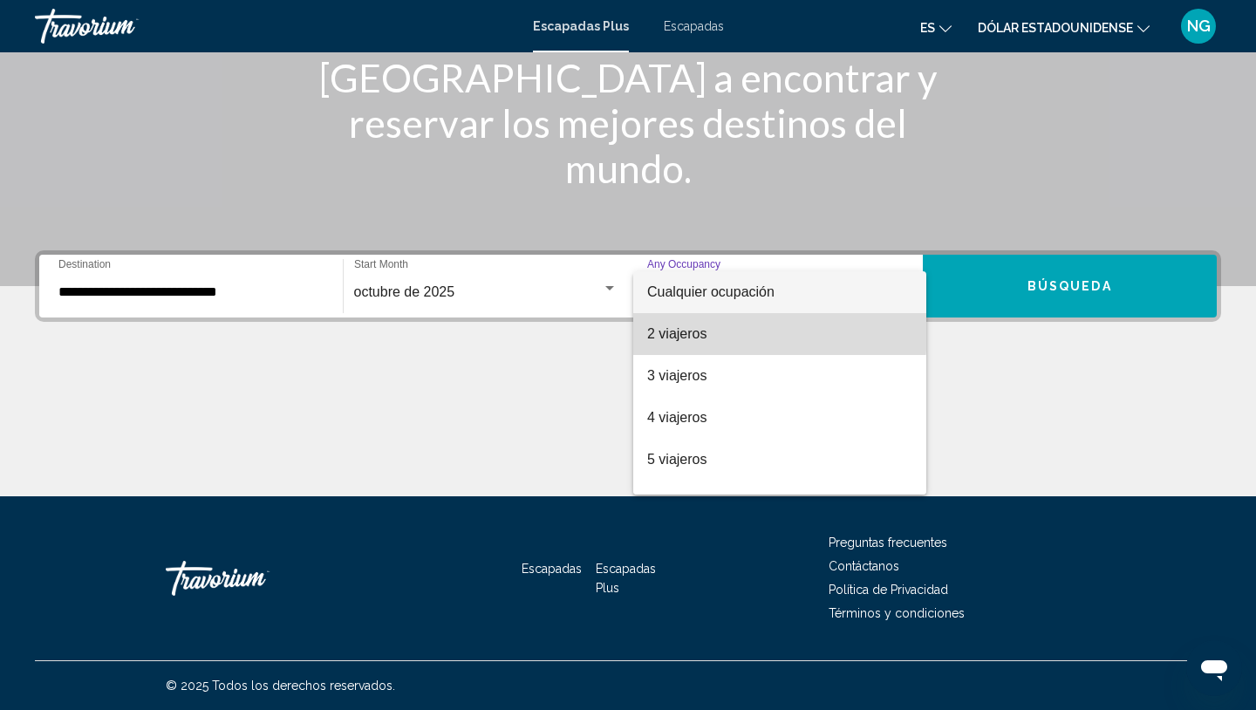
click at [683, 330] on font "2 viajeros" at bounding box center [676, 333] width 59 height 15
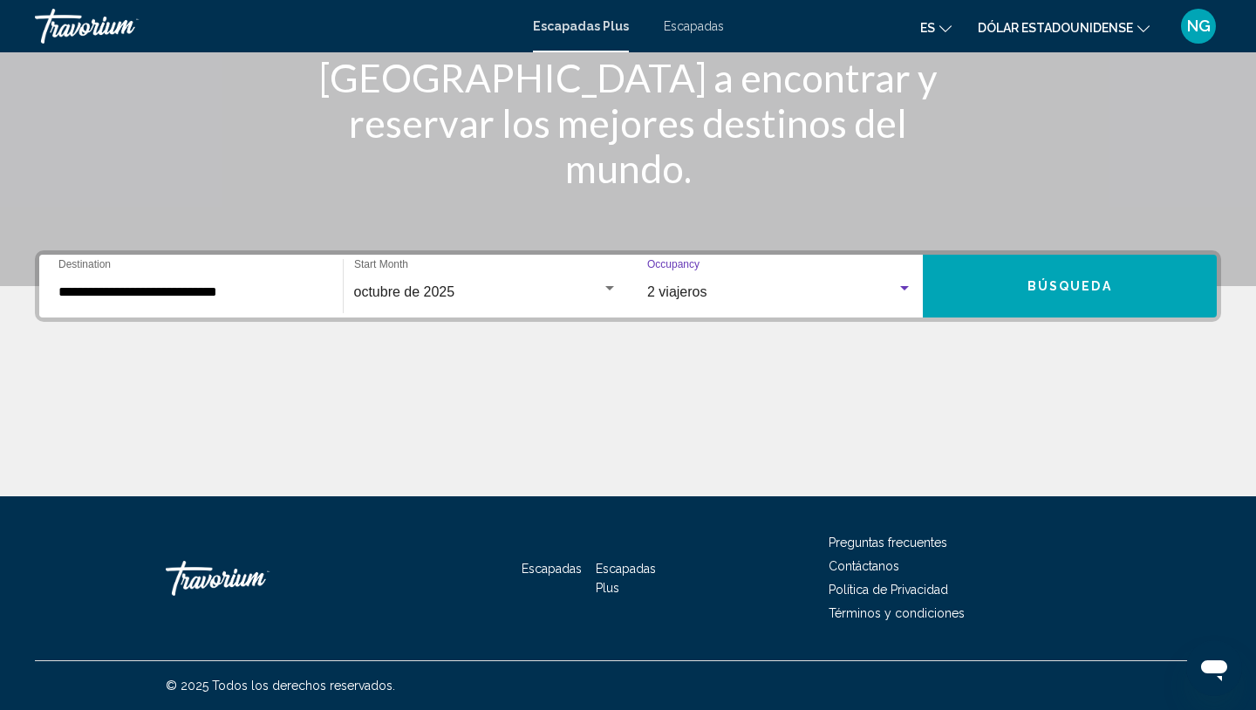
click at [983, 278] on button "Búsqueda" at bounding box center [1070, 286] width 295 height 63
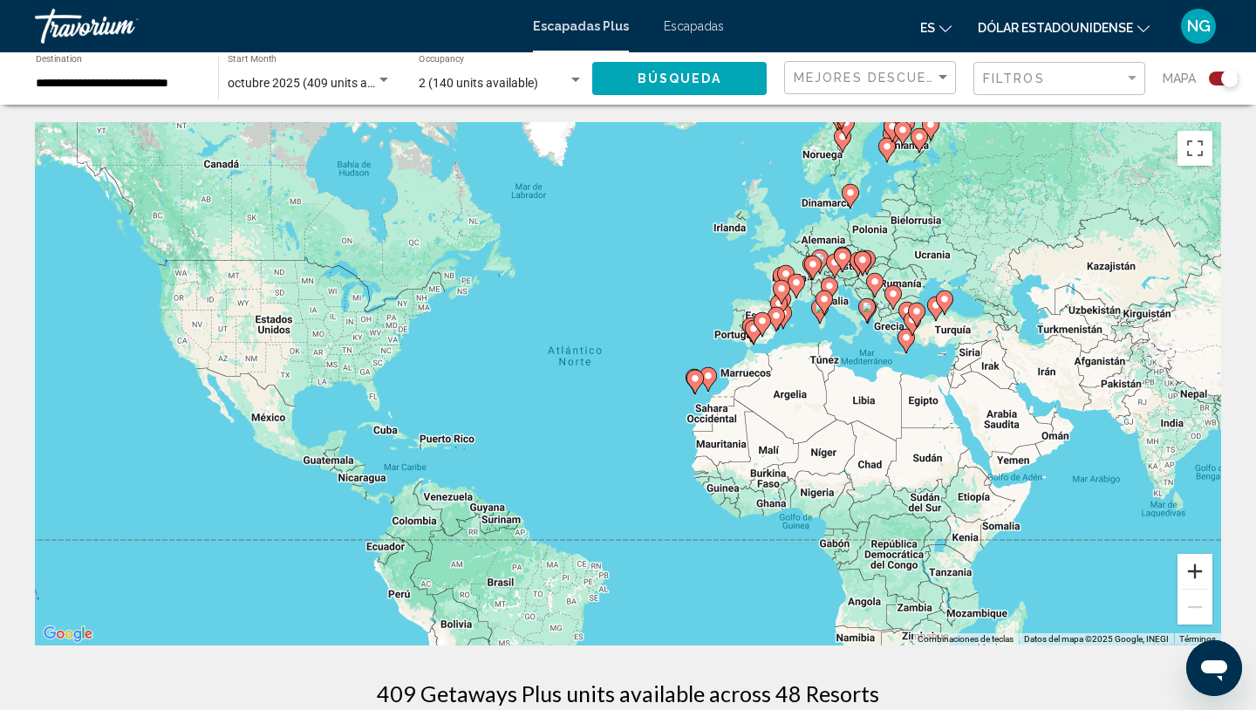
click at [1197, 572] on button "Ampliar" at bounding box center [1194, 571] width 35 height 35
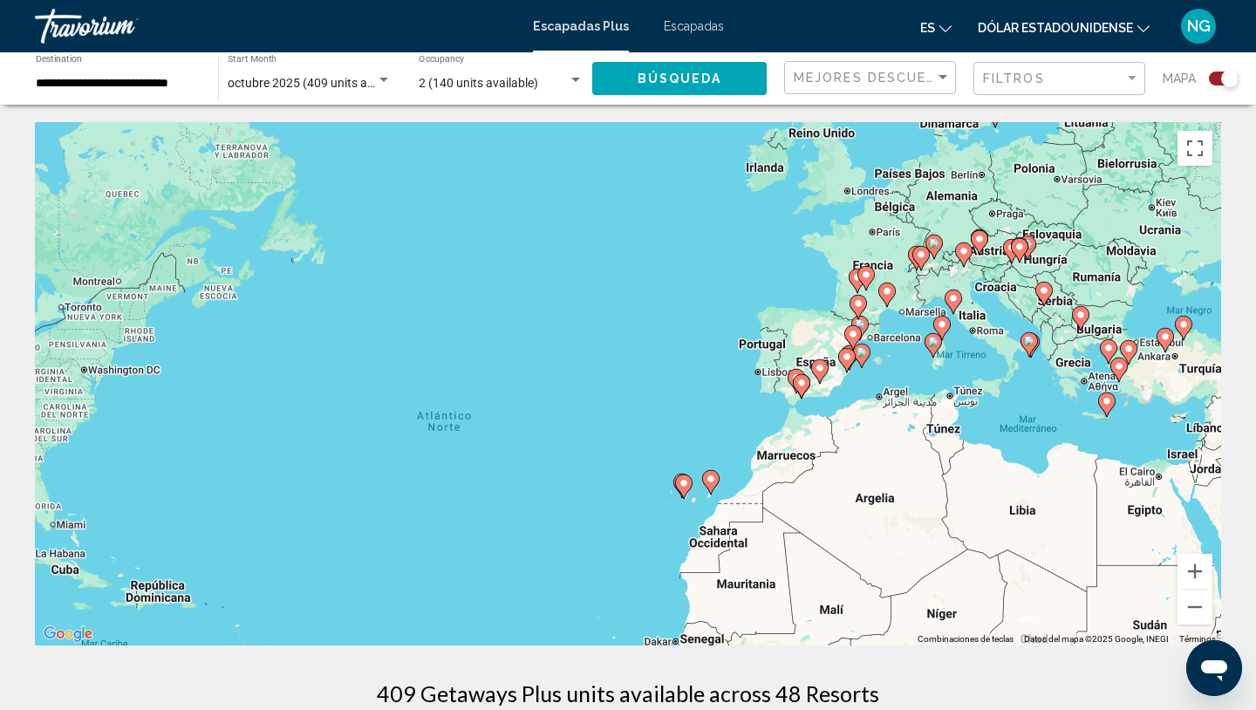
drag, startPoint x: 1111, startPoint y: 423, endPoint x: 1031, endPoint y: 521, distance: 127.1
click at [1030, 522] on div "Para activar la función de arrastre con el teclado, pulsa Alt + Intro. Cuando h…" at bounding box center [628, 383] width 1186 height 523
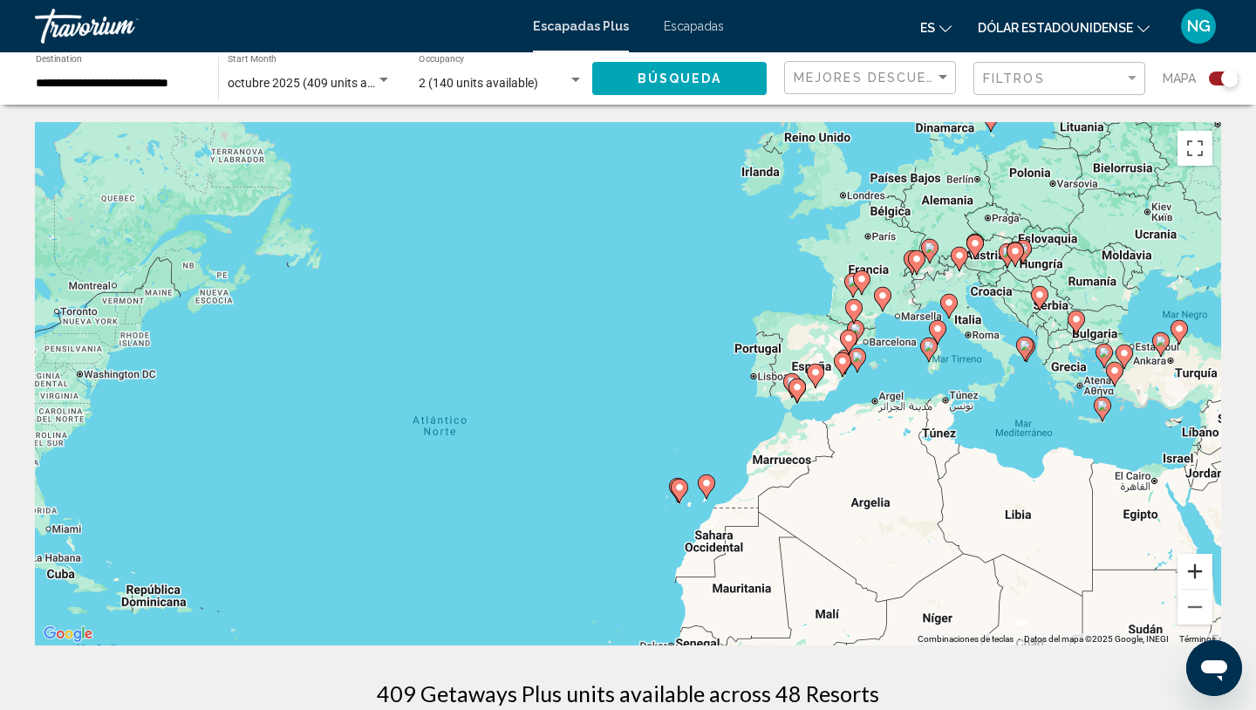
click at [1200, 573] on button "Ampliar" at bounding box center [1194, 571] width 35 height 35
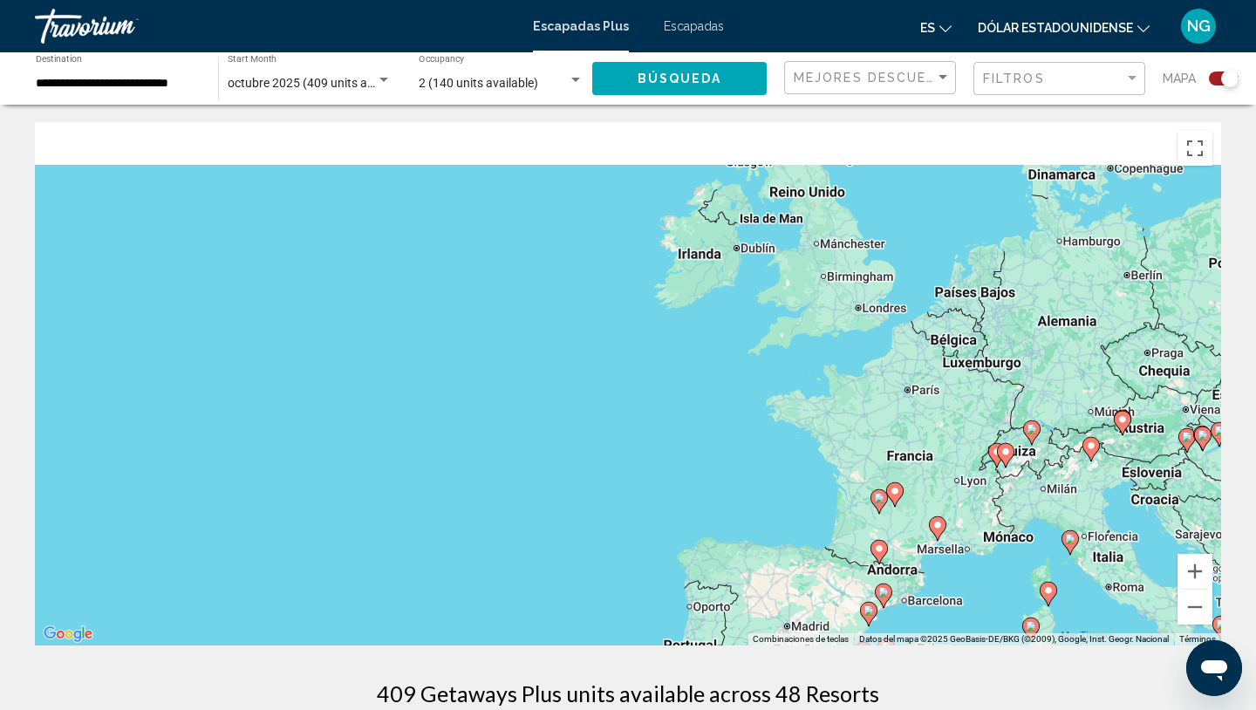
drag, startPoint x: 1097, startPoint y: 251, endPoint x: 897, endPoint y: 553, distance: 361.8
click at [897, 554] on div "Para activar la función de arrastre con el teclado, pulsa Alt + Intro. Cuando h…" at bounding box center [628, 383] width 1186 height 523
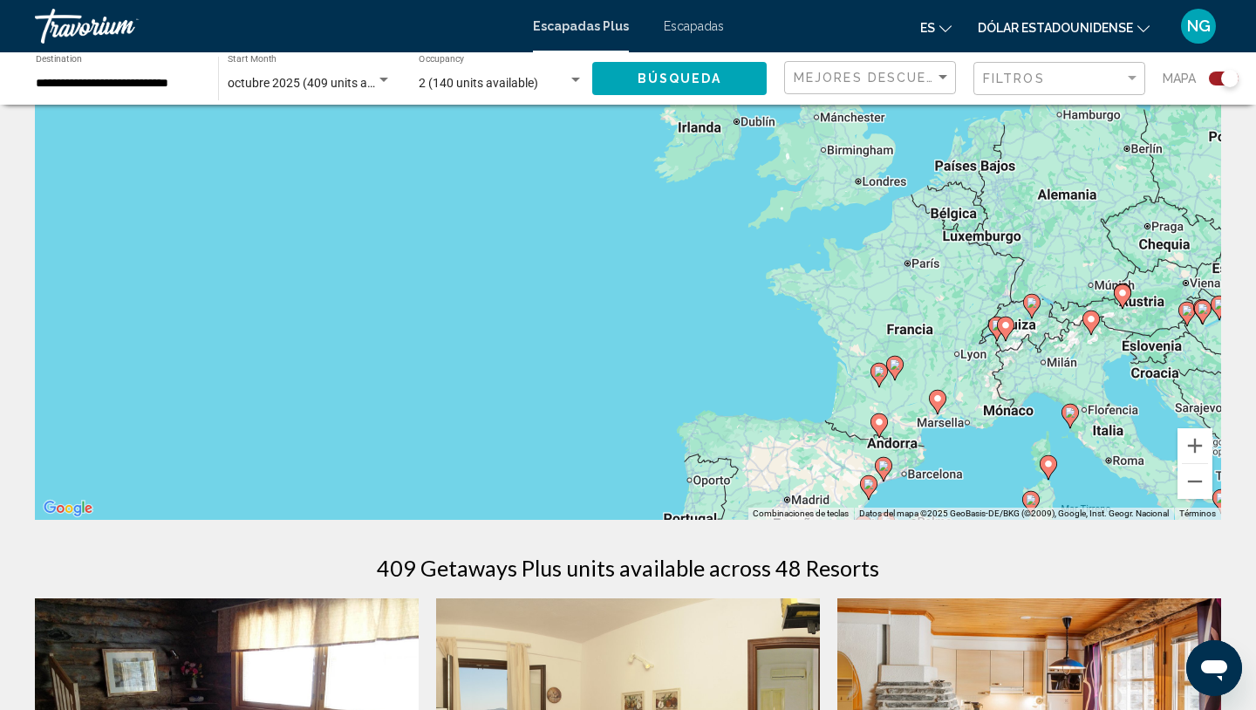
scroll to position [128, 0]
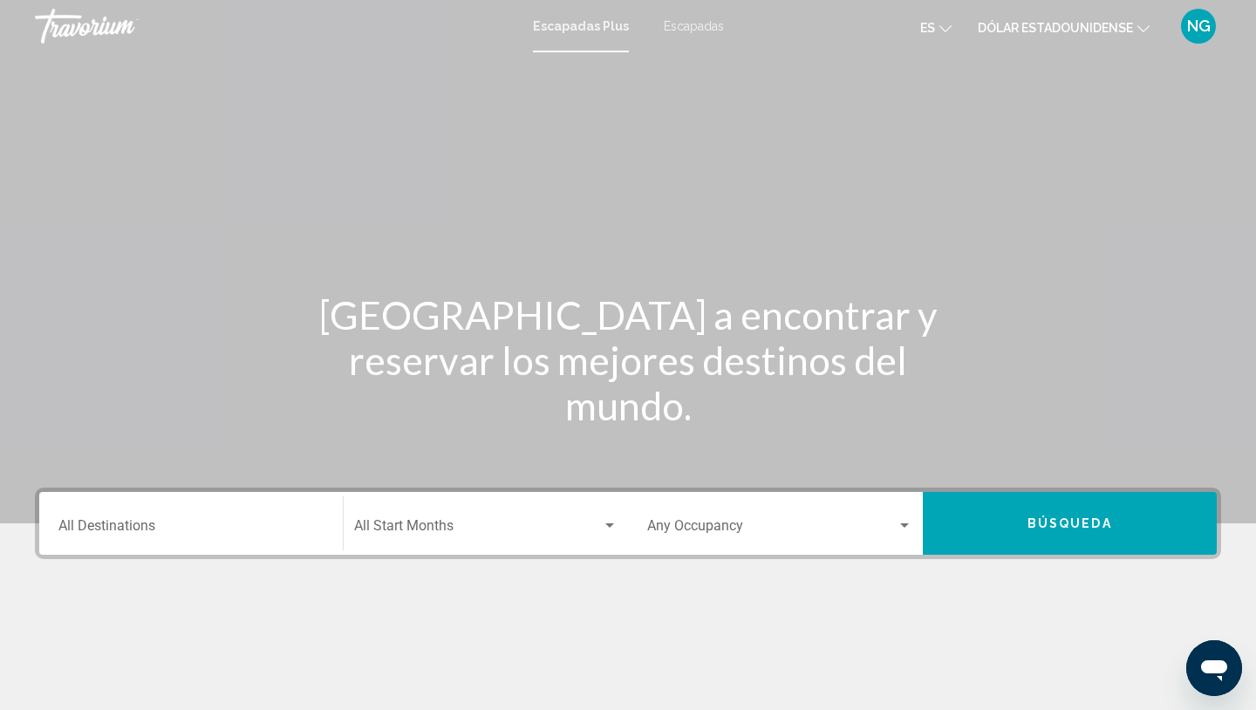
click at [184, 523] on input "Destination All Destinations" at bounding box center [190, 529] width 265 height 16
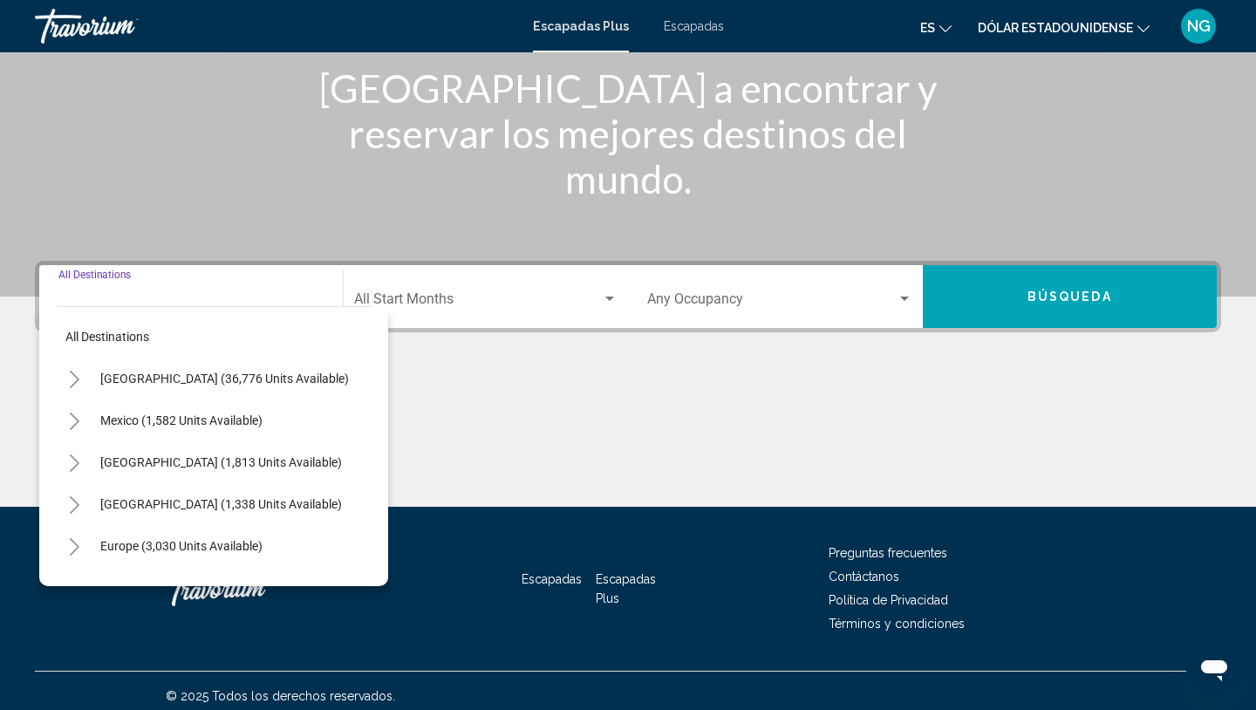
scroll to position [237, 0]
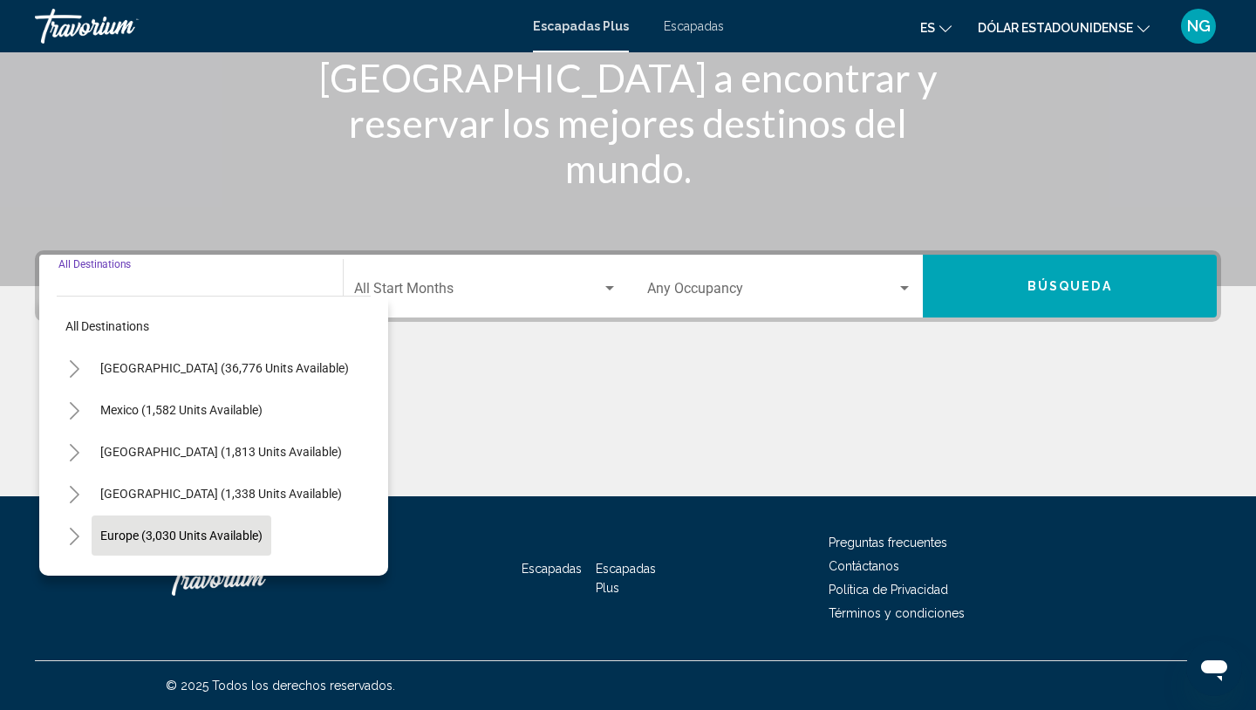
click at [185, 518] on button "Europe (3,030 units available)" at bounding box center [182, 535] width 180 height 40
type input "**********"
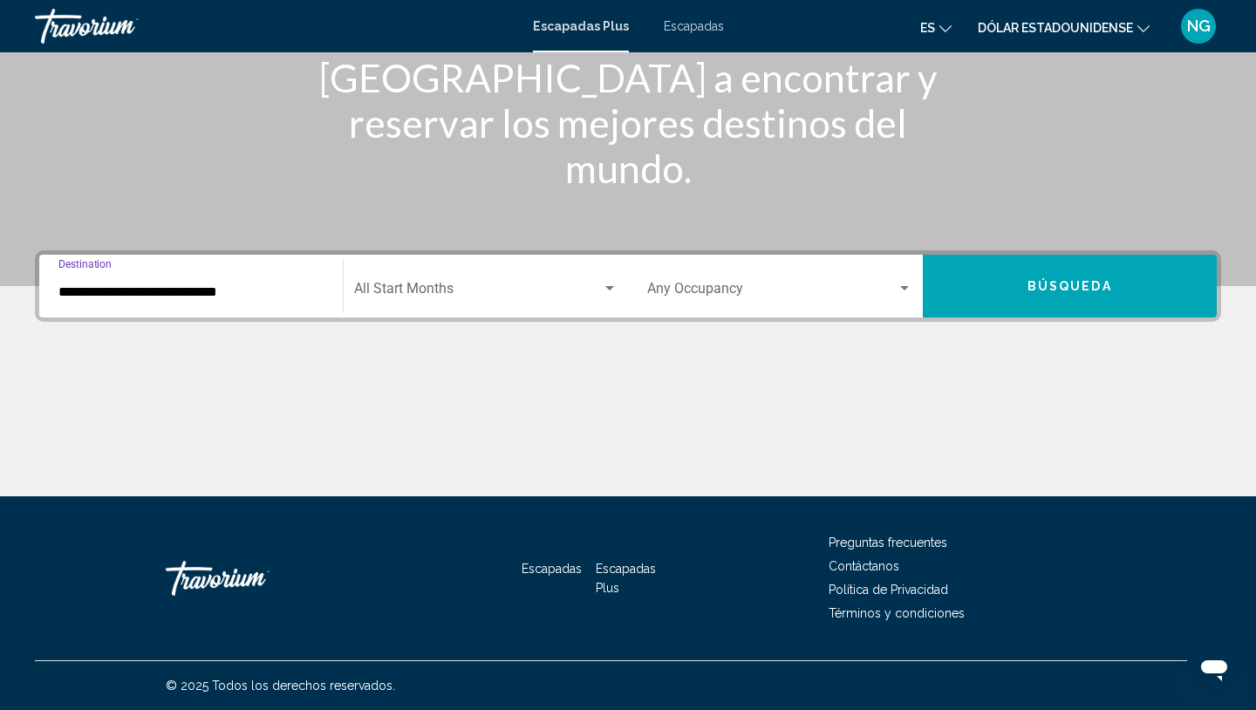
click at [463, 276] on div "Start Month All Start Months" at bounding box center [486, 286] width 264 height 55
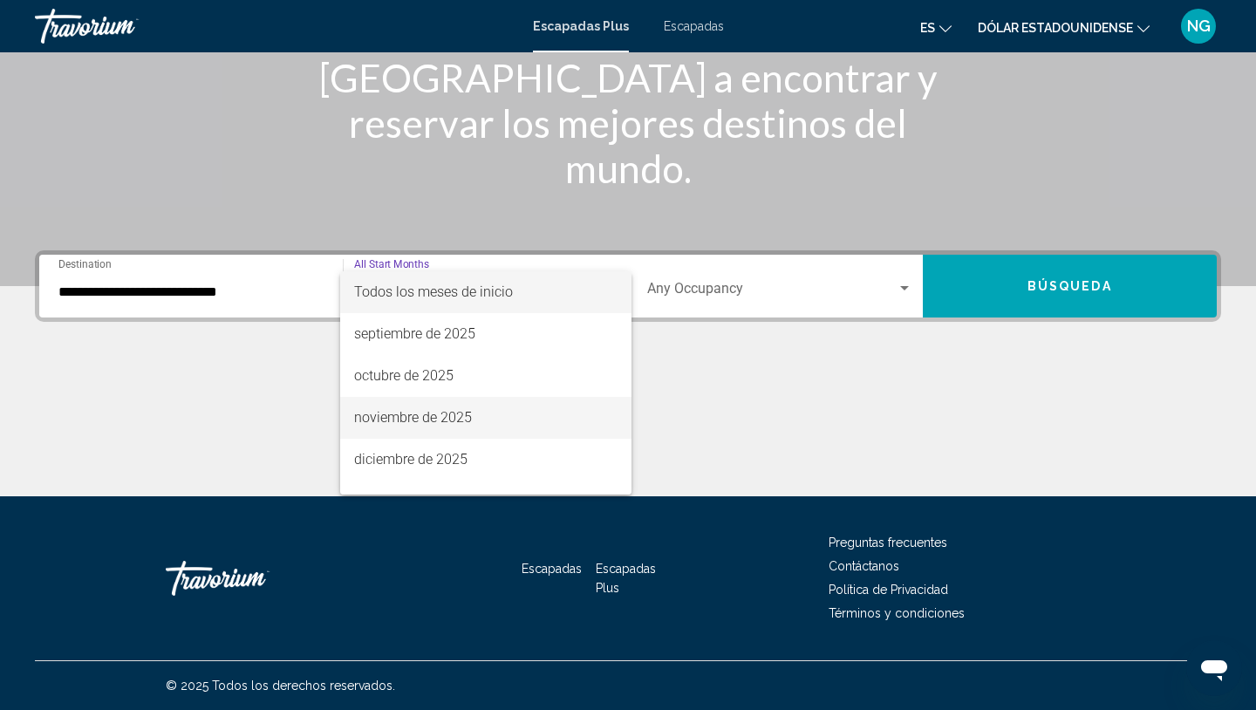
click at [429, 415] on font "noviembre de 2025" at bounding box center [413, 417] width 118 height 17
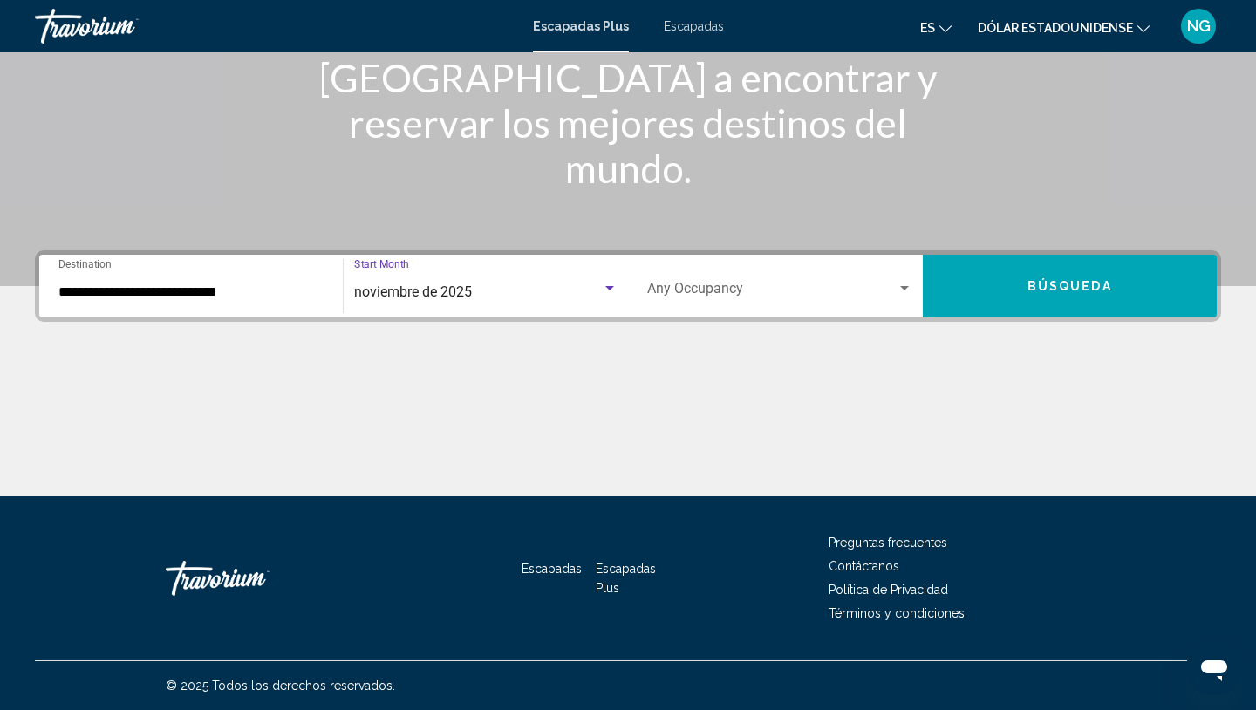
click at [660, 287] on span "Search widget" at bounding box center [771, 292] width 249 height 16
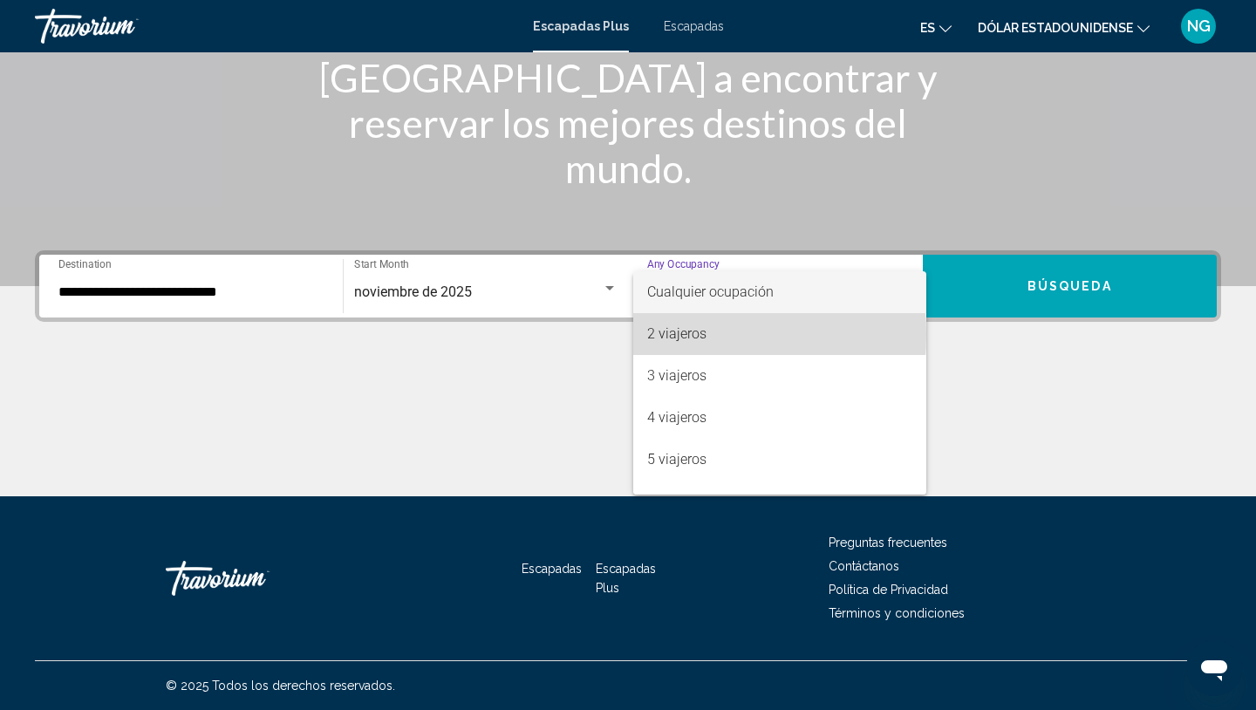
click at [661, 334] on font "2 viajeros" at bounding box center [676, 333] width 59 height 17
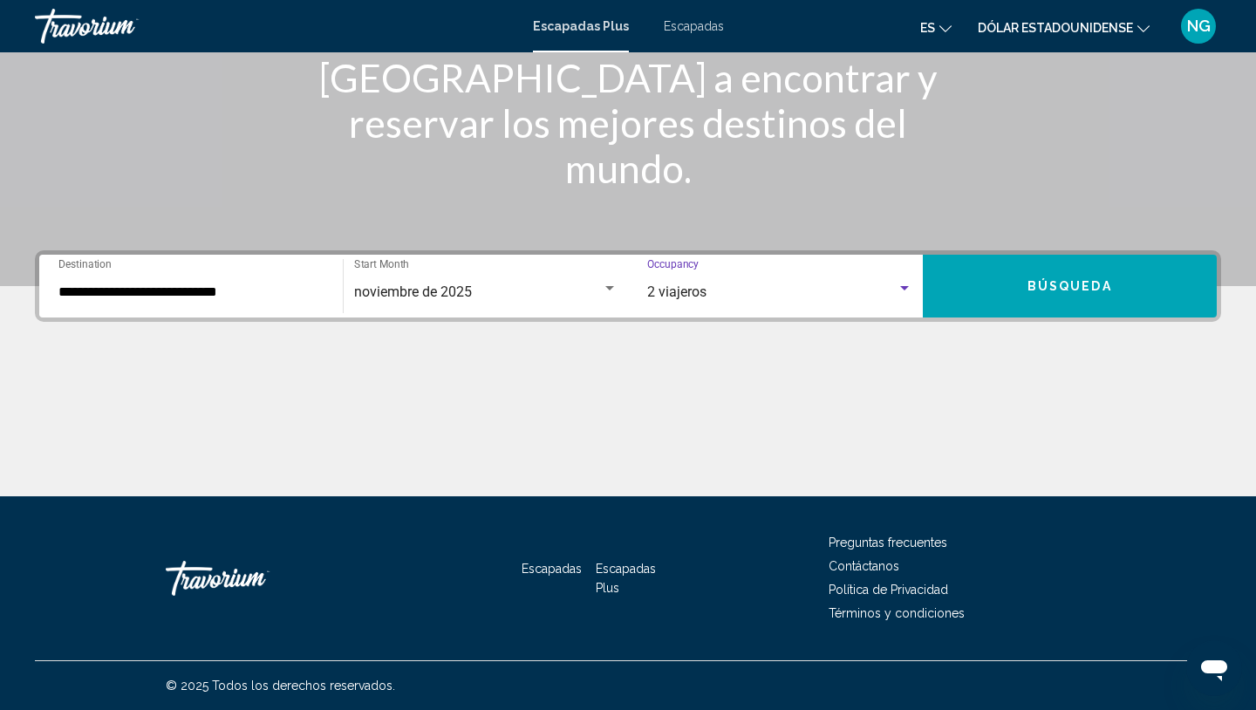
click at [962, 292] on button "Búsqueda" at bounding box center [1070, 286] width 295 height 63
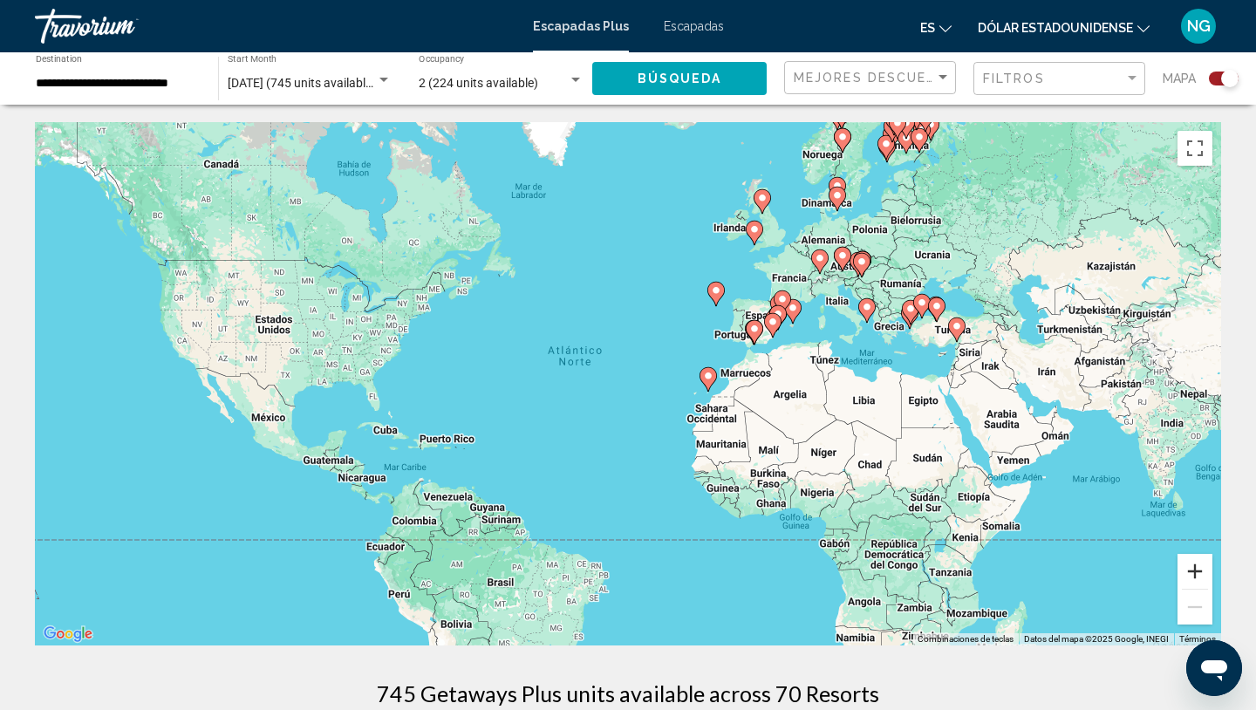
click at [1188, 570] on button "Ampliar" at bounding box center [1194, 571] width 35 height 35
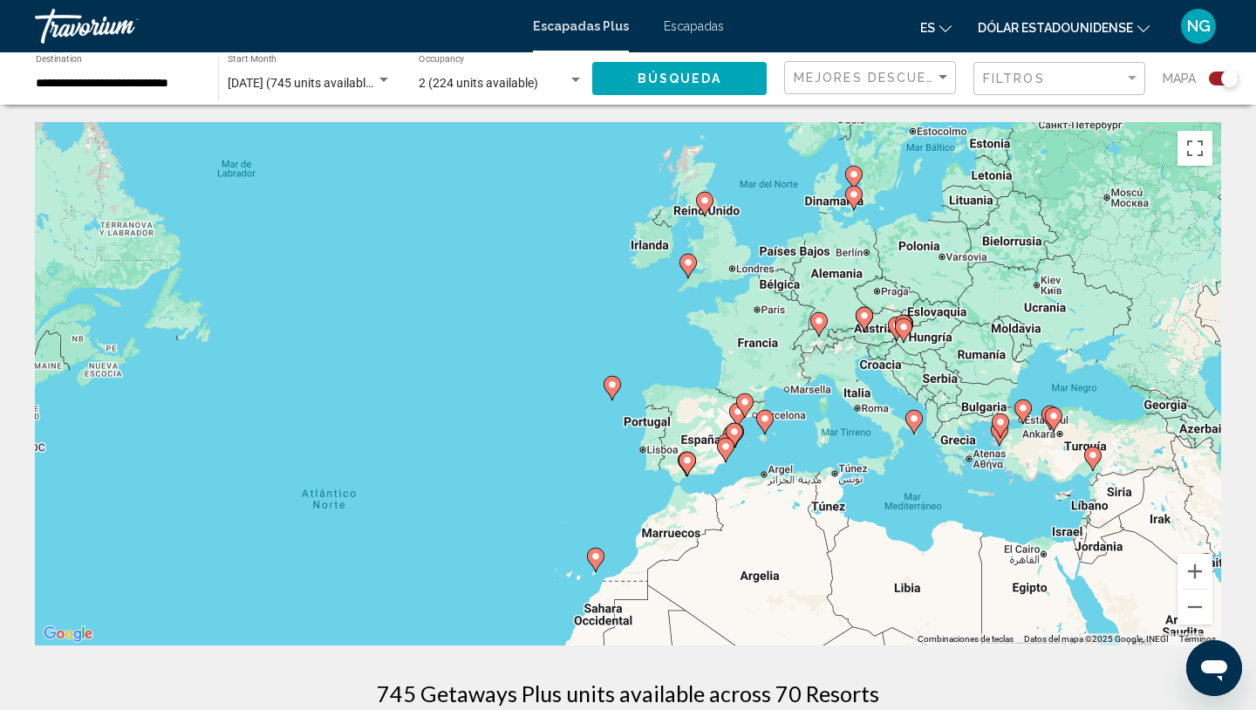
drag, startPoint x: 1133, startPoint y: 358, endPoint x: 937, endPoint y: 529, distance: 259.6
click at [937, 530] on div "Para activar la función de arrastre con el teclado, pulsa Alt + Intro. Cuando h…" at bounding box center [628, 383] width 1186 height 523
click at [713, 22] on font "Escapadas" at bounding box center [694, 26] width 60 height 14
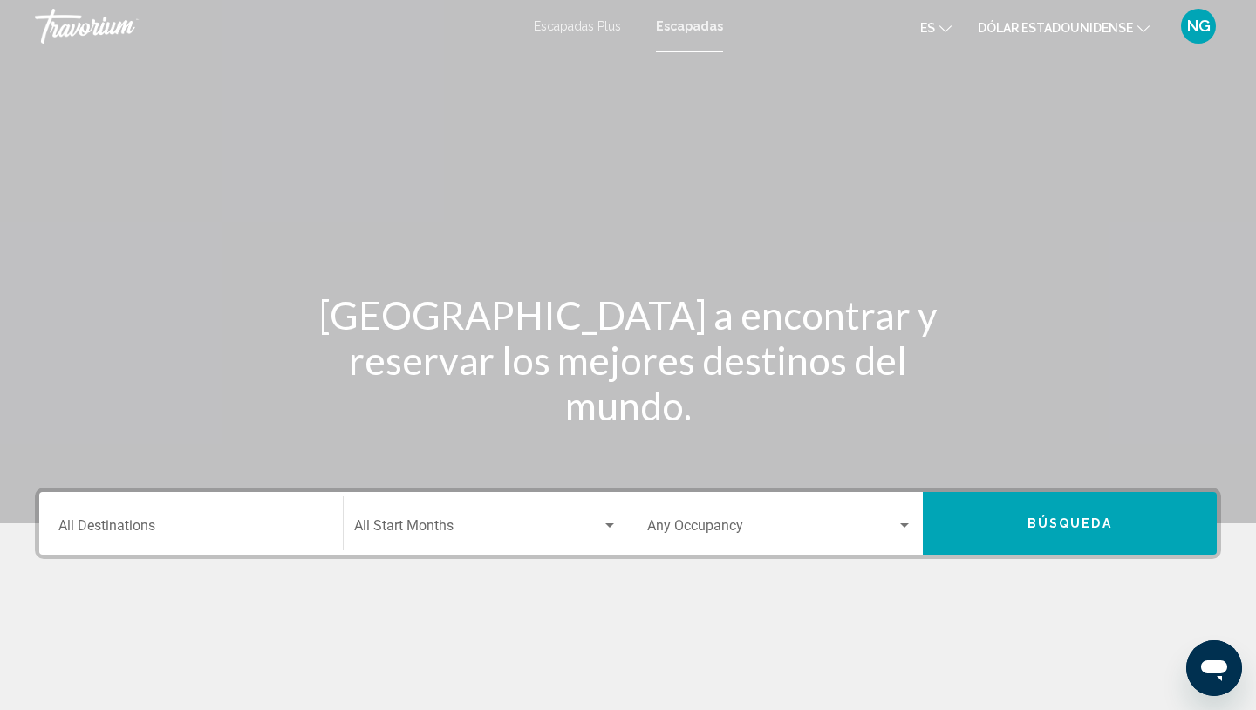
click at [97, 515] on div "Destination All Destinations" at bounding box center [190, 523] width 265 height 55
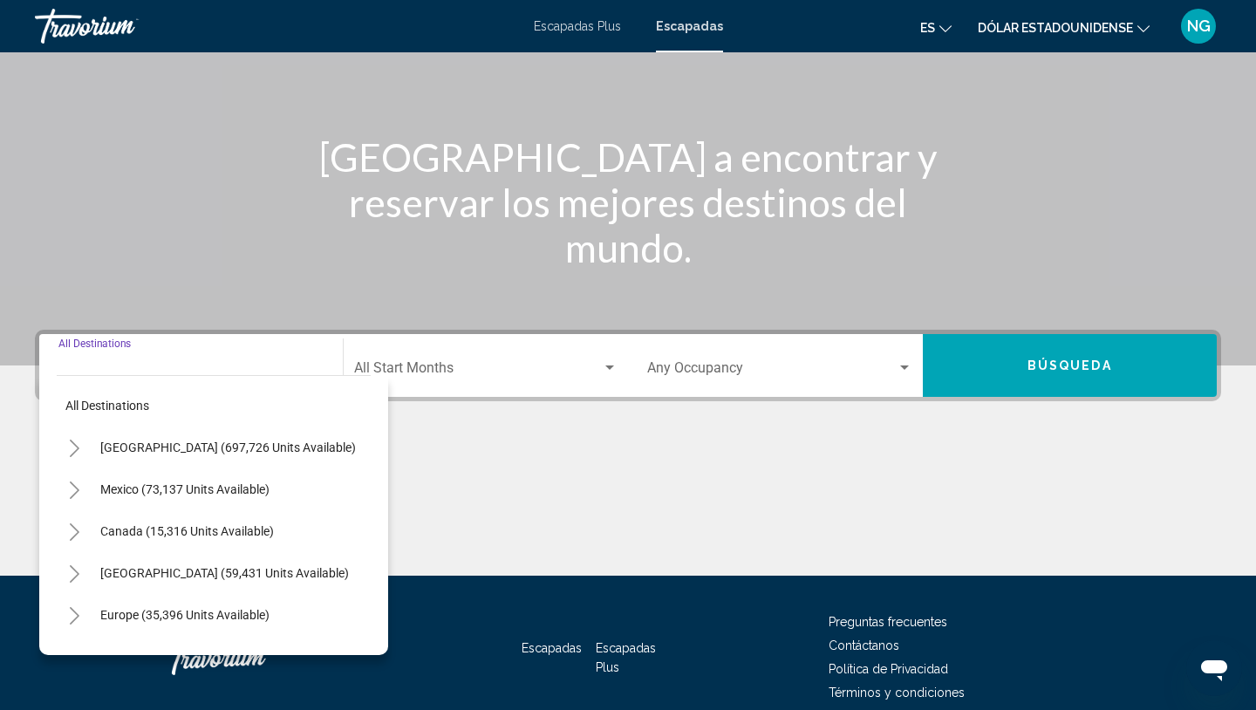
scroll to position [237, 0]
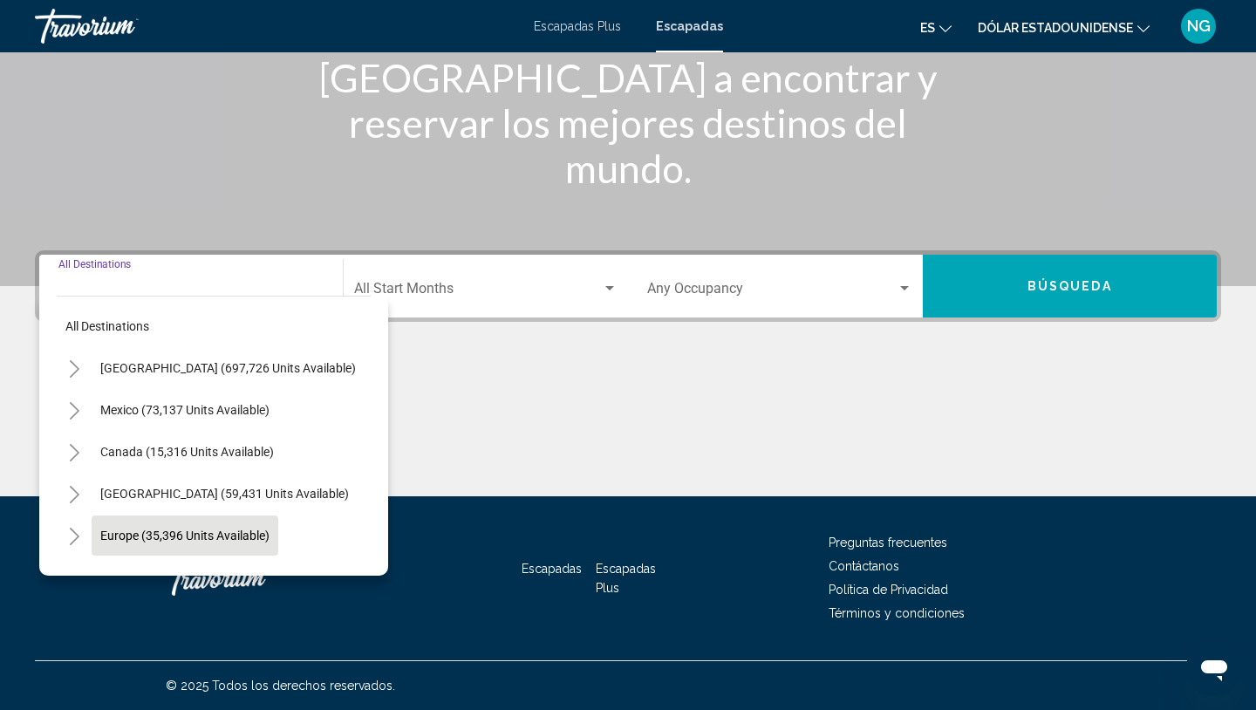
click at [142, 532] on span "Europe (35,396 units available)" at bounding box center [184, 535] width 169 height 14
type input "**********"
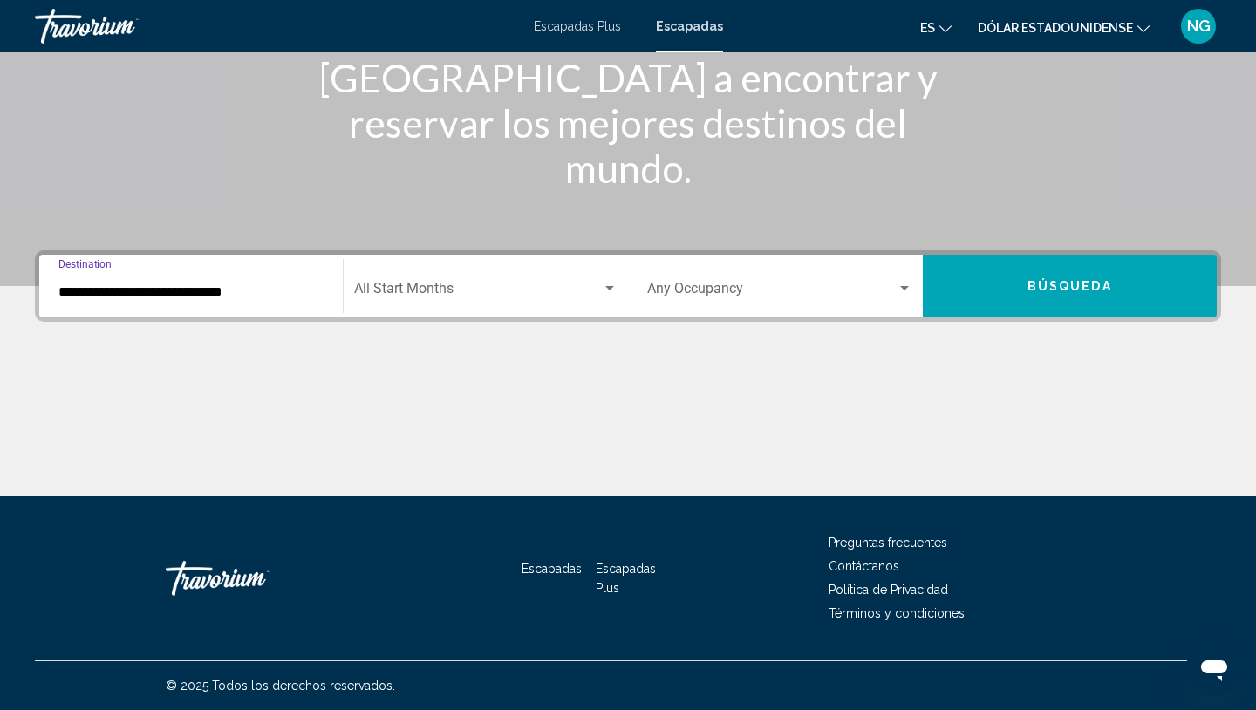
click at [402, 287] on span "Search widget" at bounding box center [478, 292] width 249 height 16
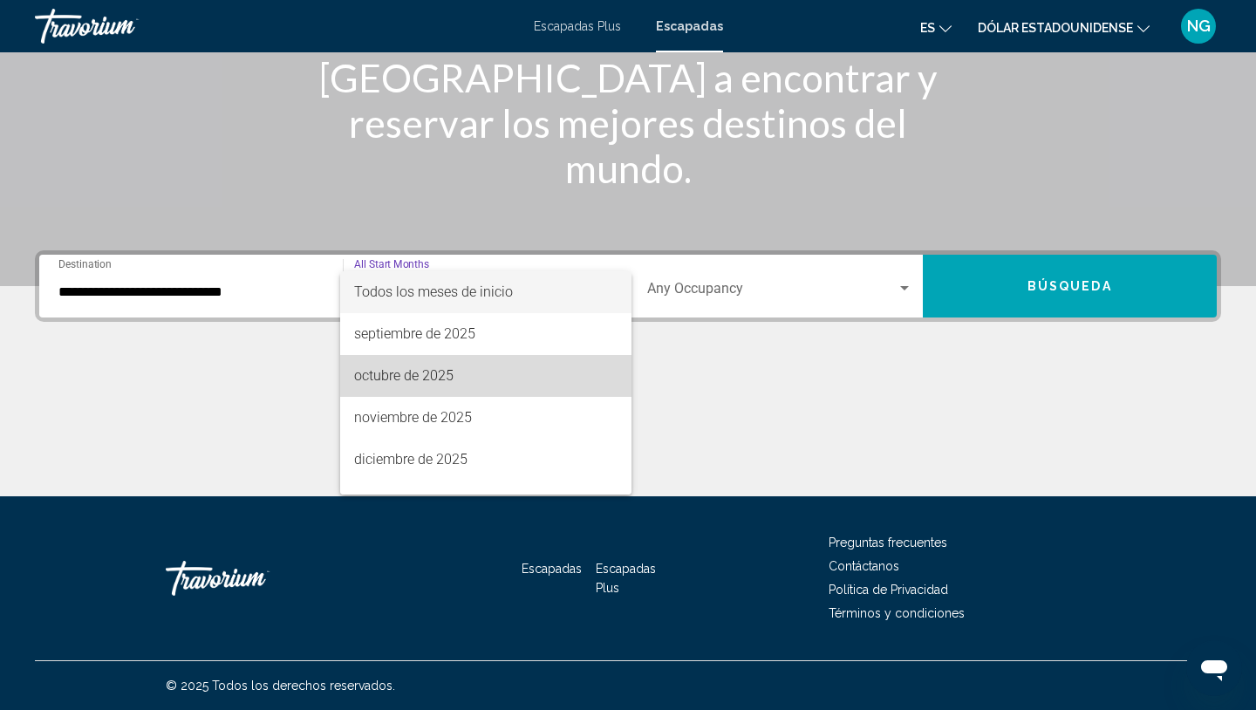
click at [401, 370] on font "octubre de 2025" at bounding box center [403, 375] width 99 height 17
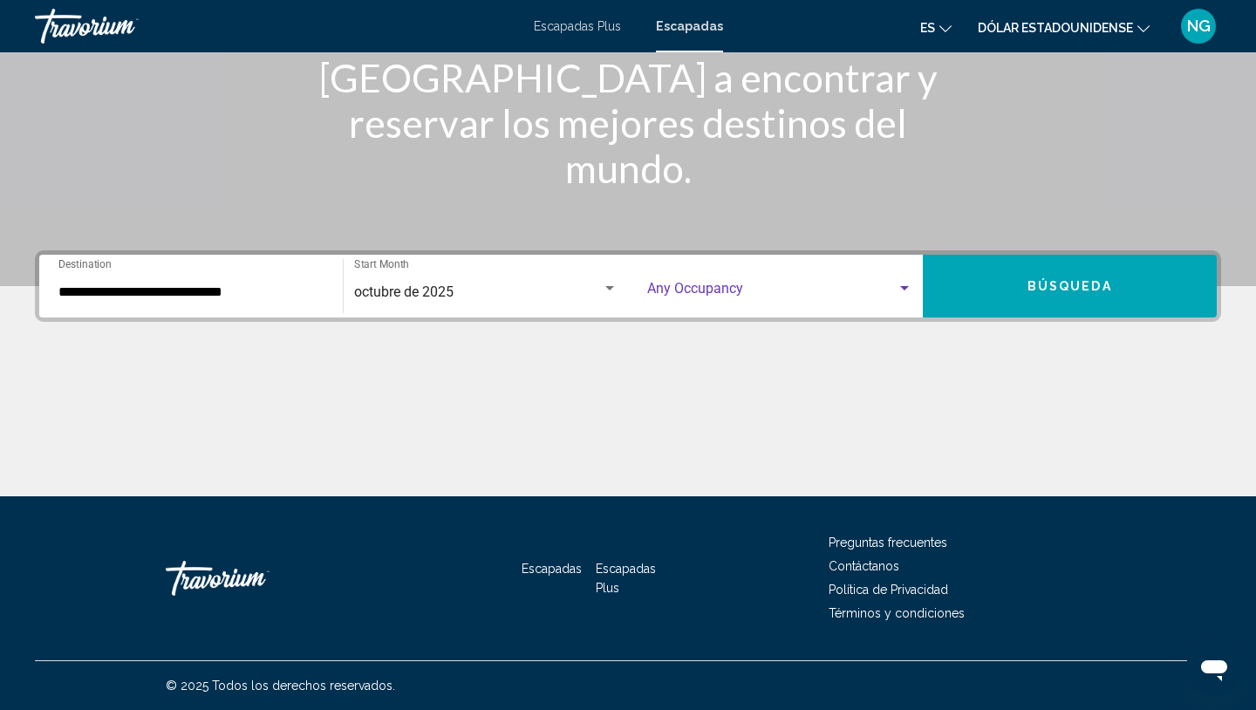
click at [661, 293] on span "Search widget" at bounding box center [771, 292] width 249 height 16
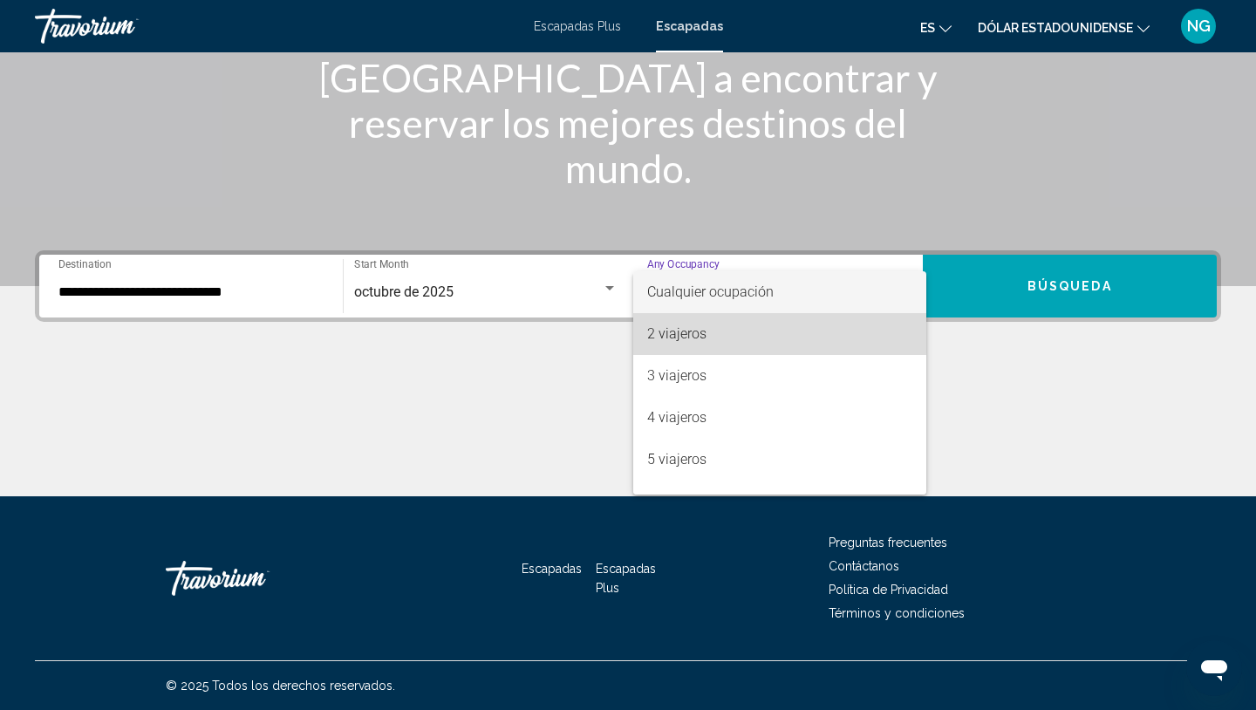
click at [675, 333] on font "2 viajeros" at bounding box center [676, 333] width 59 height 17
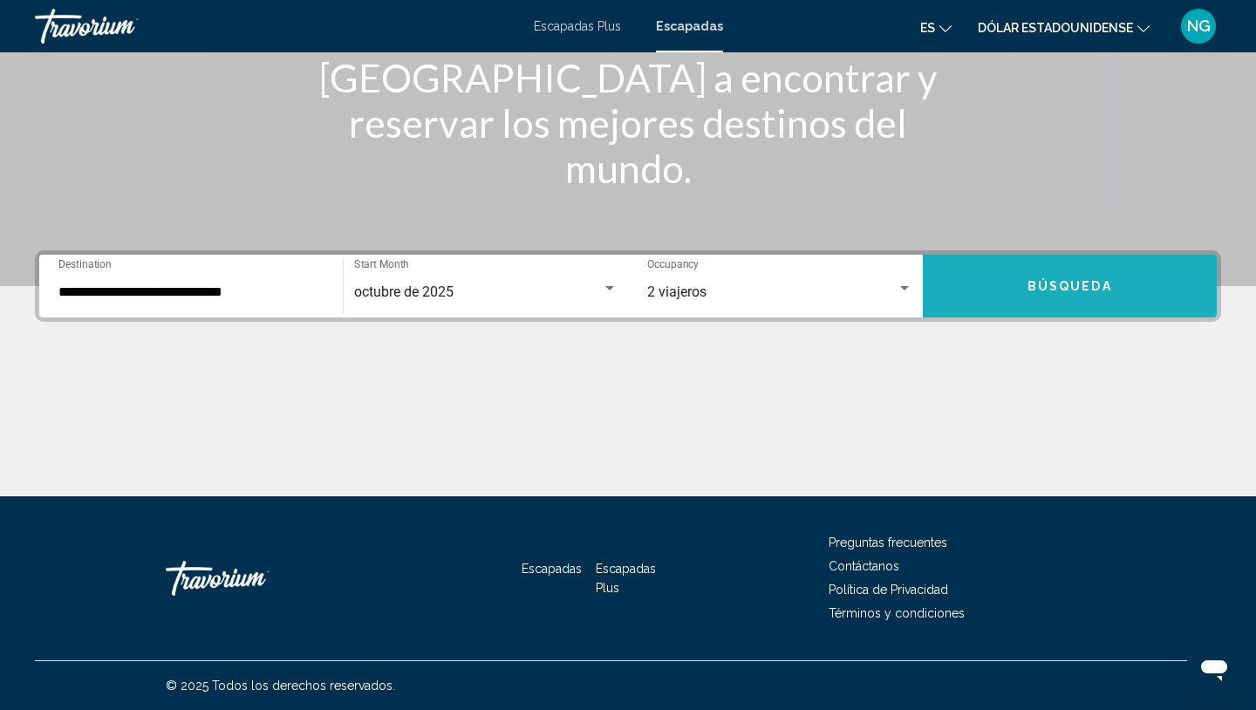
click at [1067, 283] on span "Búsqueda" at bounding box center [1069, 287] width 85 height 14
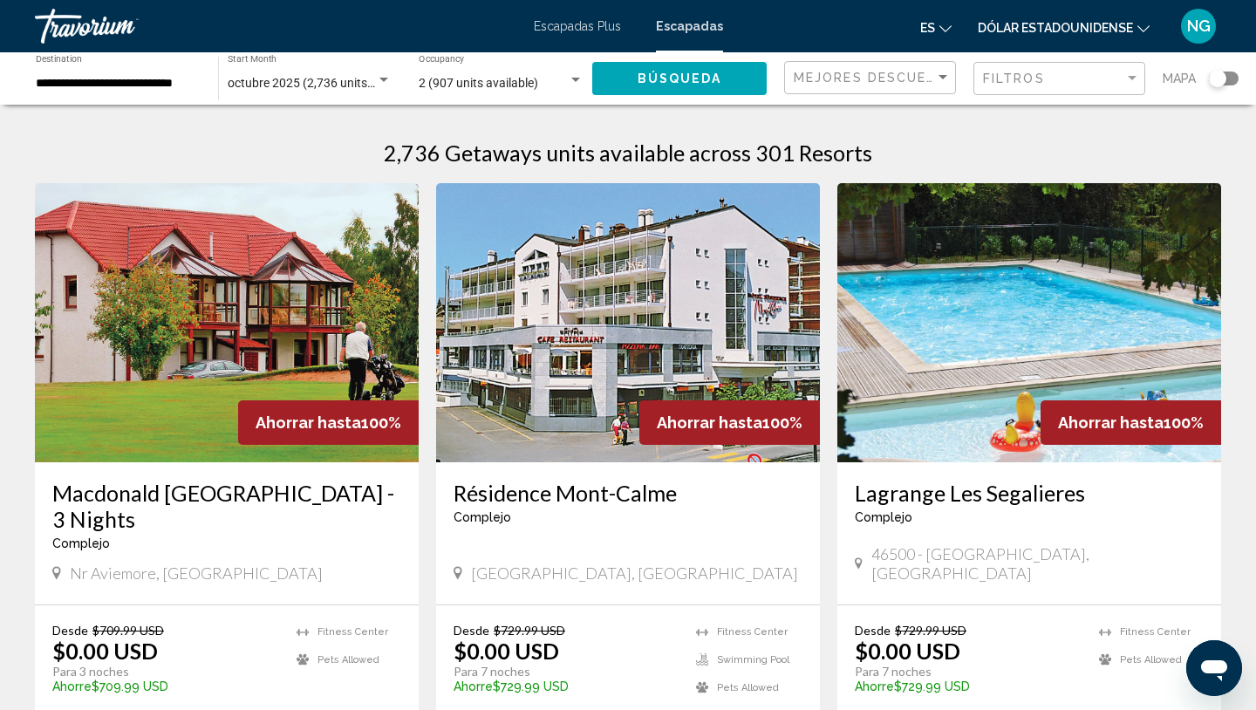
click at [1230, 81] on div "Search widget" at bounding box center [1224, 79] width 30 height 14
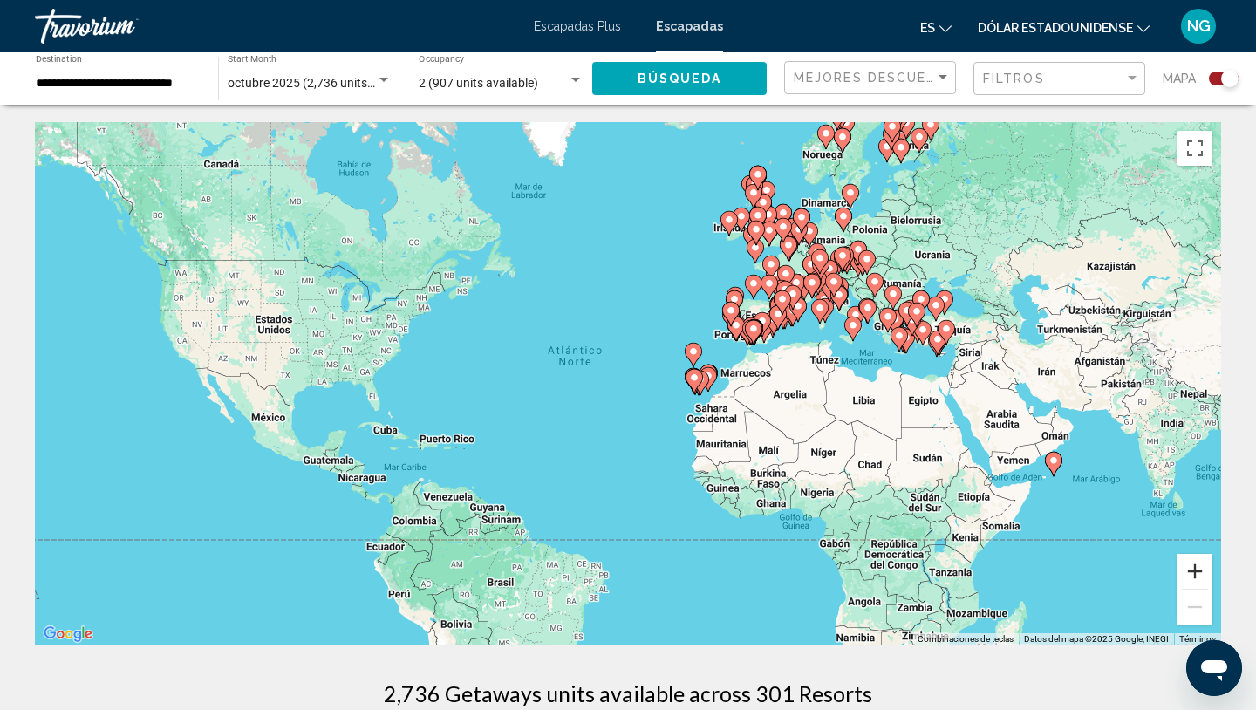
click at [1196, 579] on button "Ampliar" at bounding box center [1194, 571] width 35 height 35
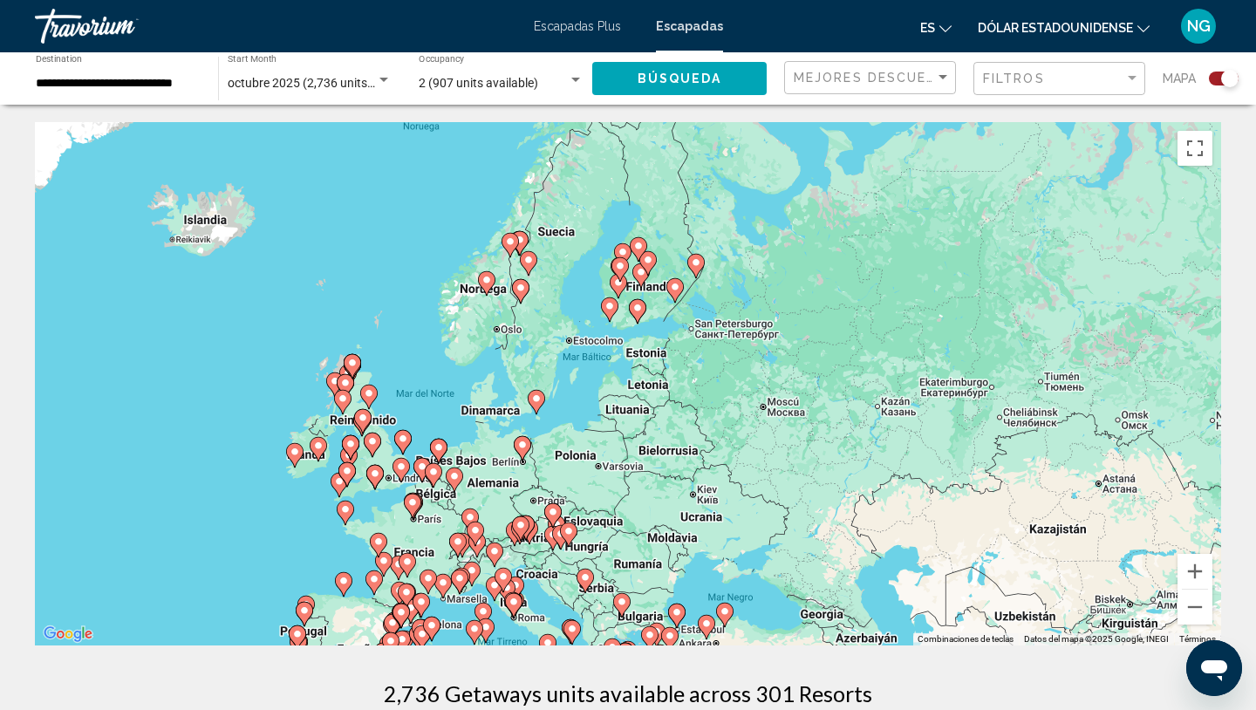
drag, startPoint x: 1070, startPoint y: 329, endPoint x: 533, endPoint y: 708, distance: 657.6
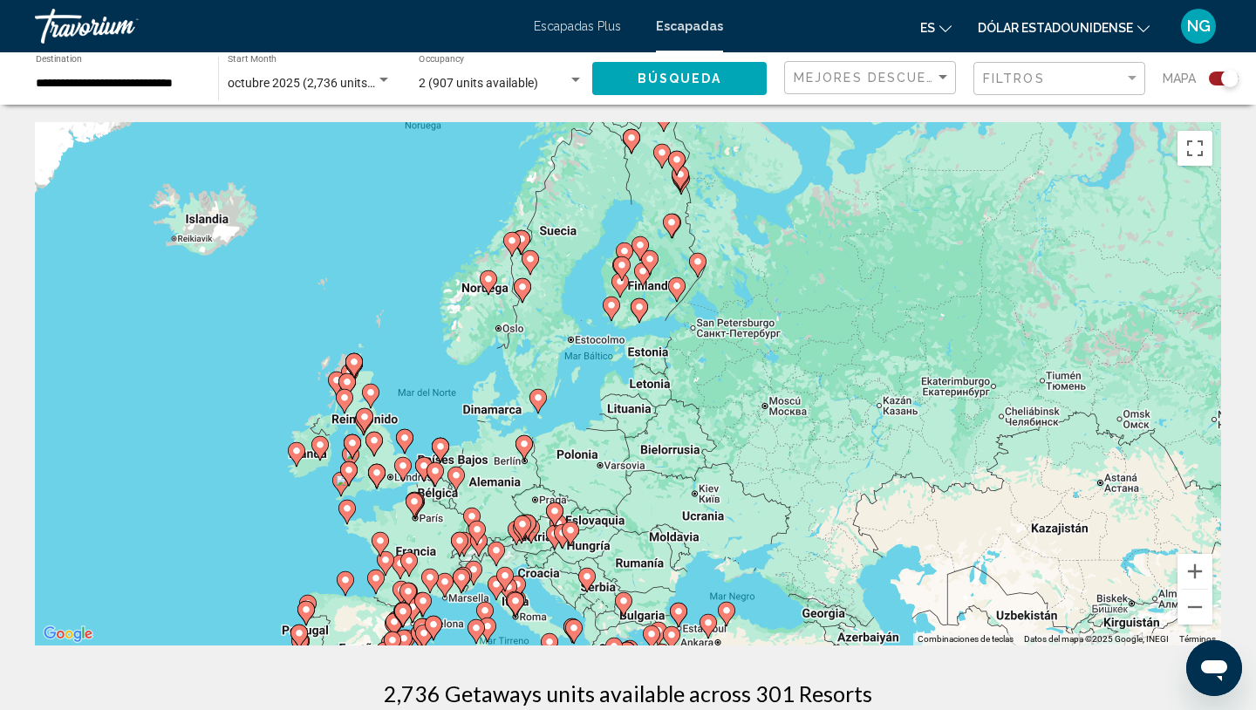
click at [436, 491] on div "Para activar la función de arrastre con el teclado, pulsa Alt + Intro. Cuando h…" at bounding box center [628, 383] width 1186 height 523
click at [434, 471] on image "Contenido principal" at bounding box center [435, 471] width 10 height 10
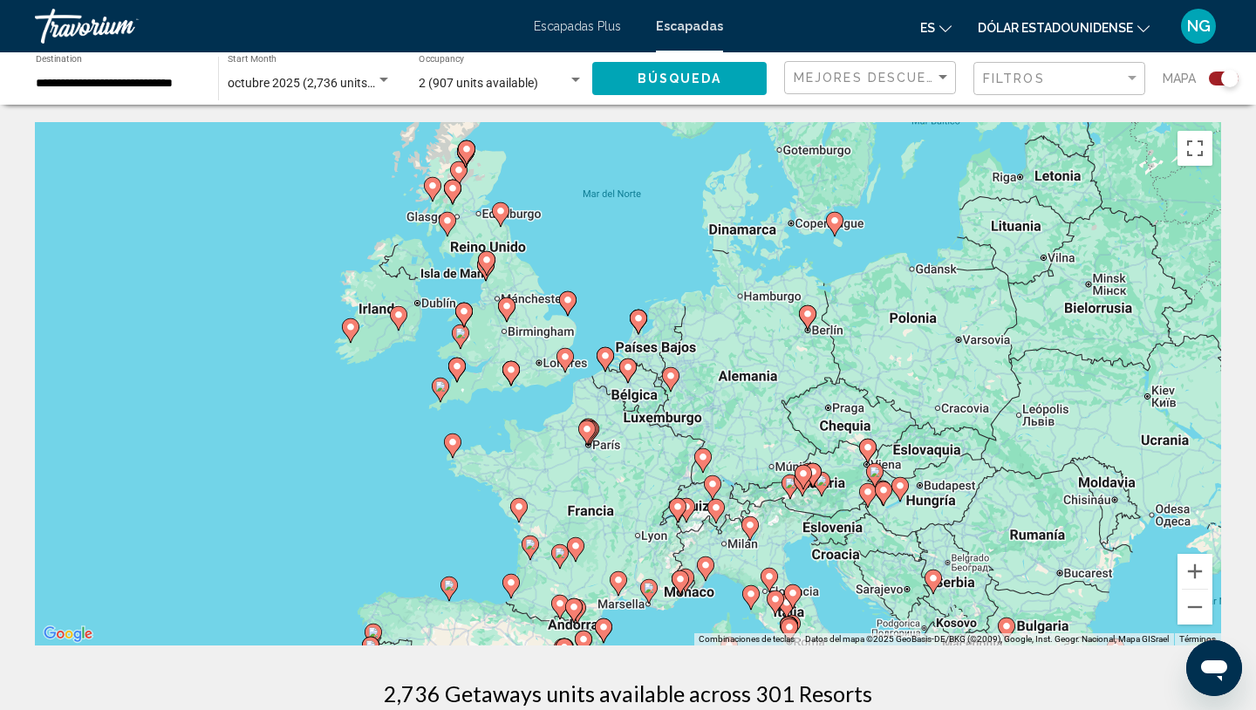
click at [604, 355] on image "Contenido principal" at bounding box center [605, 356] width 10 height 10
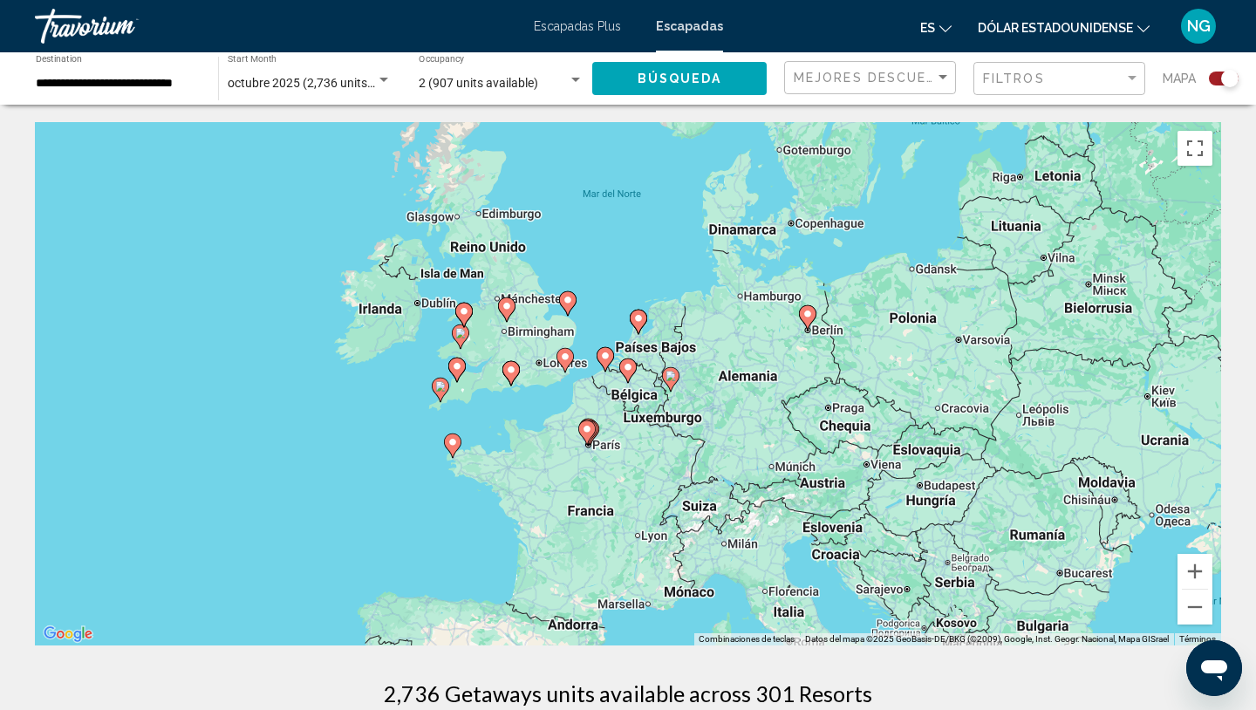
type input "**********"
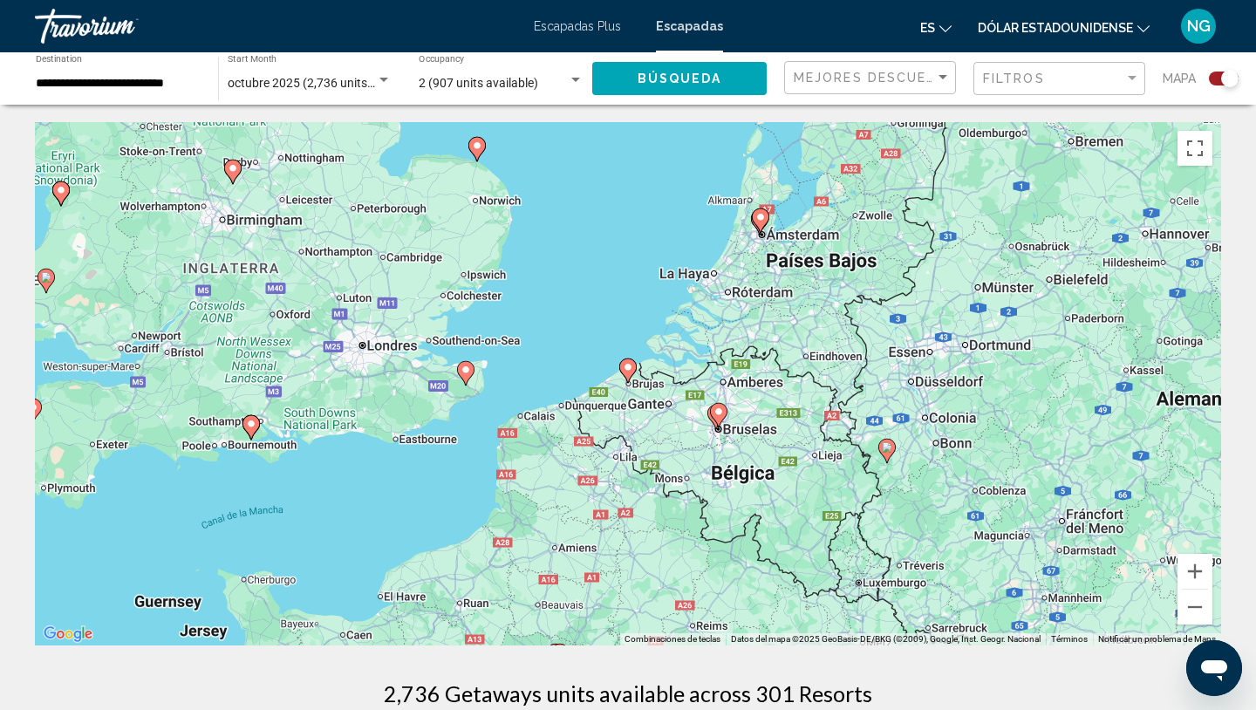
click at [630, 374] on icon "Contenido principal" at bounding box center [628, 370] width 16 height 23
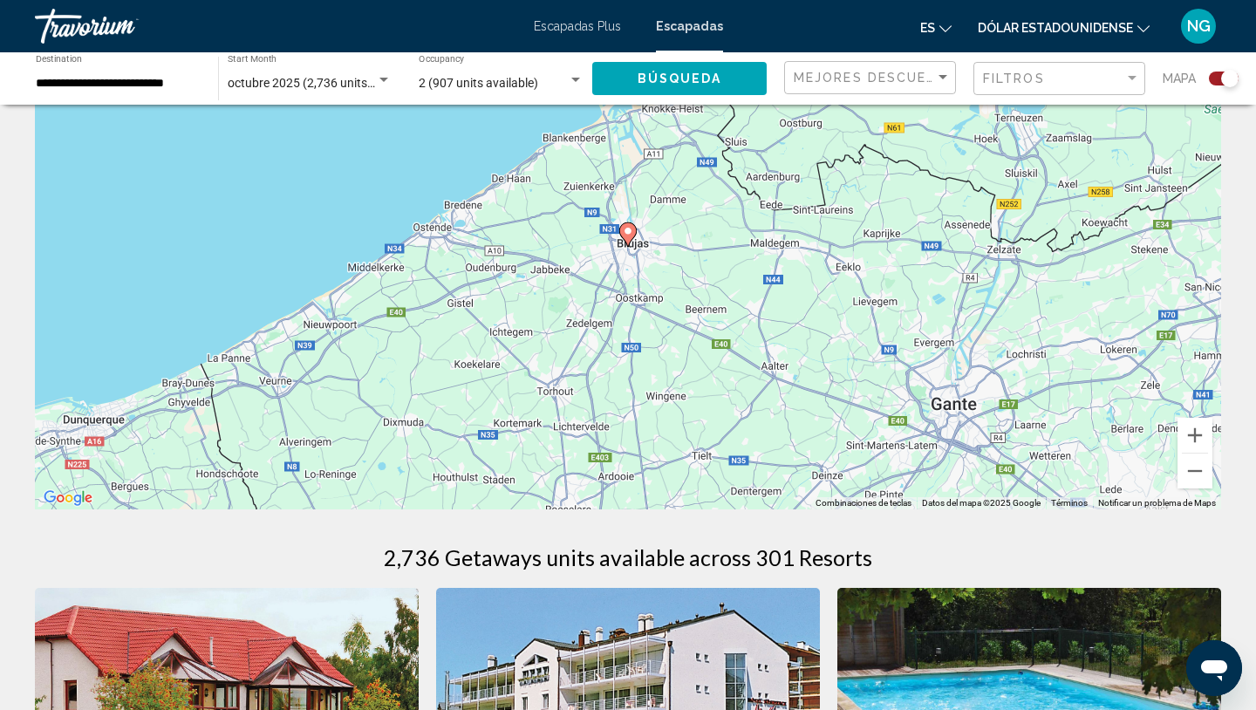
scroll to position [134, 0]
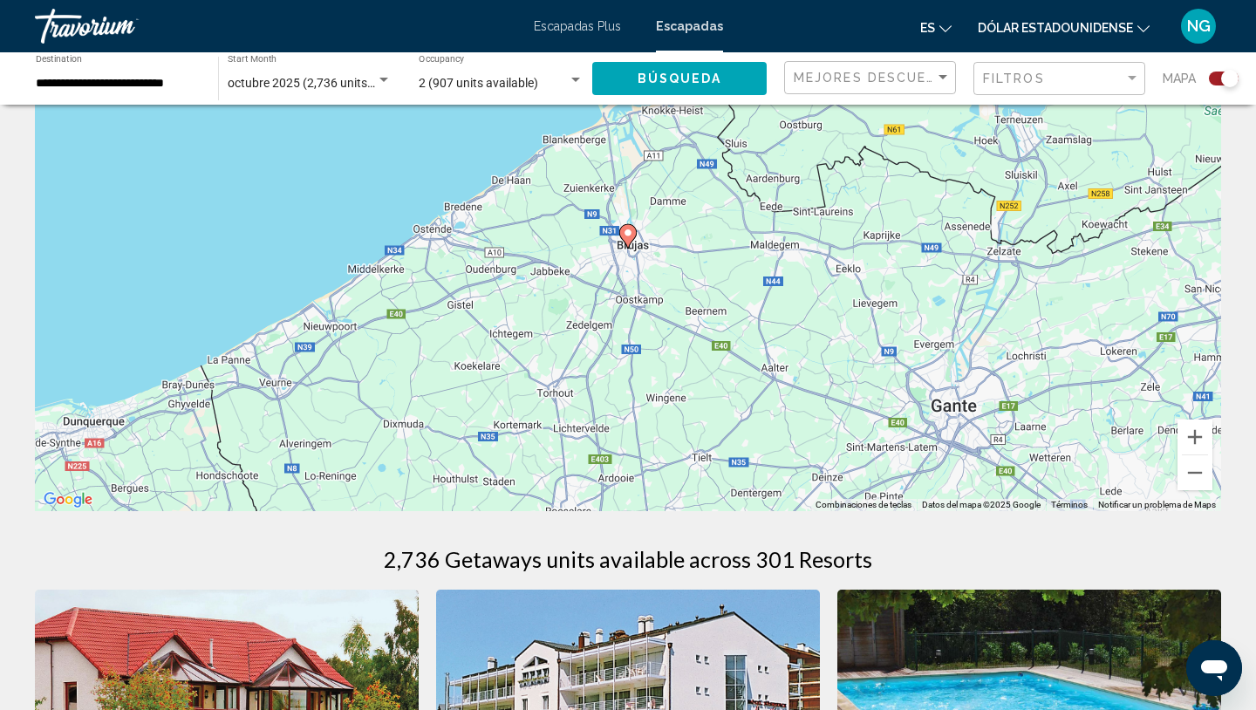
click at [631, 235] on image "Contenido principal" at bounding box center [628, 233] width 10 height 10
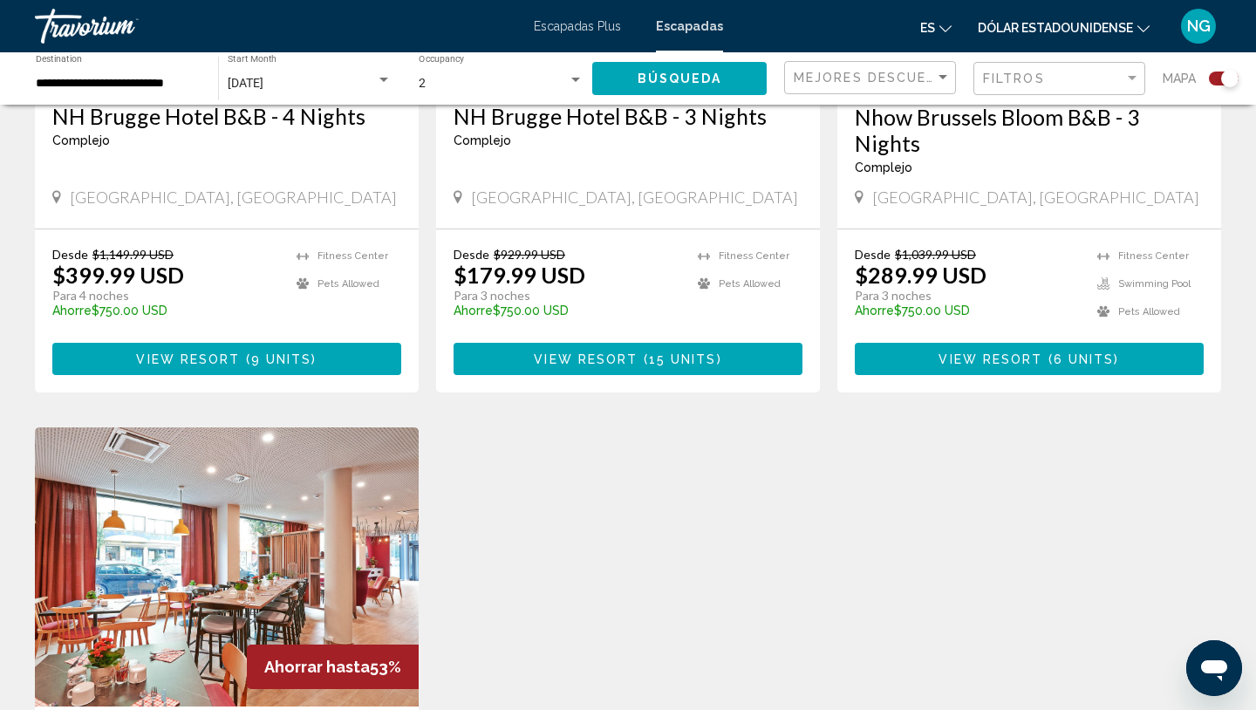
scroll to position [909, 0]
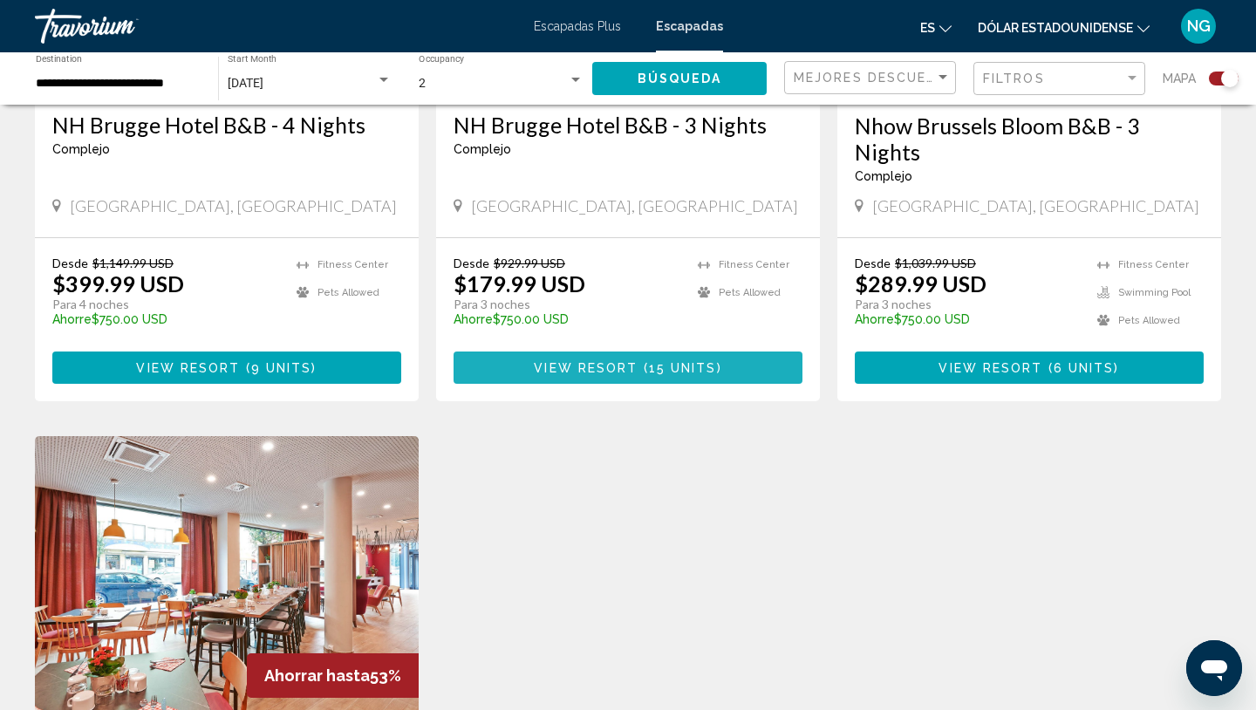
click at [690, 368] on span "15 units" at bounding box center [683, 368] width 68 height 14
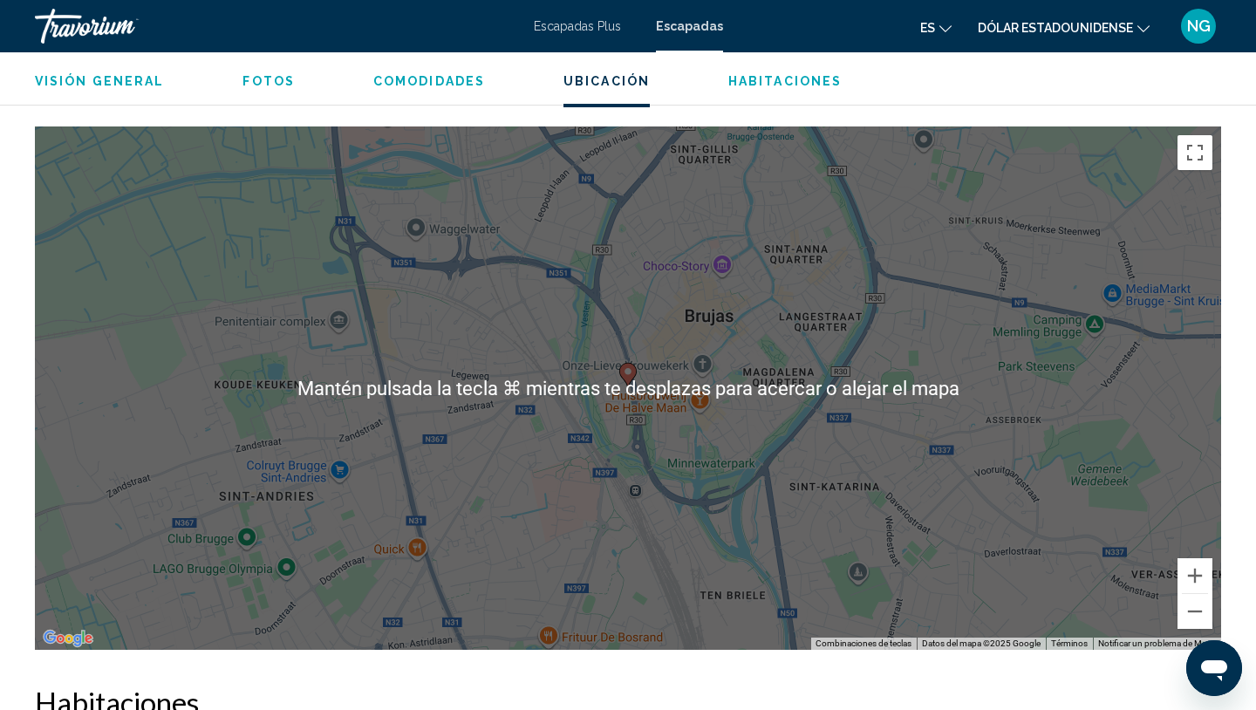
scroll to position [1875, 0]
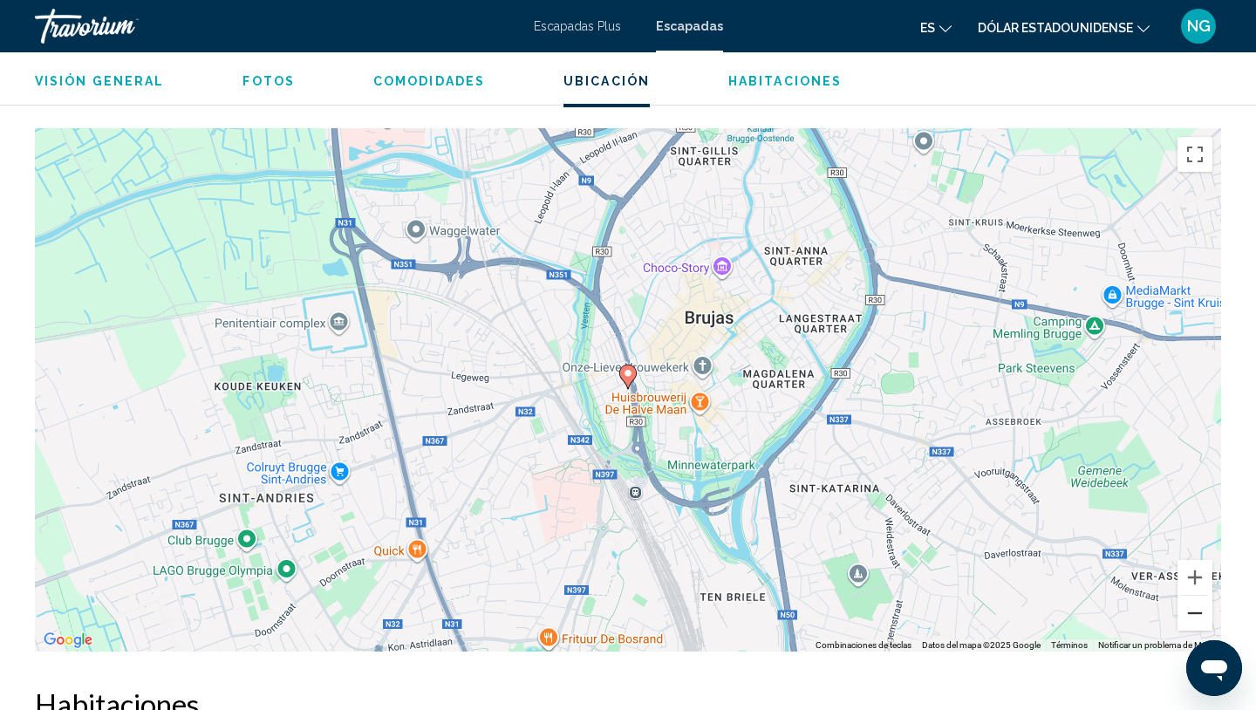
click at [1184, 606] on button "Reducir" at bounding box center [1194, 613] width 35 height 35
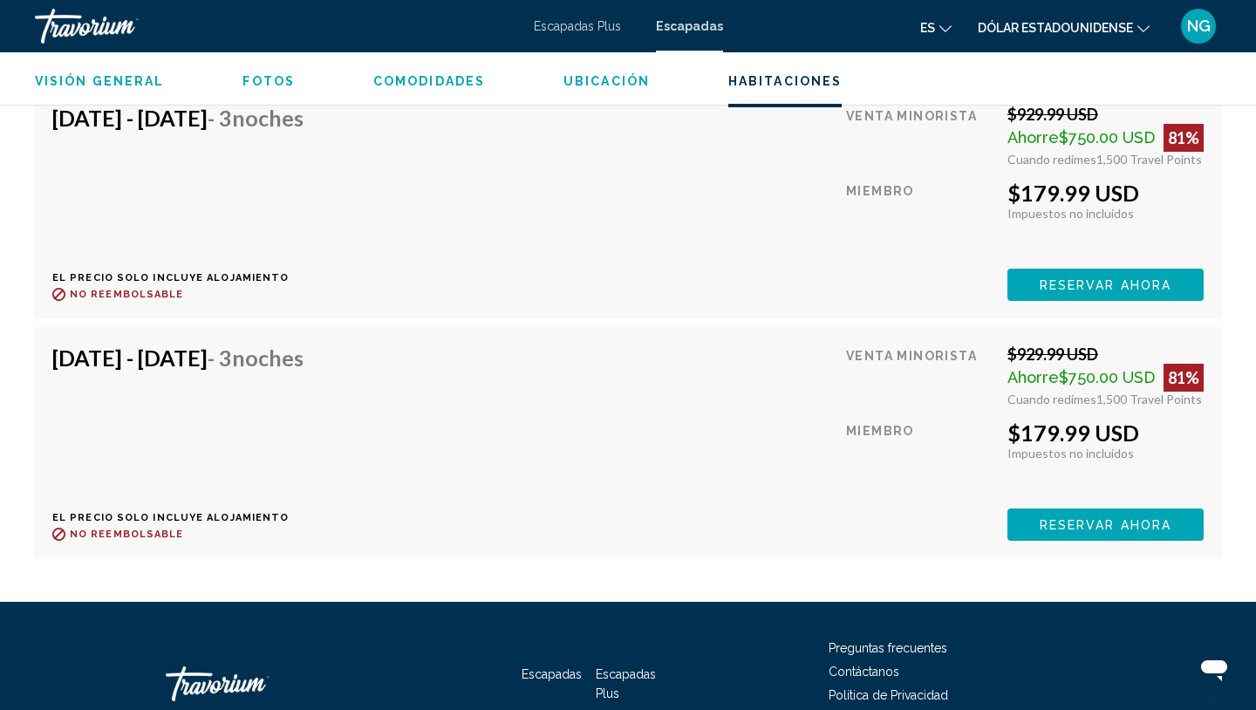
scroll to position [4117, 0]
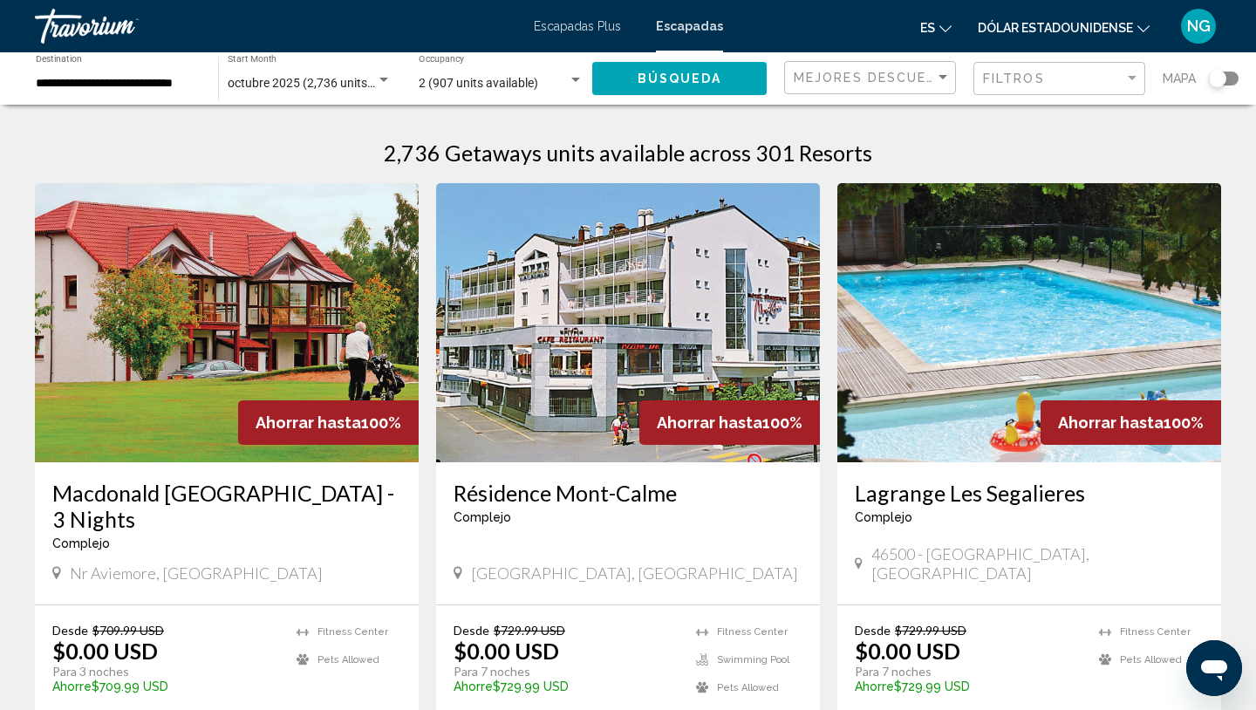
click at [1232, 75] on div "Search widget" at bounding box center [1224, 79] width 30 height 14
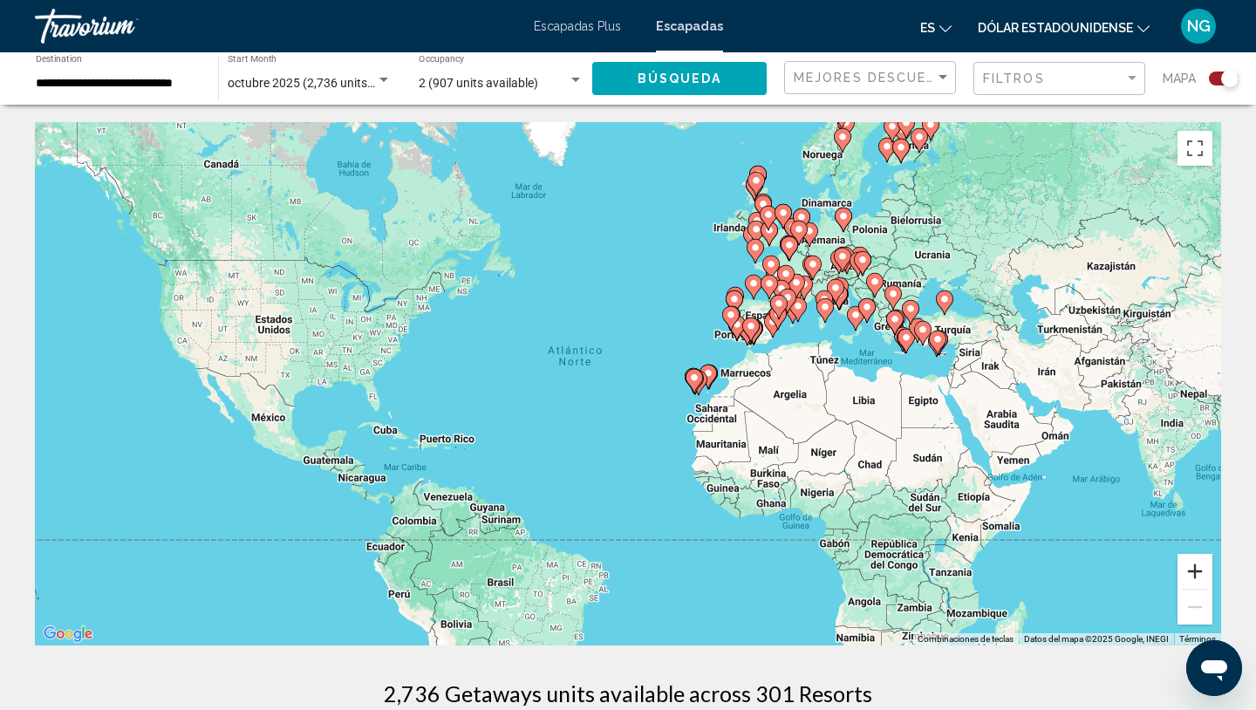
click at [1192, 563] on button "Ampliar" at bounding box center [1194, 571] width 35 height 35
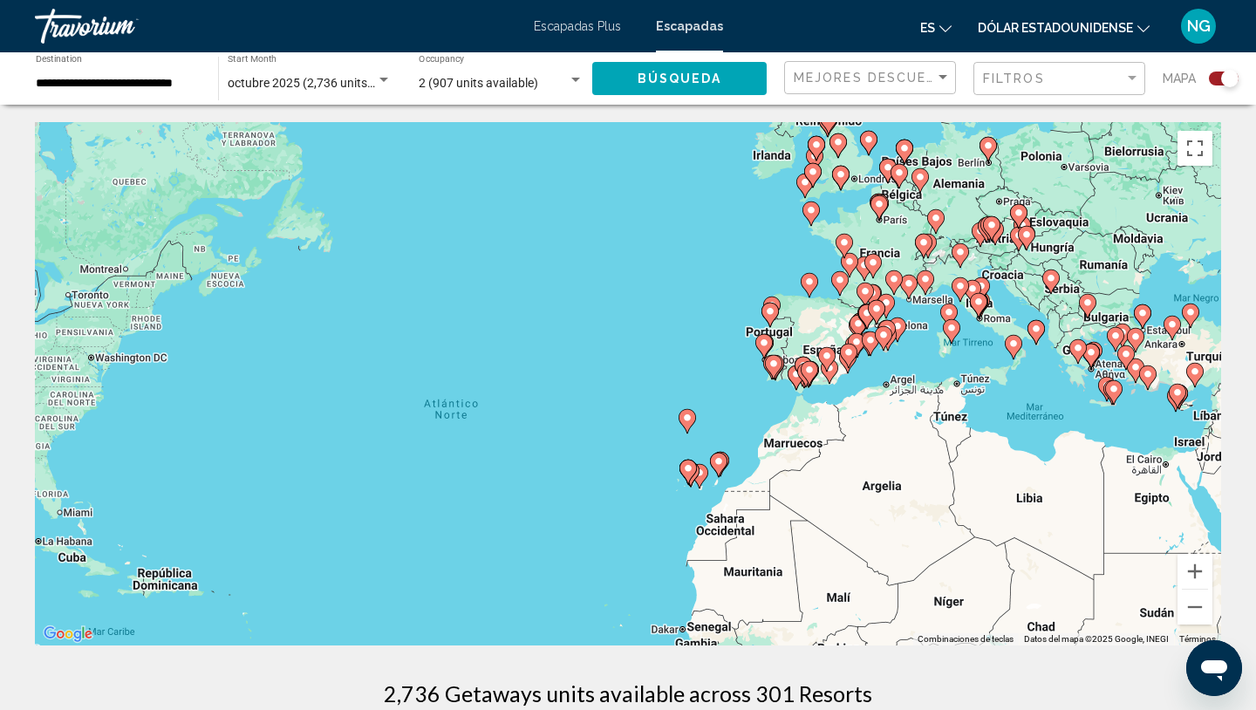
drag, startPoint x: 1108, startPoint y: 317, endPoint x: 836, endPoint y: 629, distance: 413.5
click at [836, 629] on div "Para activar la función de arrastre con el teclado, pulsa Alt + Intro. Cuando h…" at bounding box center [628, 383] width 1186 height 523
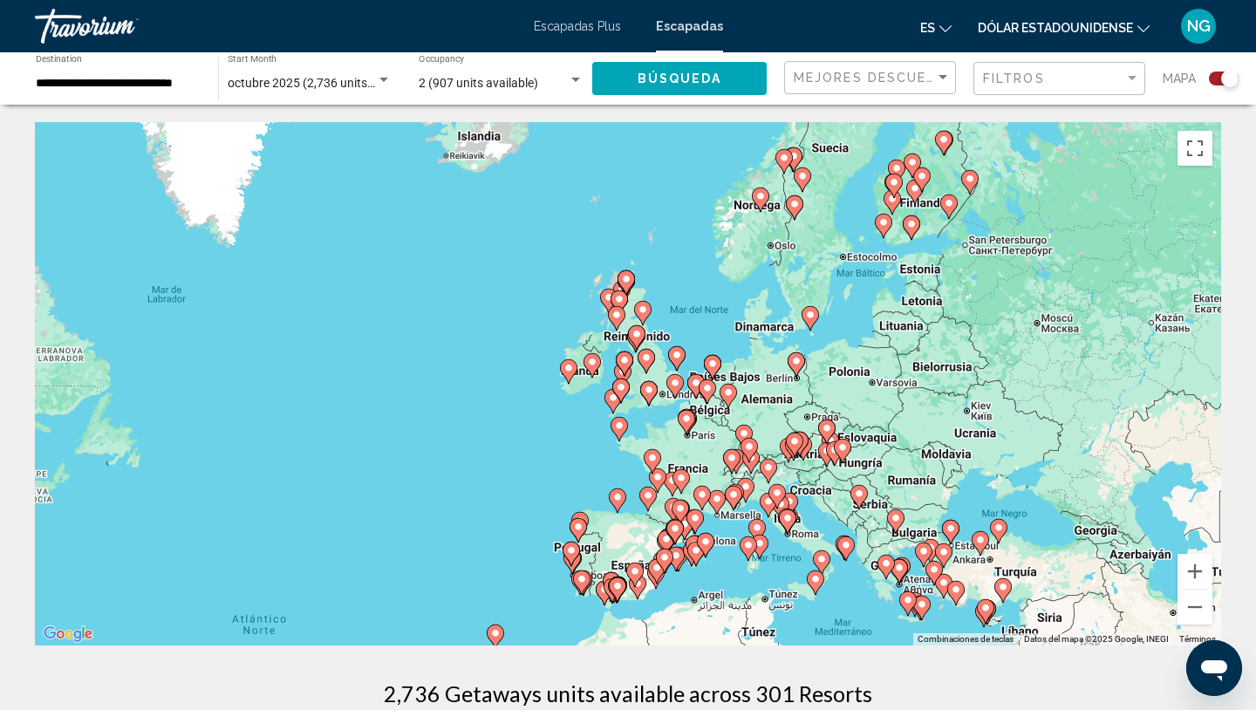
click at [706, 390] on image "Contenido principal" at bounding box center [707, 388] width 10 height 10
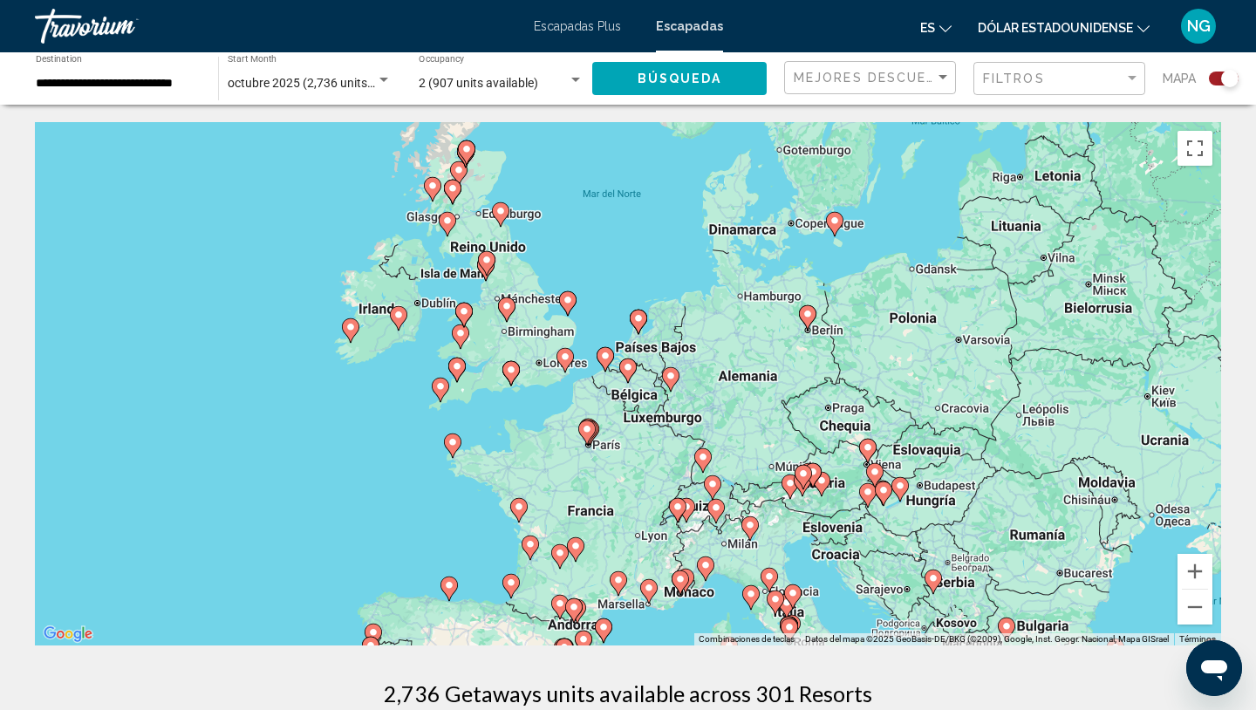
click at [628, 369] on image "Contenido principal" at bounding box center [628, 367] width 10 height 10
type input "**********"
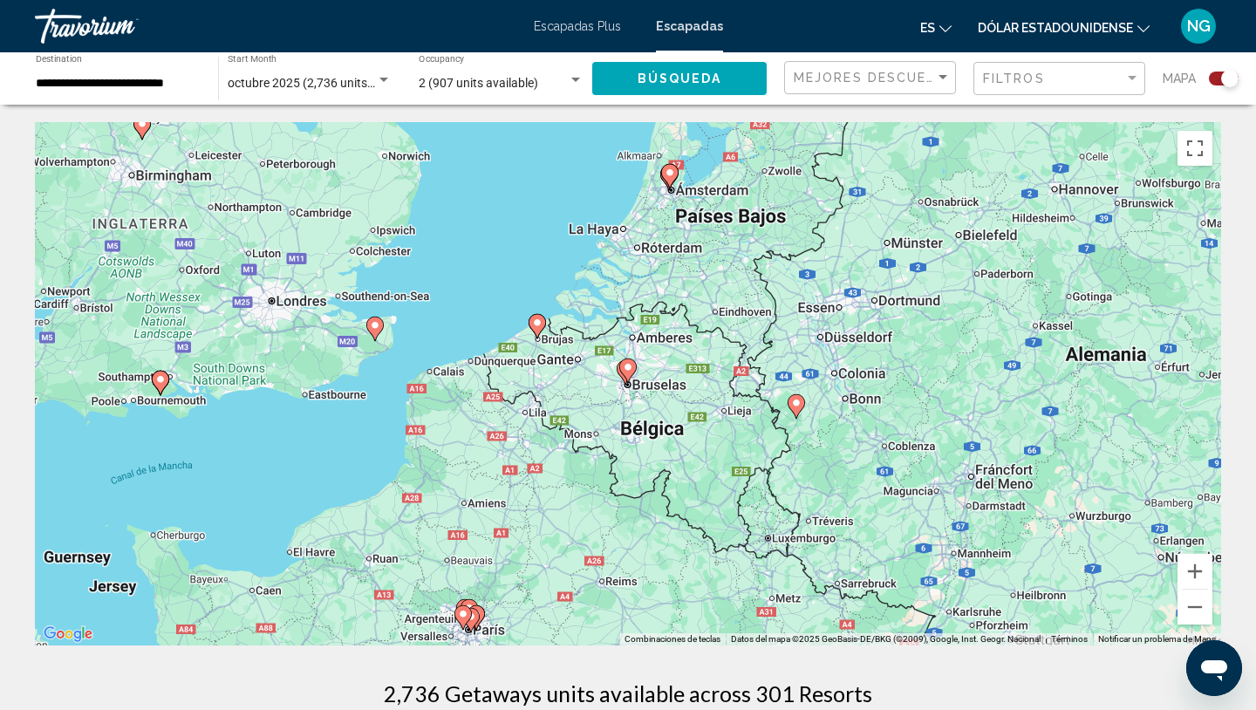
click at [628, 369] on image "Contenido principal" at bounding box center [628, 367] width 10 height 10
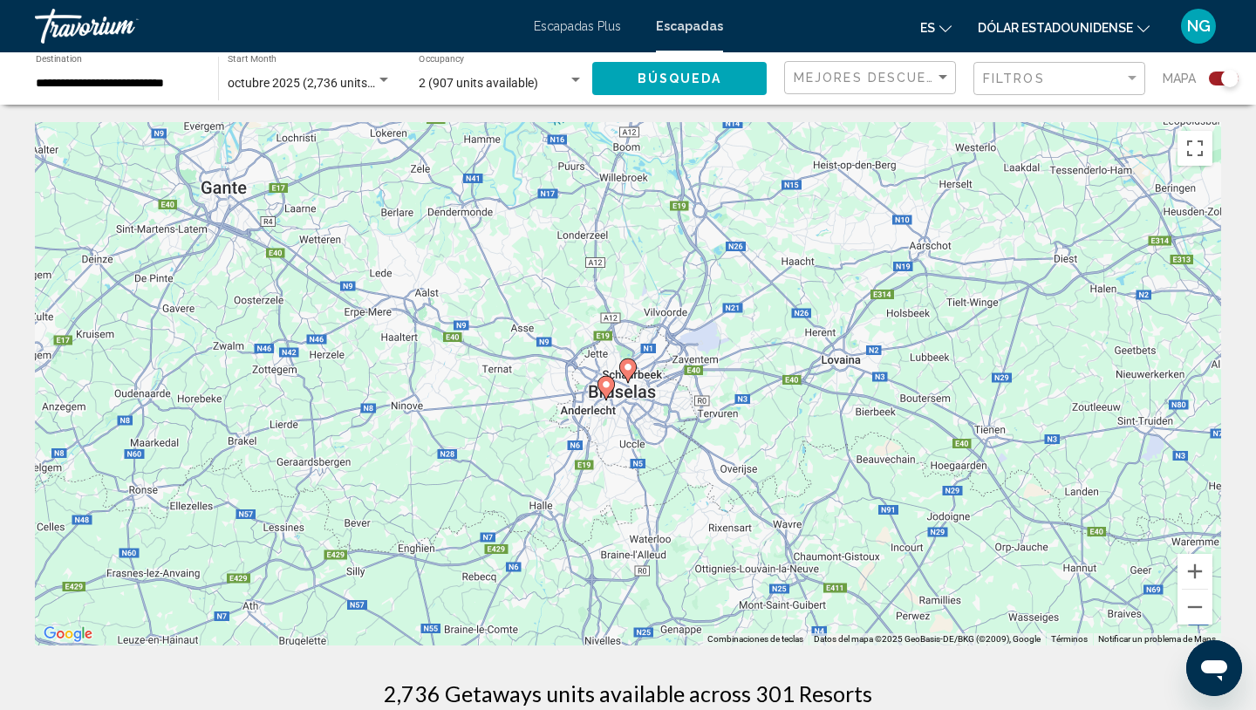
click at [609, 383] on image "Contenido principal" at bounding box center [606, 384] width 10 height 10
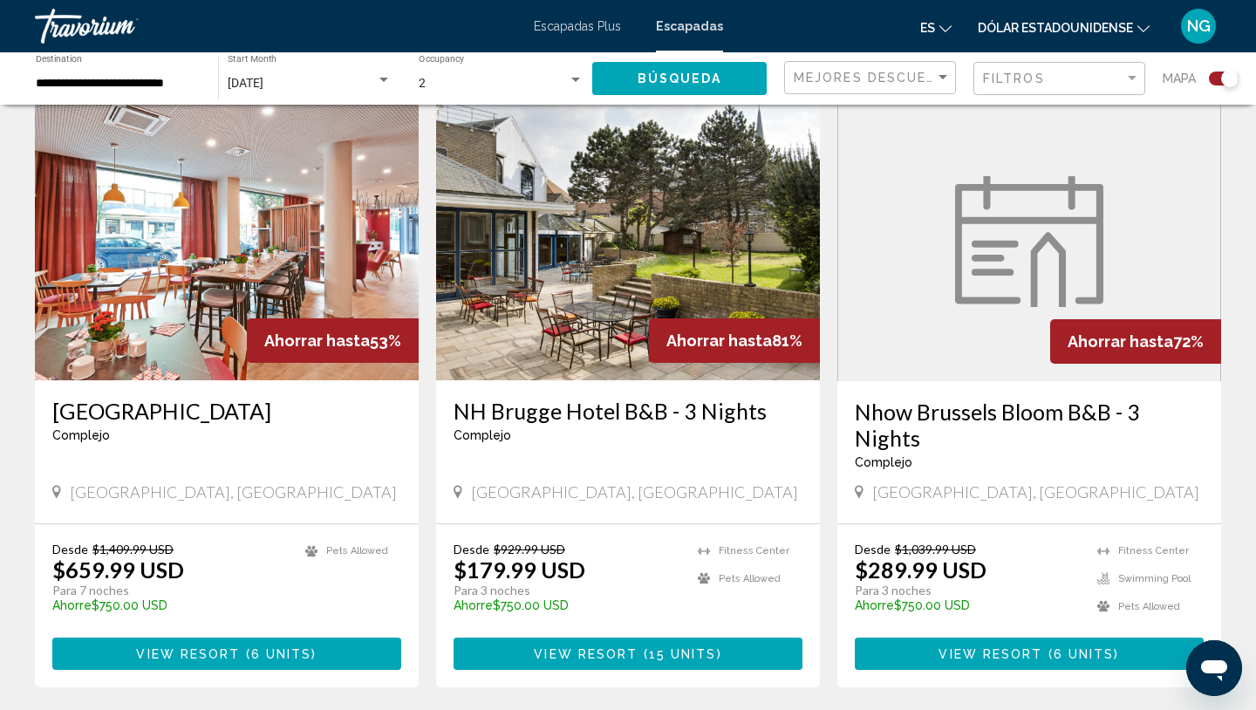
scroll to position [622, 0]
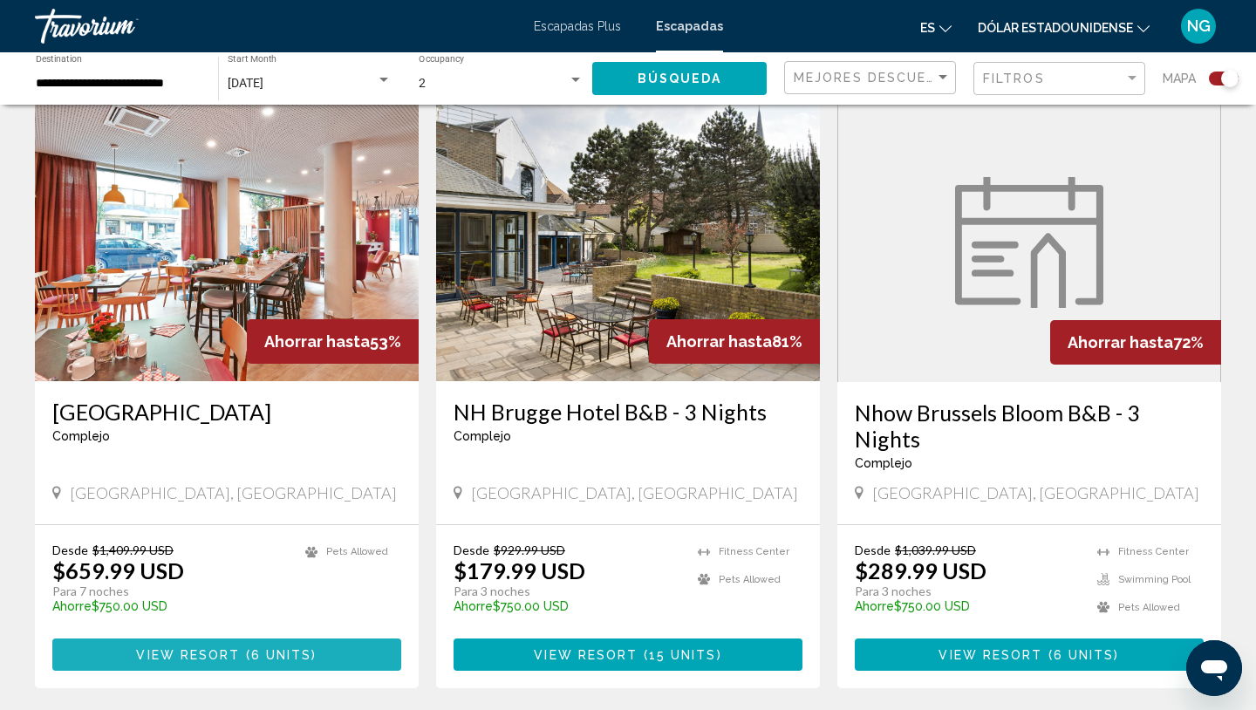
click at [301, 652] on span "6 units" at bounding box center [281, 655] width 61 height 14
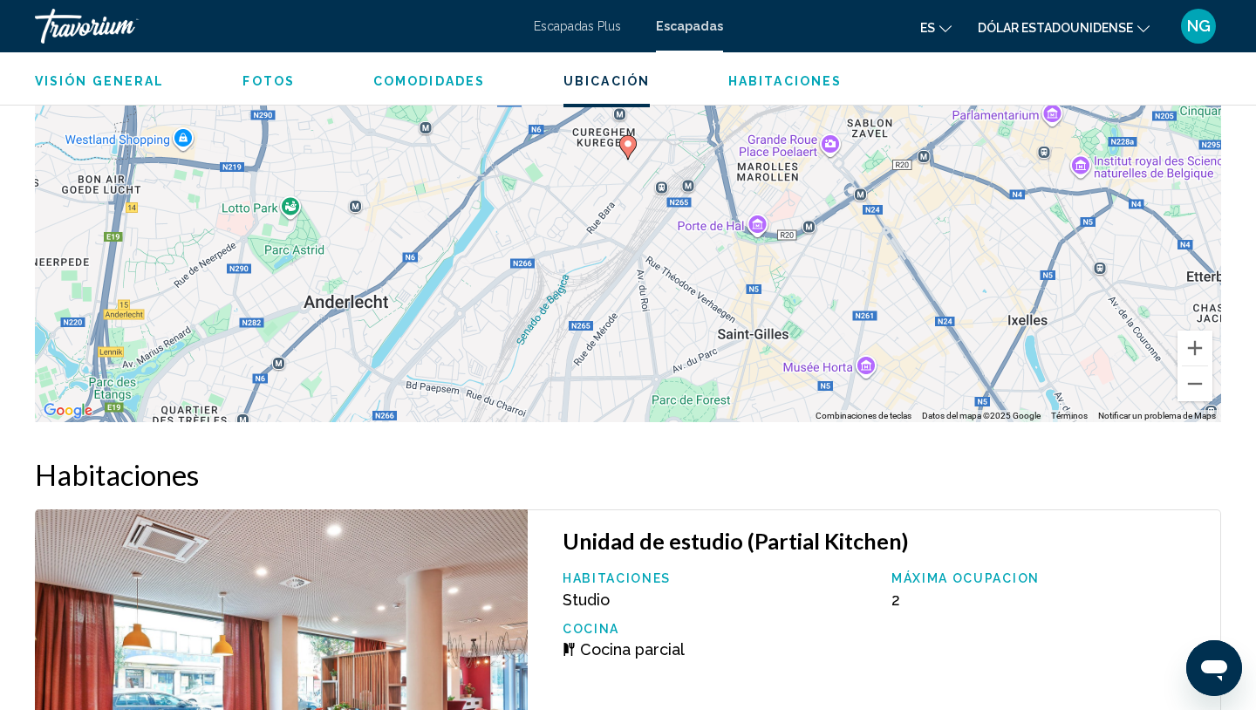
scroll to position [1979, 0]
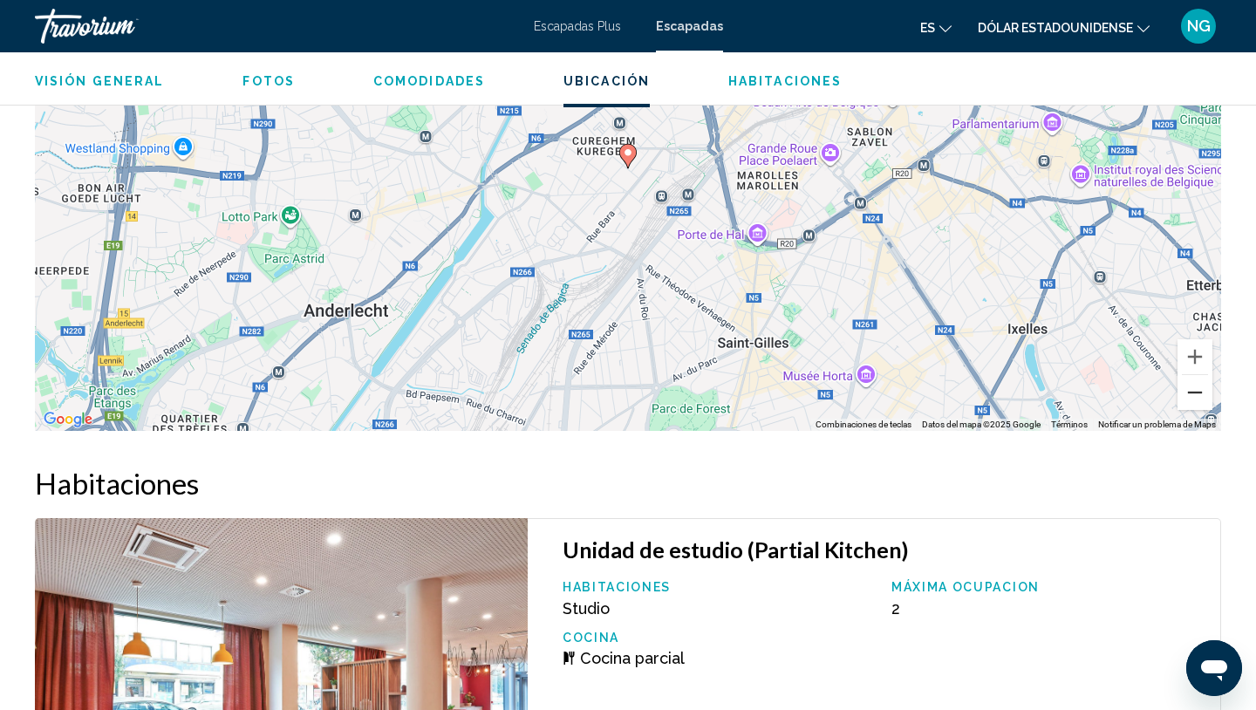
click at [1190, 381] on button "Reducir" at bounding box center [1194, 392] width 35 height 35
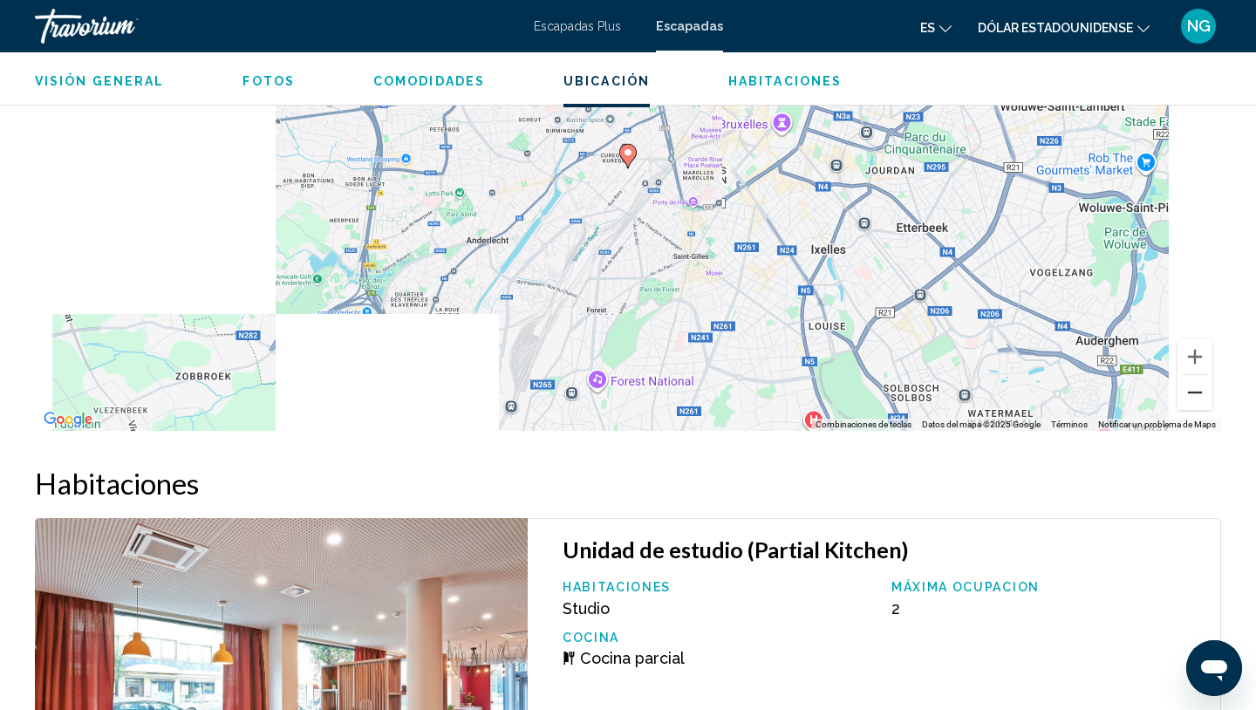
click at [1190, 381] on button "Reducir" at bounding box center [1194, 392] width 35 height 35
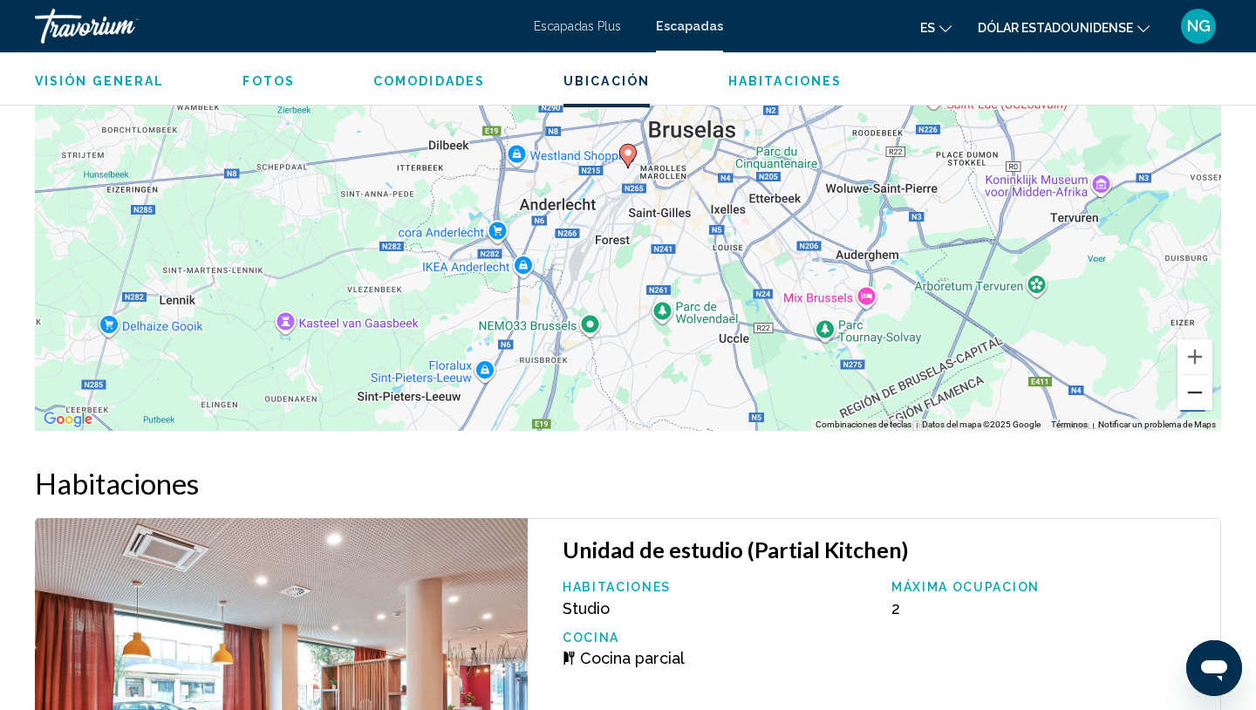
click at [1190, 381] on button "Reducir" at bounding box center [1194, 392] width 35 height 35
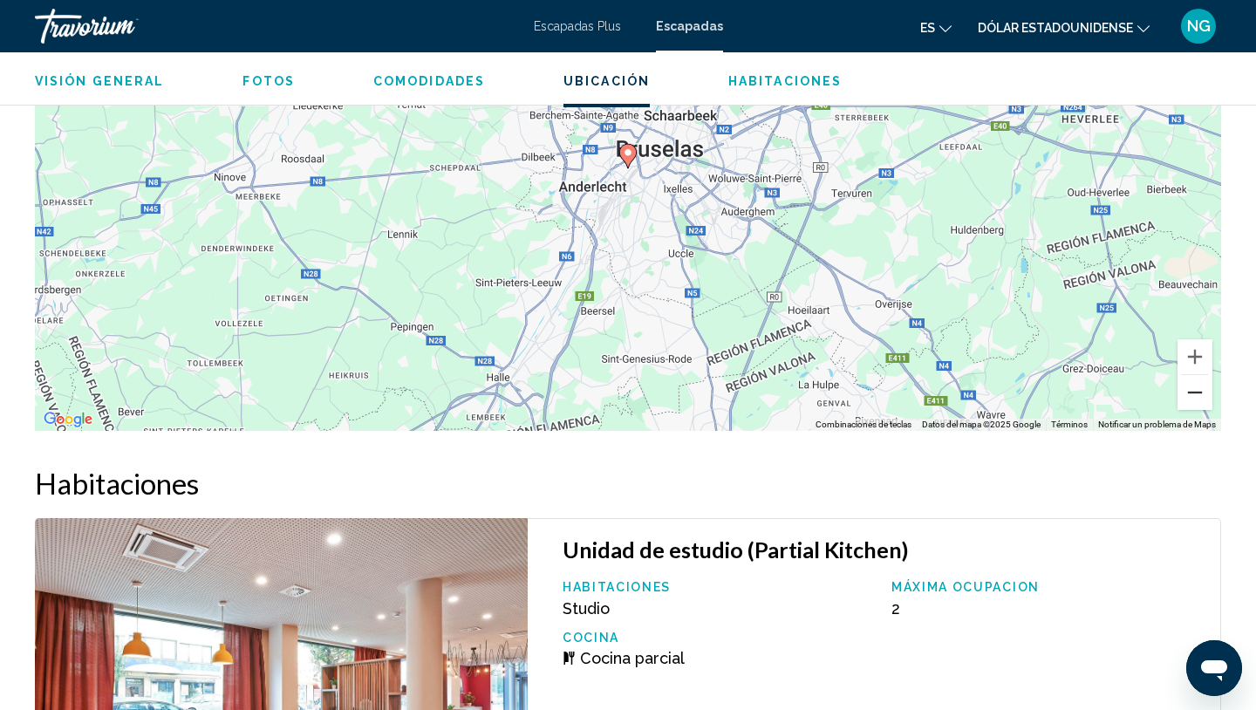
click at [1192, 381] on button "Reducir" at bounding box center [1194, 392] width 35 height 35
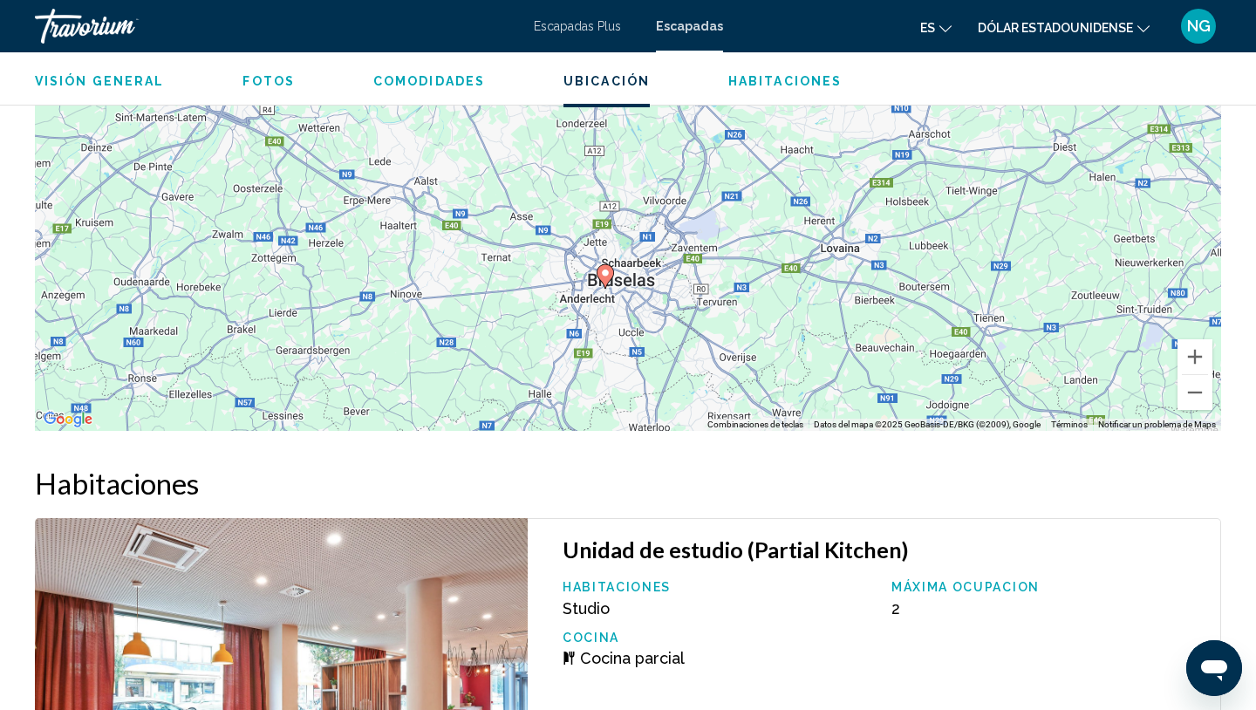
drag, startPoint x: 999, startPoint y: 257, endPoint x: 976, endPoint y: 379, distance: 124.2
click at [976, 379] on div "Para activar la función de arrastre con el teclado, pulsa Alt + Intro. Cuando h…" at bounding box center [628, 169] width 1186 height 523
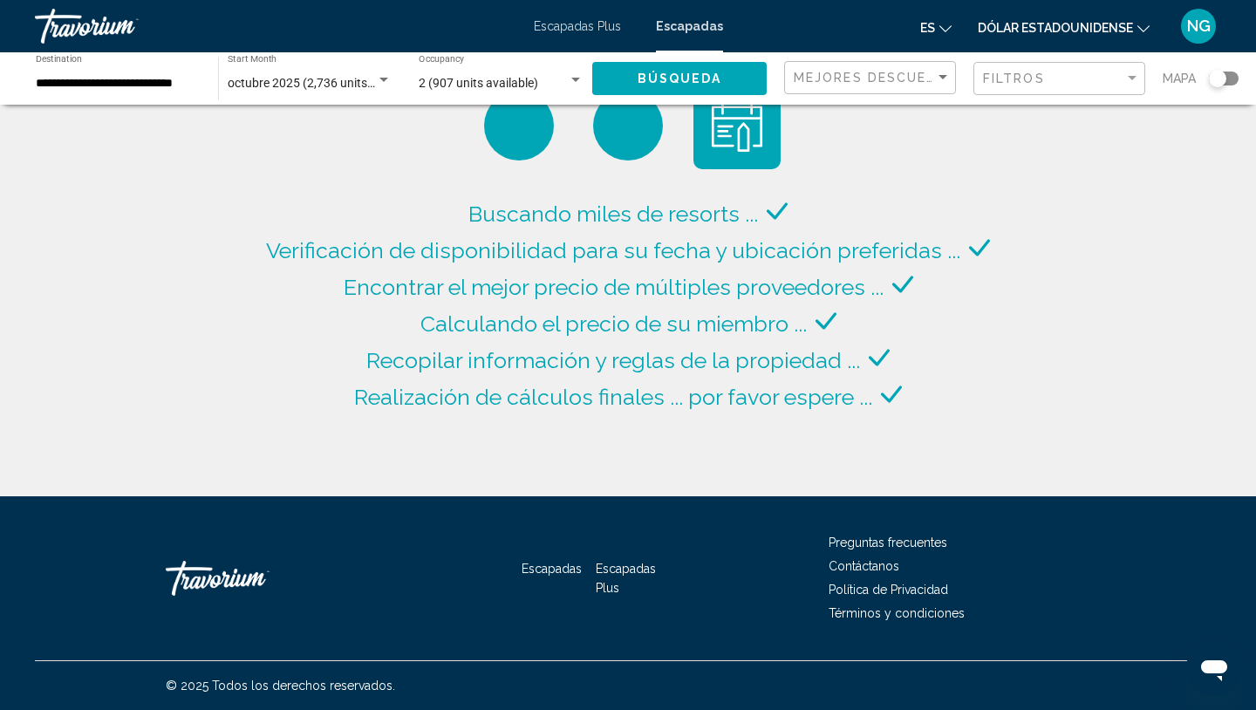
click at [1229, 80] on div "Search widget" at bounding box center [1224, 79] width 30 height 14
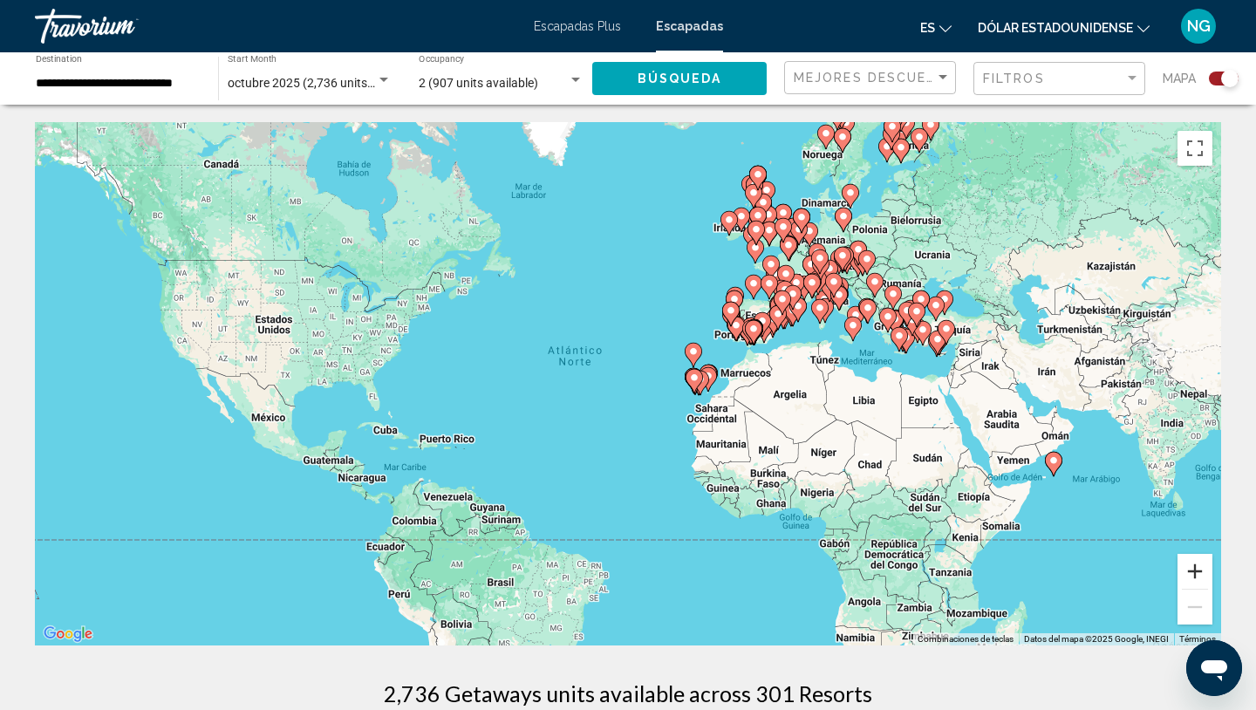
click at [1204, 574] on button "Ampliar" at bounding box center [1194, 571] width 35 height 35
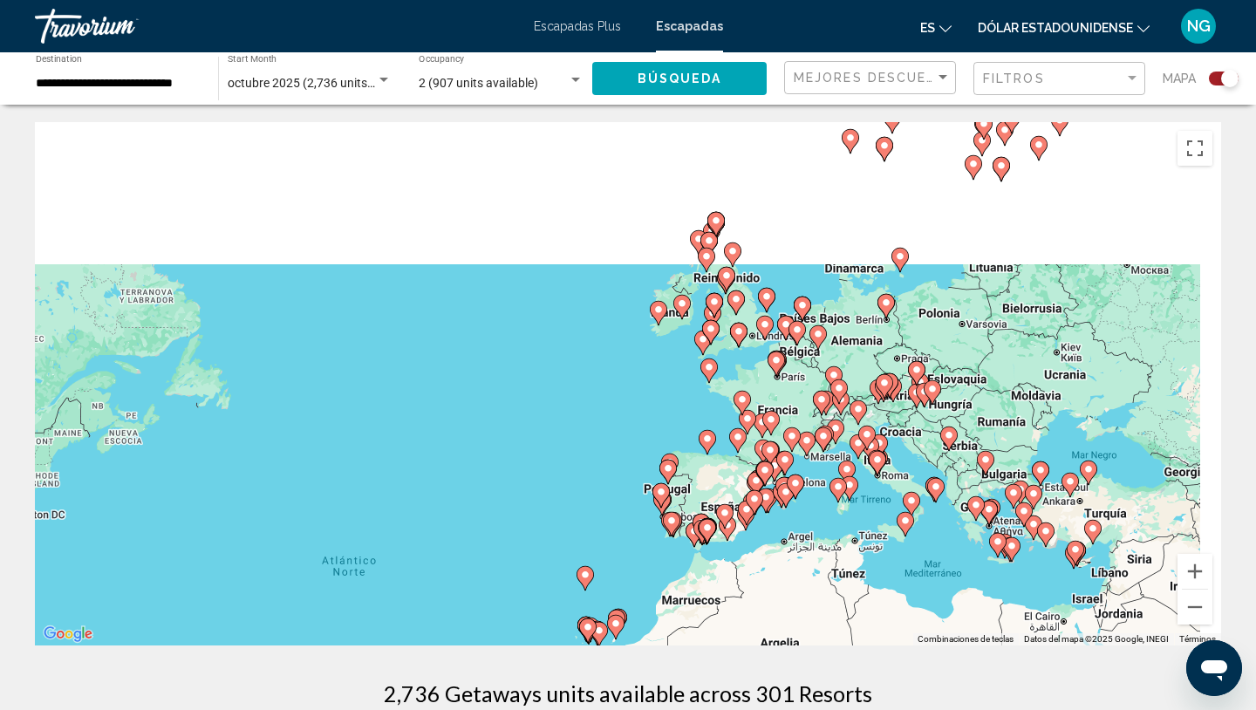
drag, startPoint x: 1117, startPoint y: 407, endPoint x: 938, endPoint y: 652, distance: 303.3
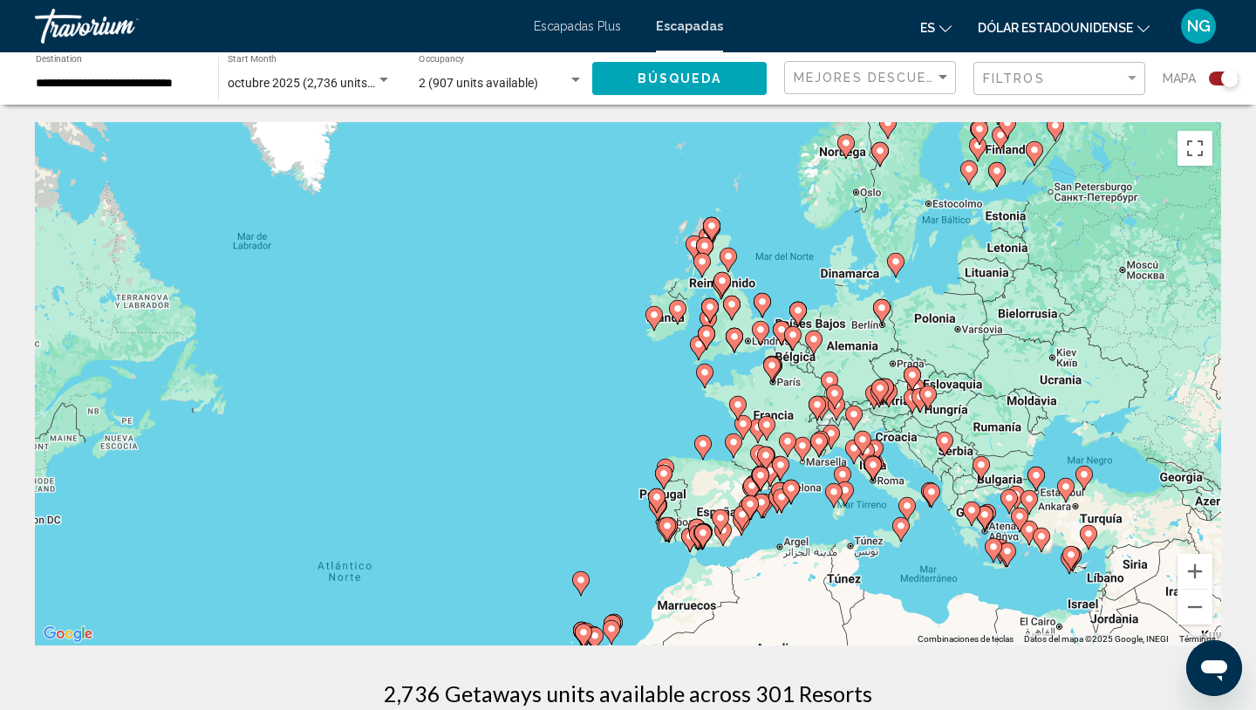
click at [791, 335] on image "Contenido principal" at bounding box center [792, 335] width 10 height 10
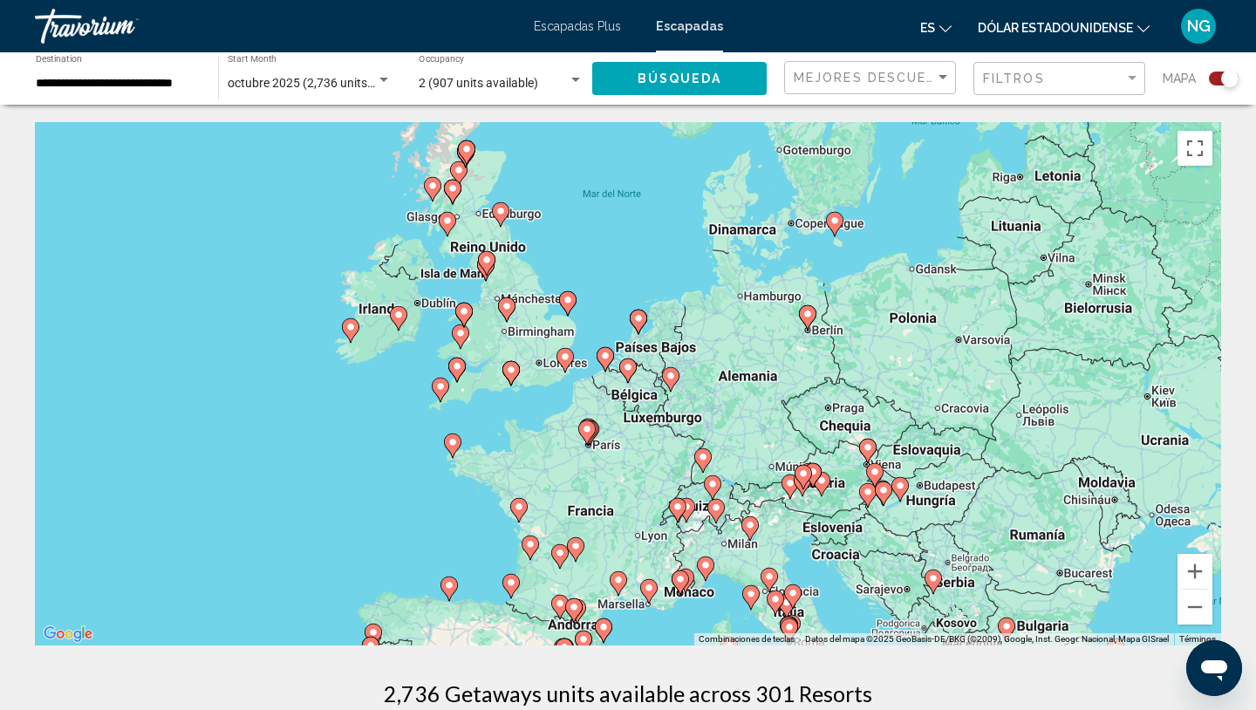
click at [631, 367] on image "Contenido principal" at bounding box center [628, 367] width 10 height 10
type input "**********"
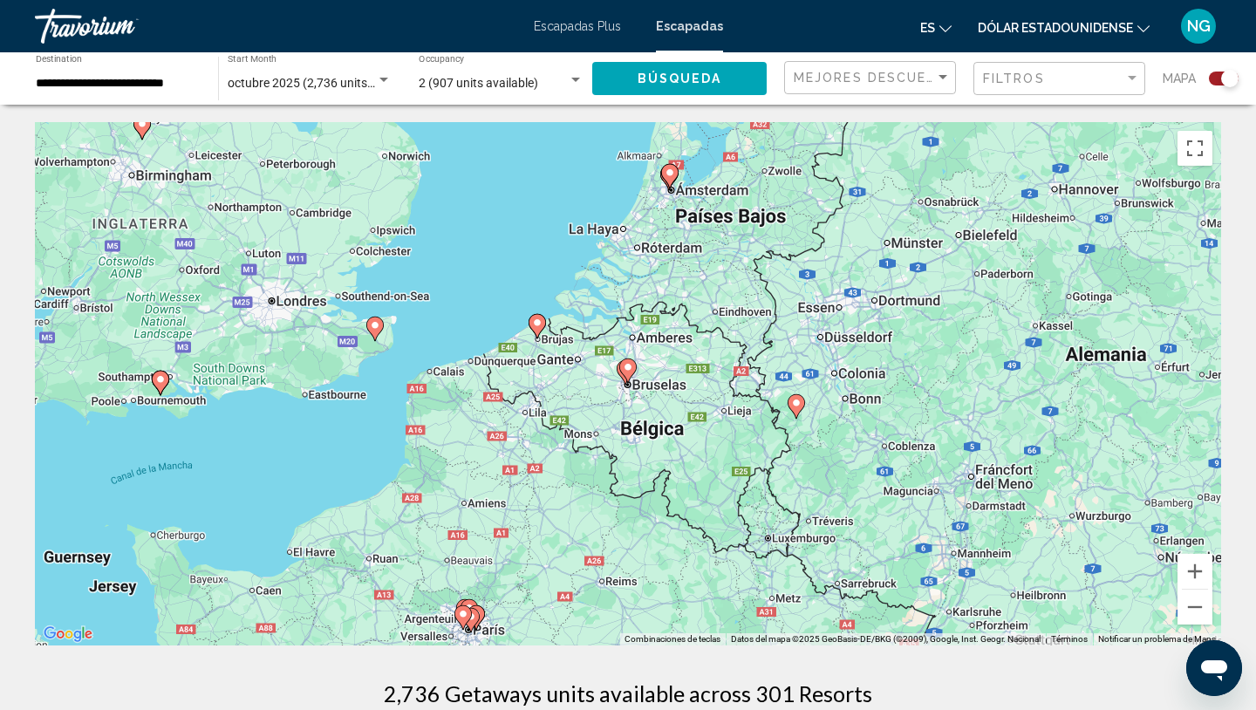
click at [631, 367] on image "Contenido principal" at bounding box center [628, 367] width 10 height 10
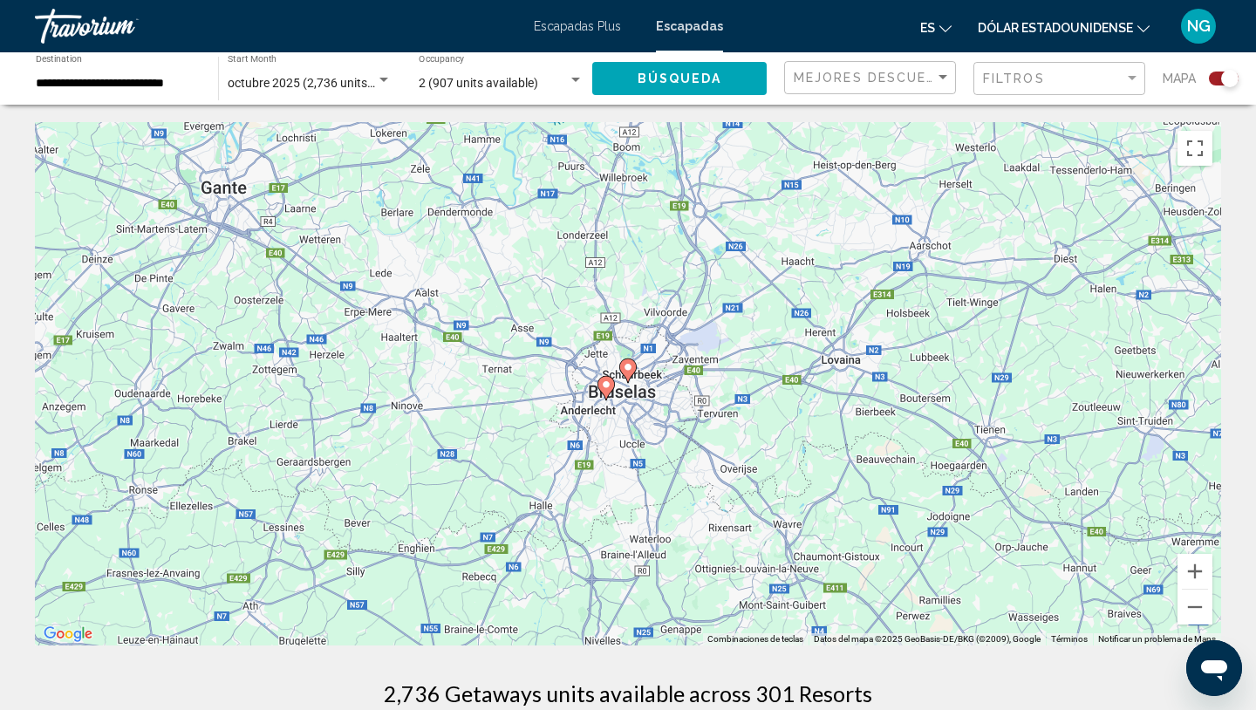
click at [631, 367] on image "Contenido principal" at bounding box center [628, 367] width 10 height 10
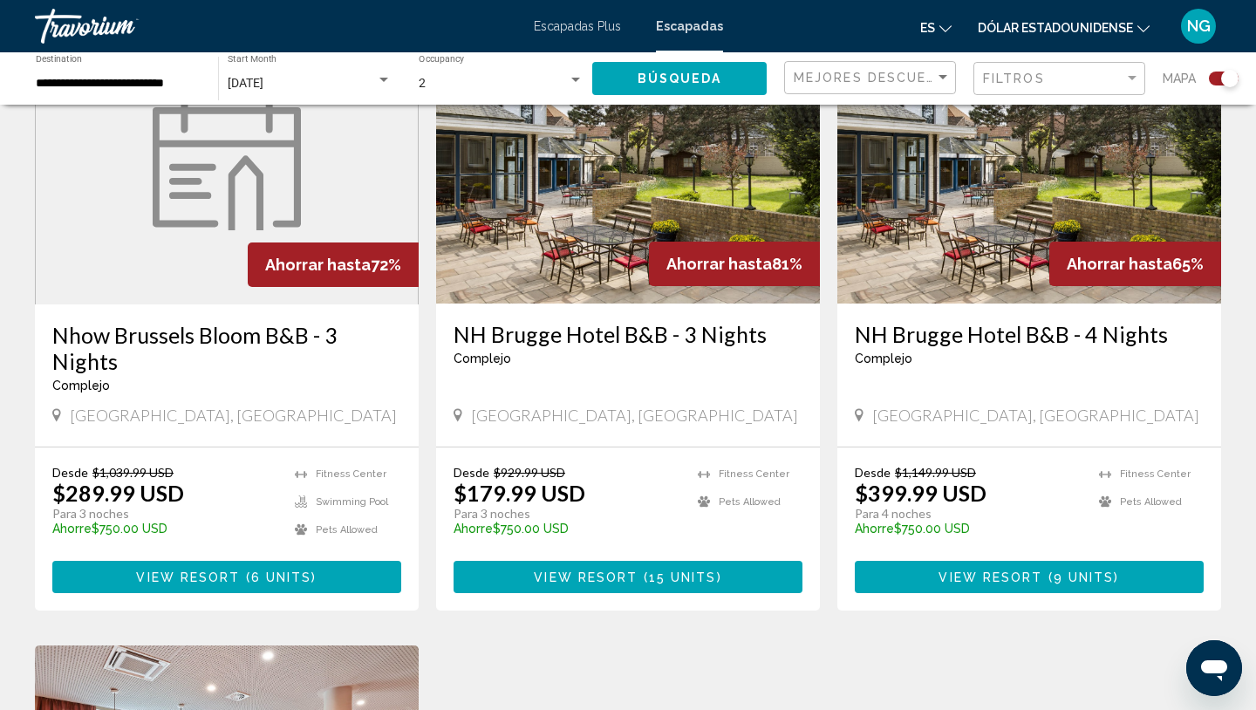
scroll to position [716, 0]
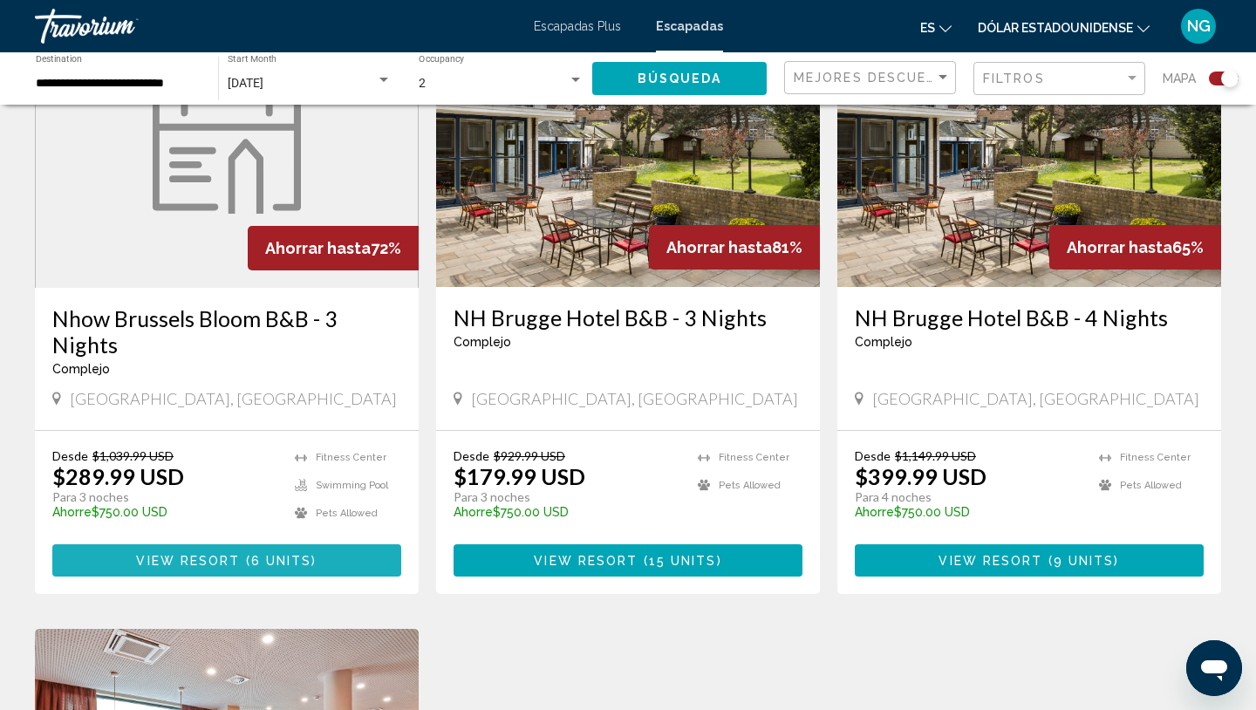
click at [280, 561] on span "6 units" at bounding box center [281, 561] width 61 height 14
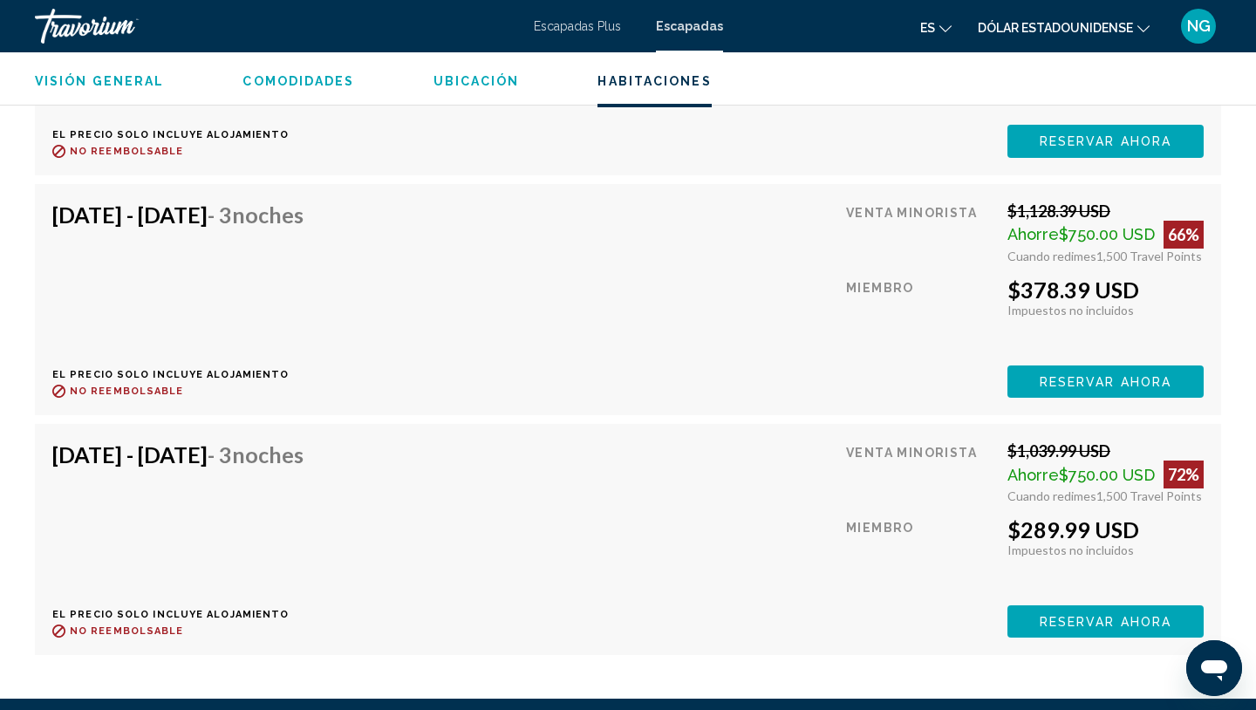
scroll to position [2464, 0]
